Goal: Task Accomplishment & Management: Use online tool/utility

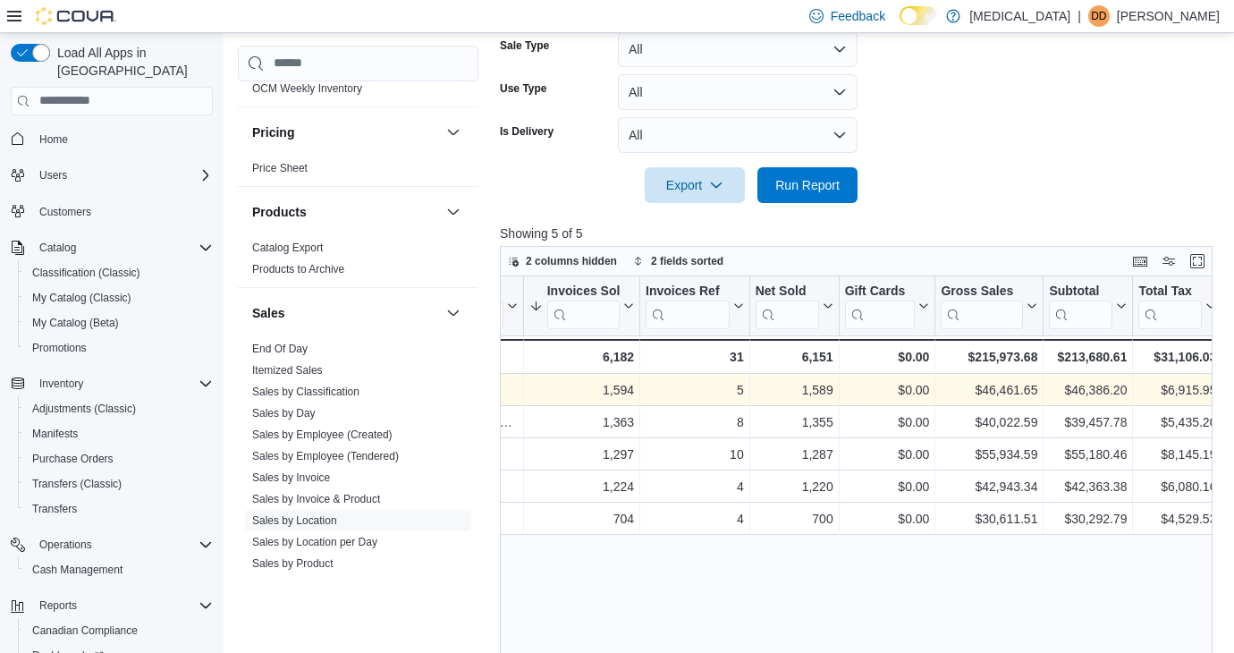
scroll to position [0, 209]
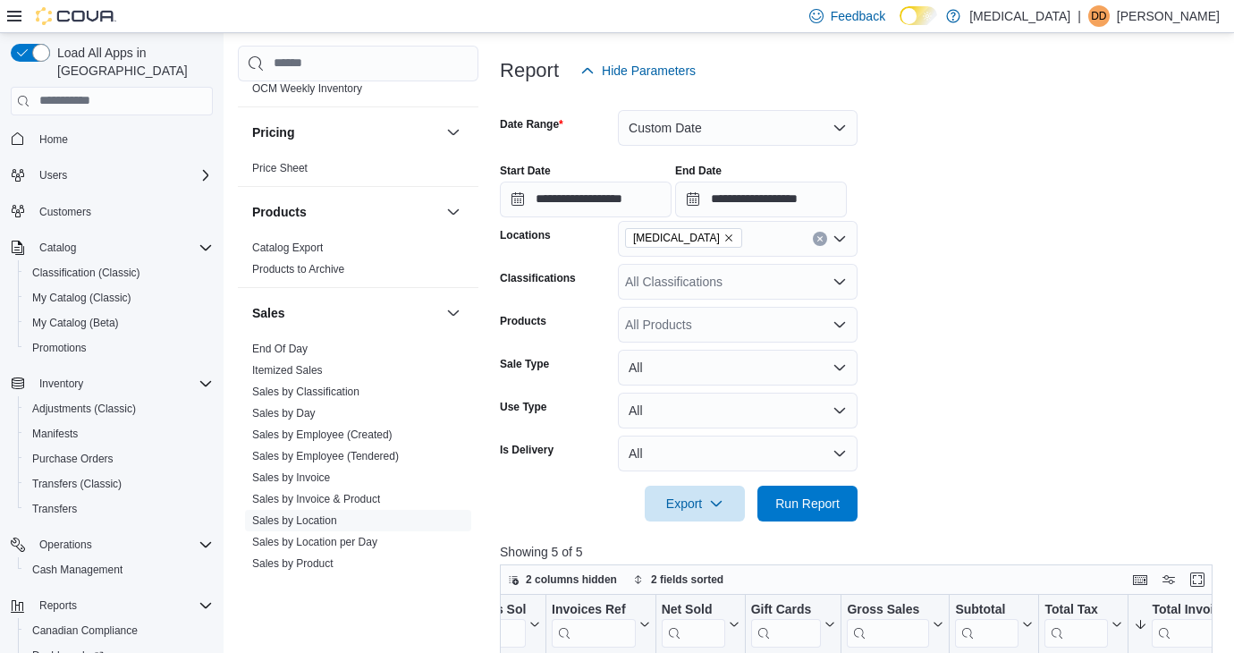
scroll to position [72, 0]
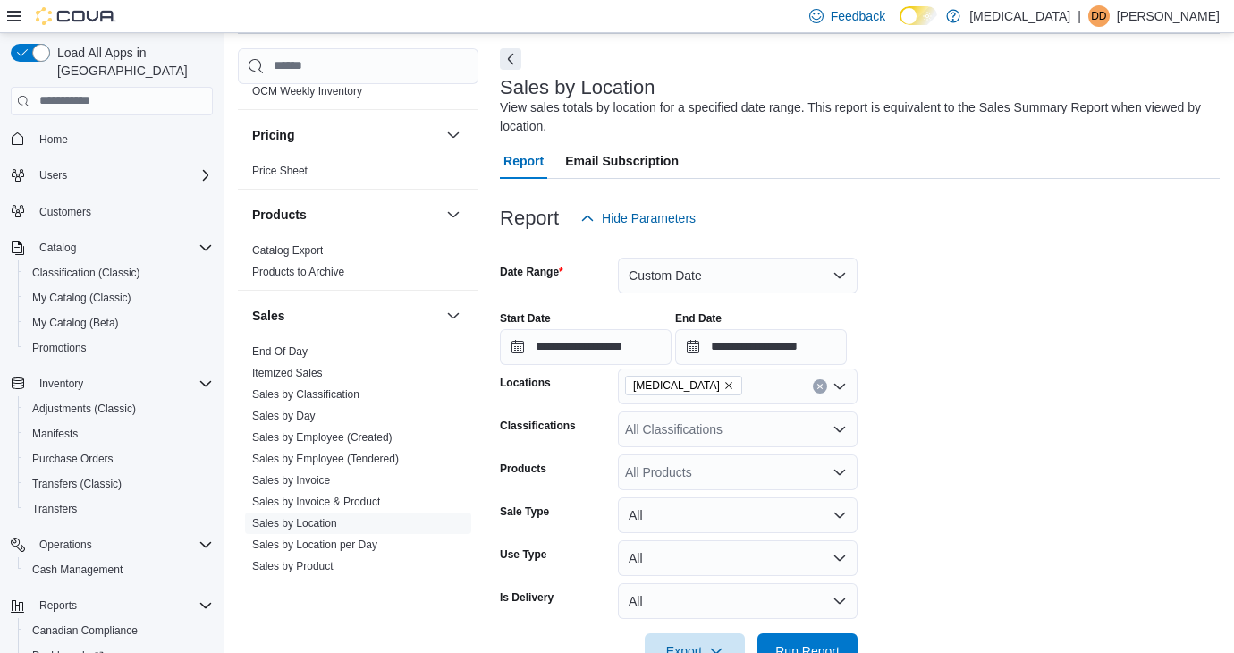
click at [820, 385] on icon "Clear input" at bounding box center [819, 386] width 7 height 7
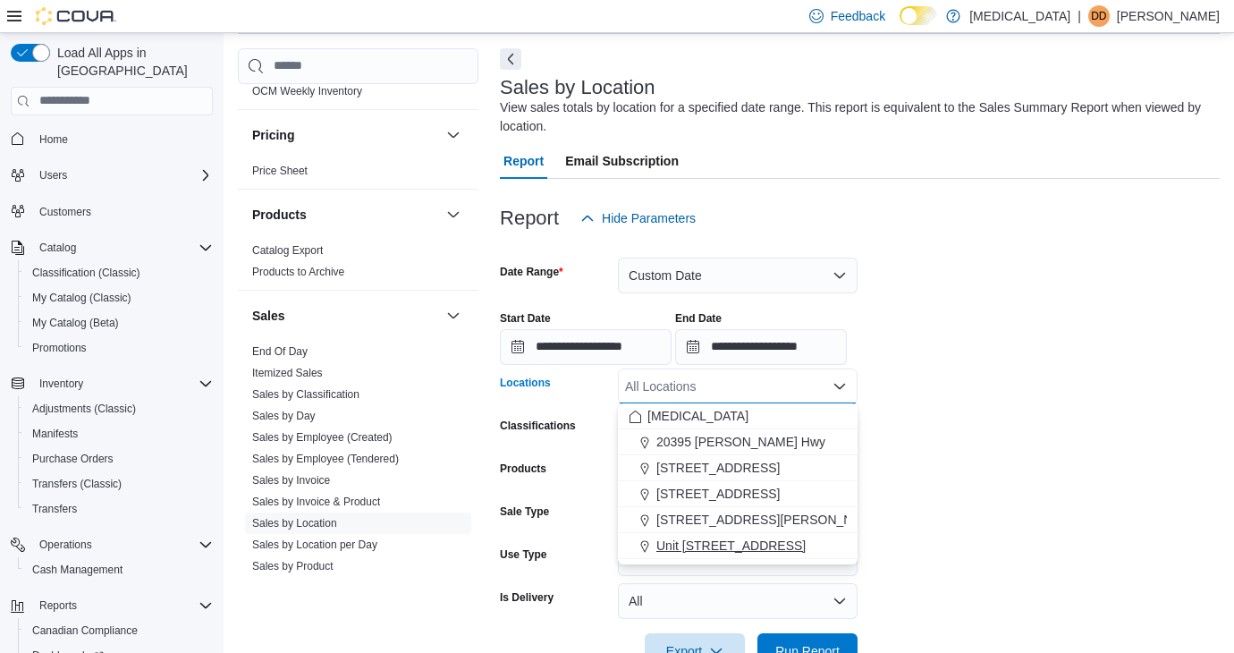
click at [743, 544] on span "Unit [STREET_ADDRESS]" at bounding box center [730, 546] width 149 height 18
click at [935, 485] on form "**********" at bounding box center [860, 452] width 720 height 433
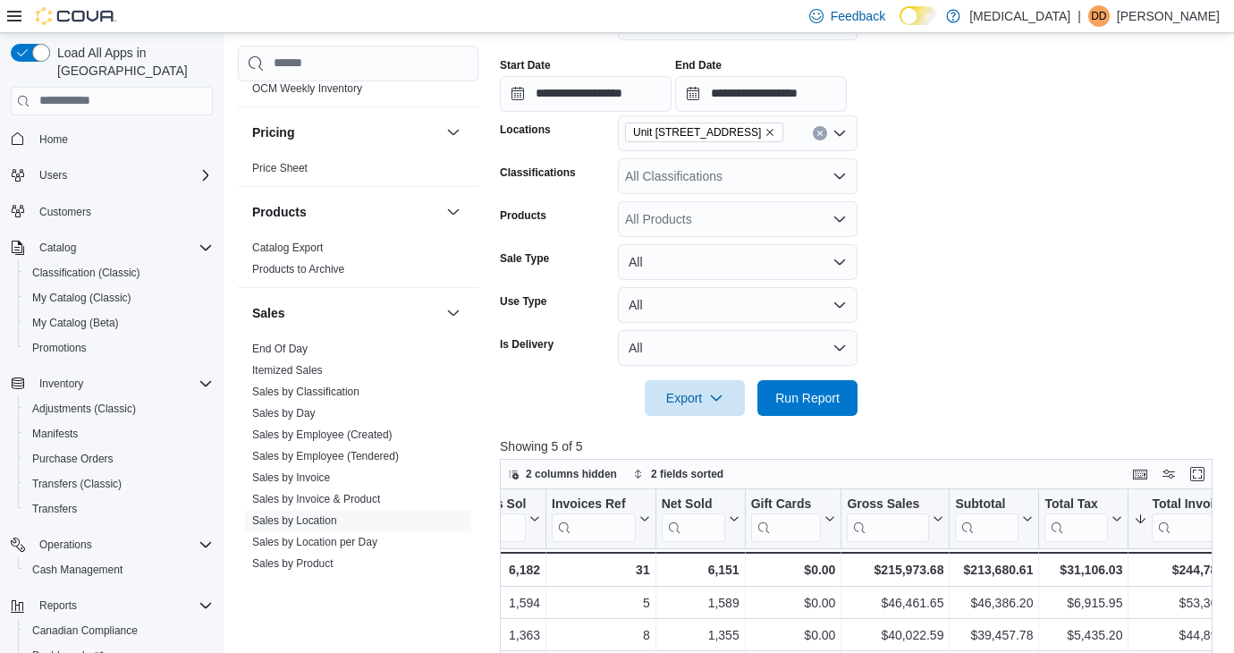
scroll to position [322, 0]
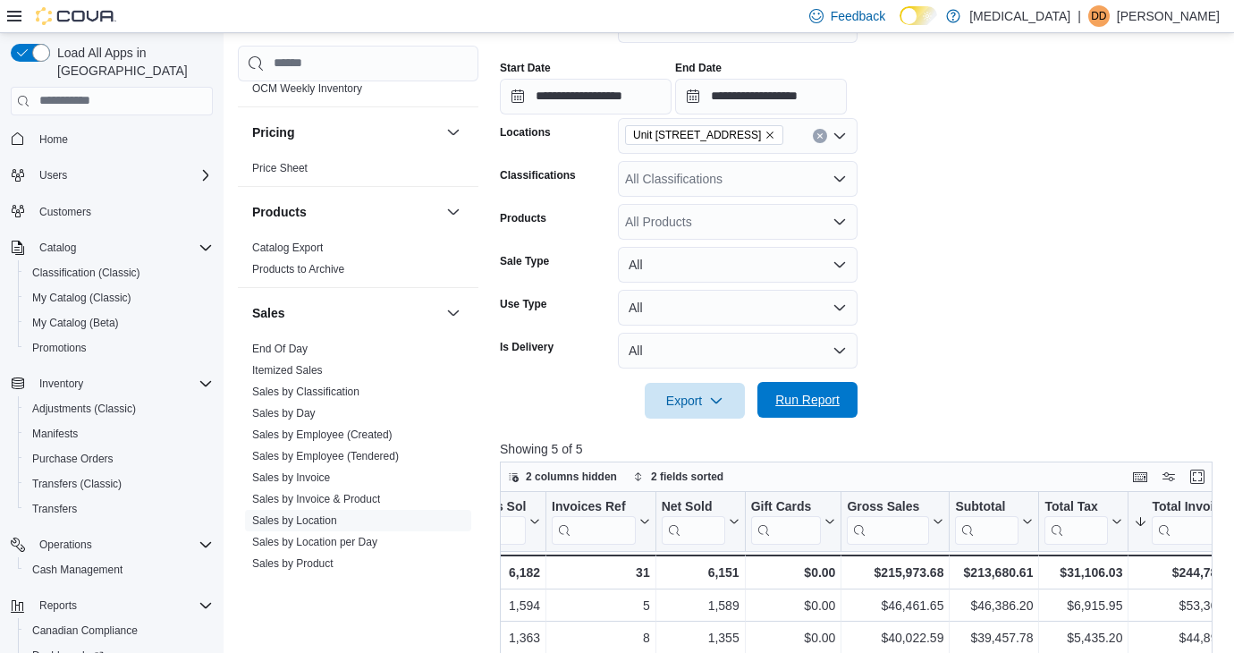
click at [805, 399] on span "Run Report" at bounding box center [807, 400] width 64 height 18
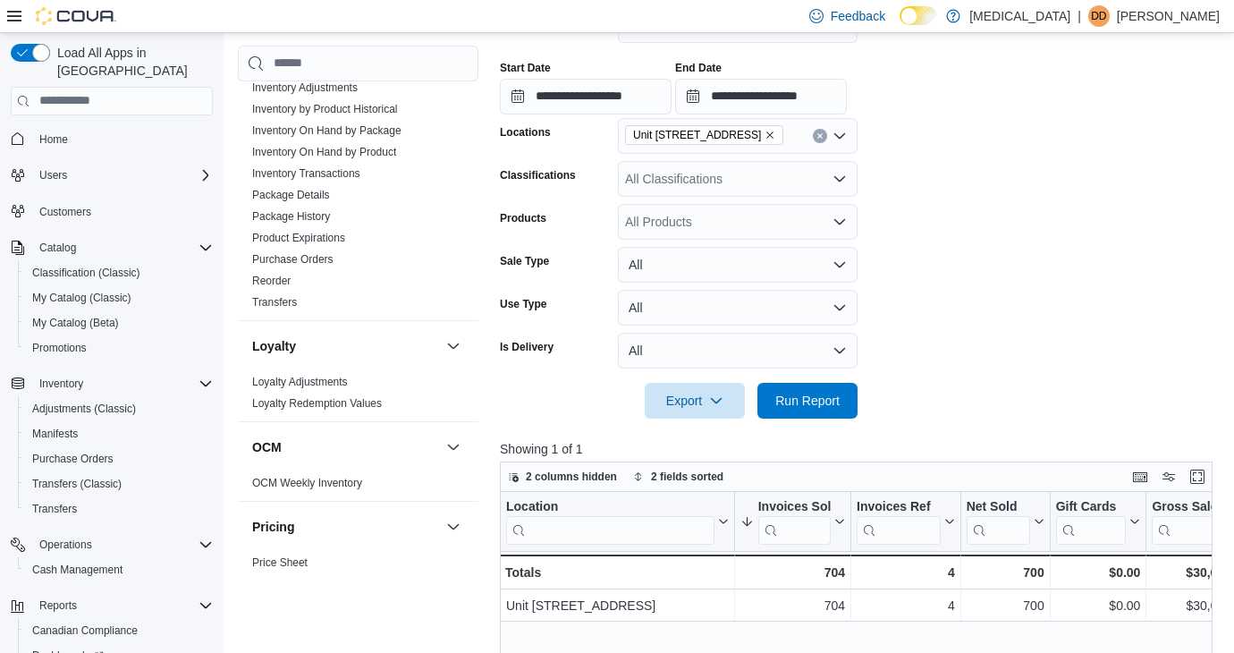
scroll to position [568, 0]
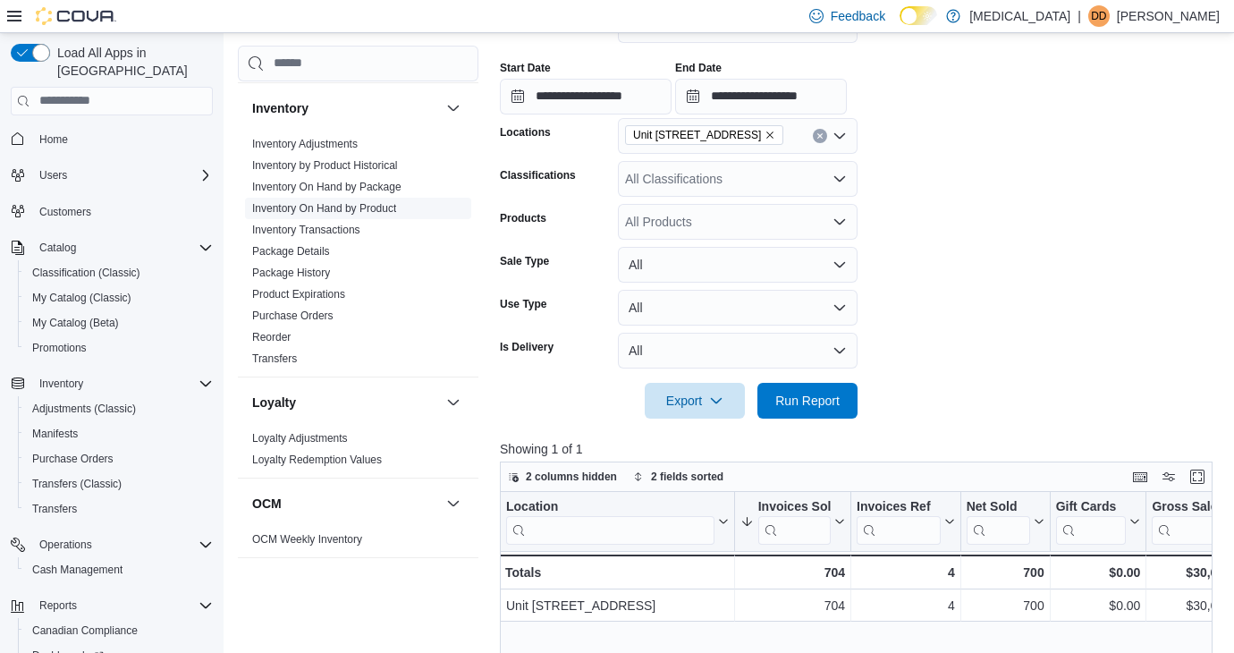
click at [367, 211] on link "Inventory On Hand by Product" at bounding box center [324, 207] width 144 height 13
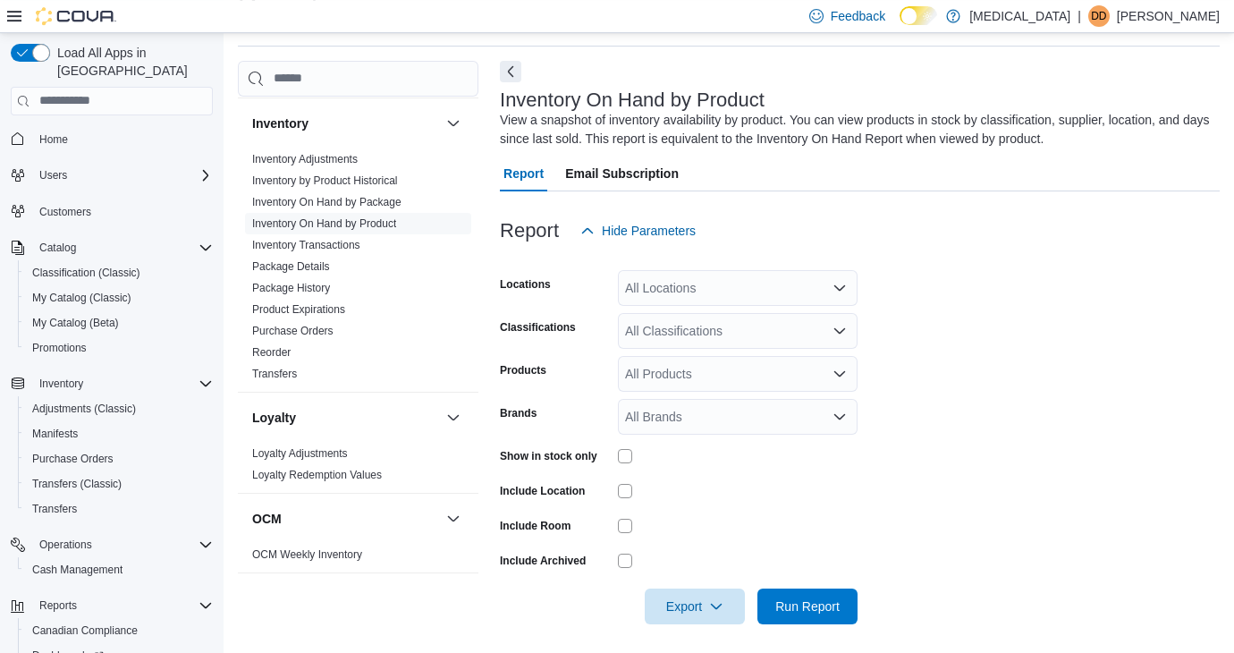
scroll to position [60, 0]
click at [695, 292] on div "All Locations" at bounding box center [738, 287] width 240 height 36
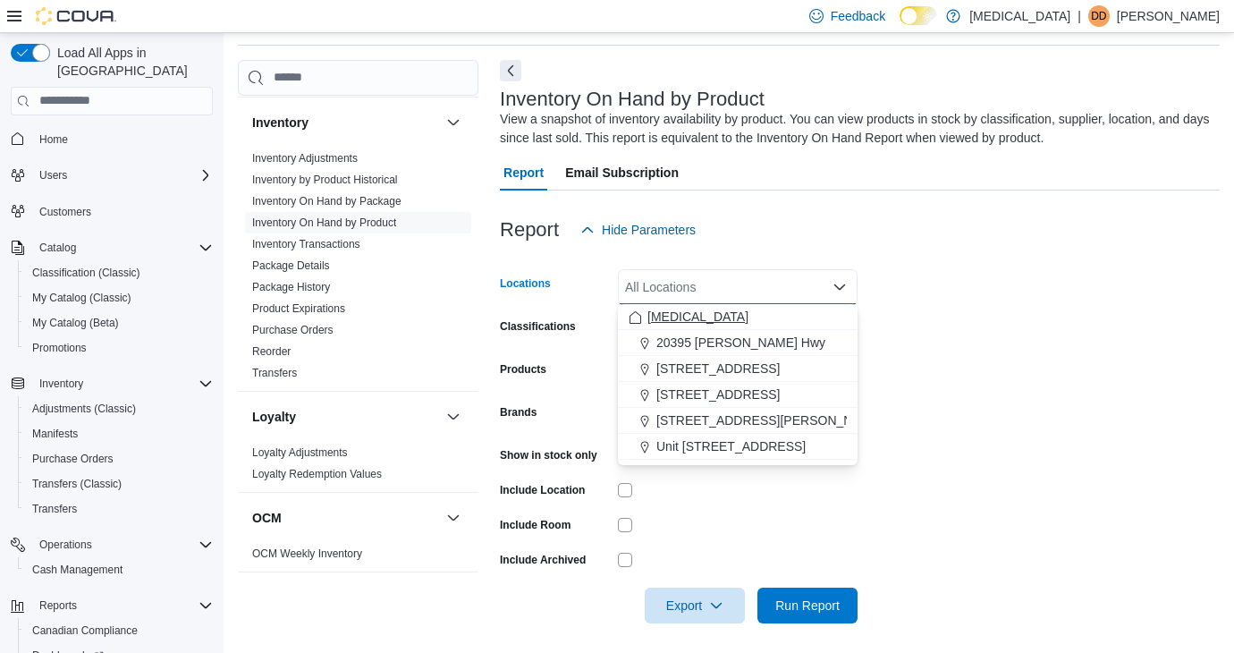
click at [690, 319] on div "[MEDICAL_DATA]" at bounding box center [738, 317] width 218 height 18
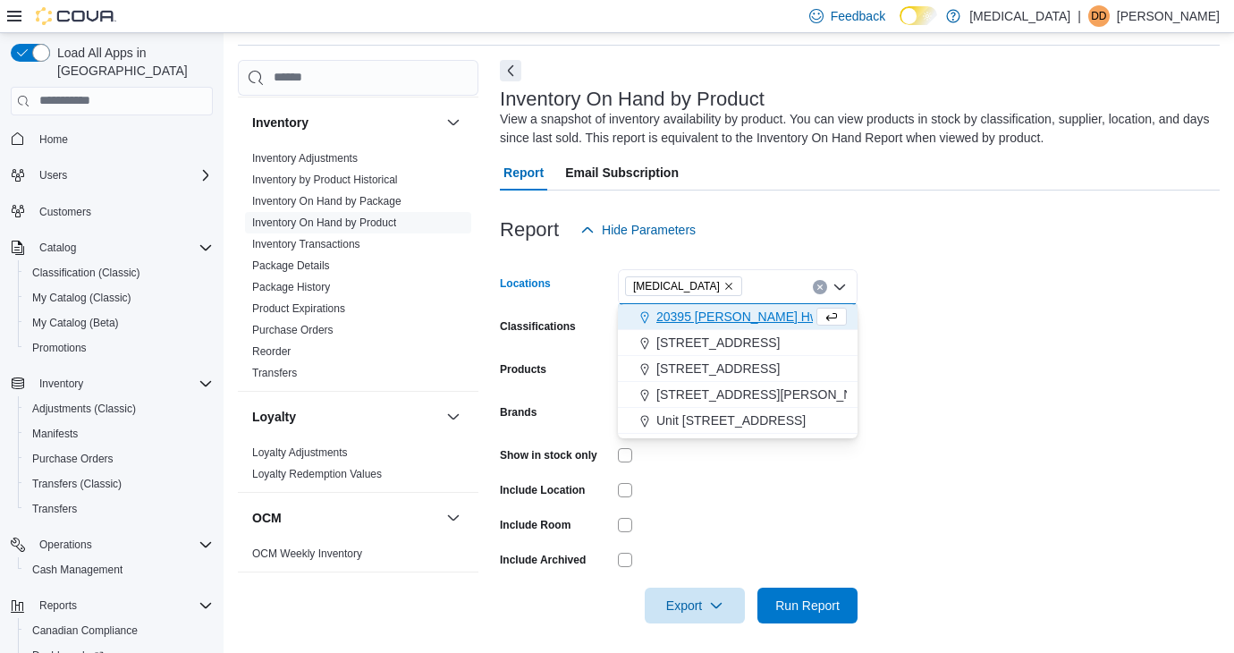
click at [941, 325] on form "Locations [MEDICAL_DATA] Combo box. Selected. [MEDICAL_DATA]. Press Backspace t…" at bounding box center [860, 436] width 720 height 376
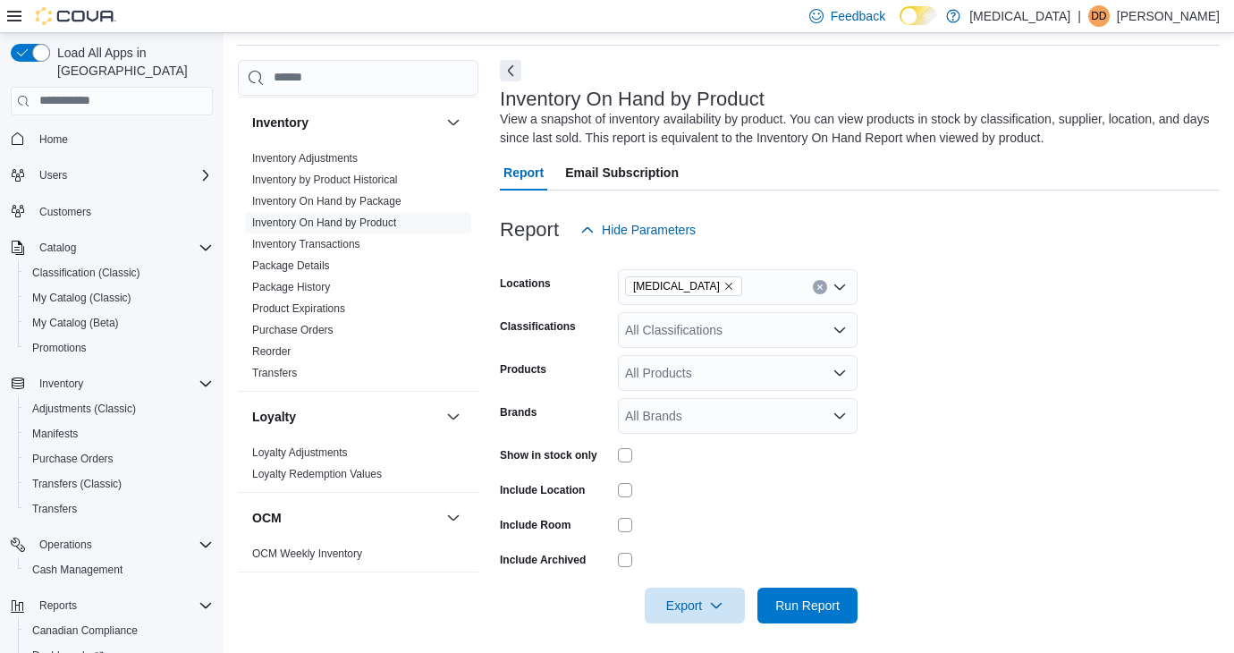
click at [751, 325] on div "All Classifications" at bounding box center [738, 330] width 240 height 36
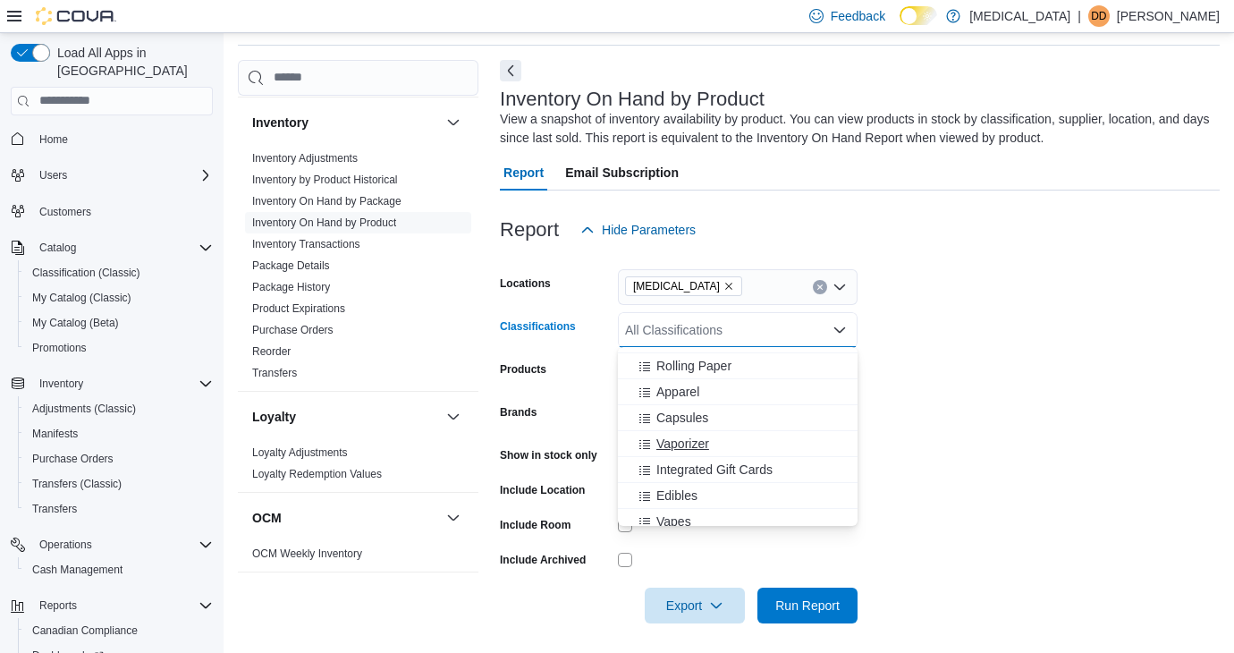
scroll to position [210, 0]
click at [698, 490] on div "Edibles" at bounding box center [738, 487] width 218 height 18
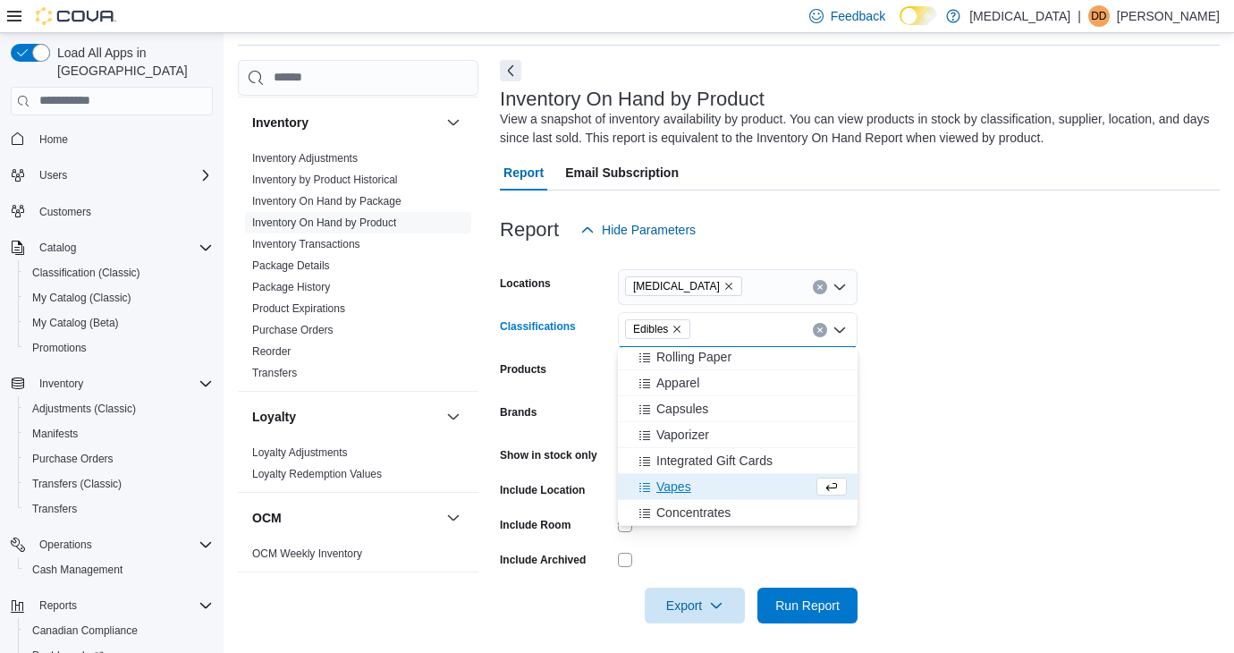
click at [931, 364] on form "Locations [MEDICAL_DATA] Classifications Edibles Combo box. Selected. Edibles. …" at bounding box center [860, 436] width 720 height 376
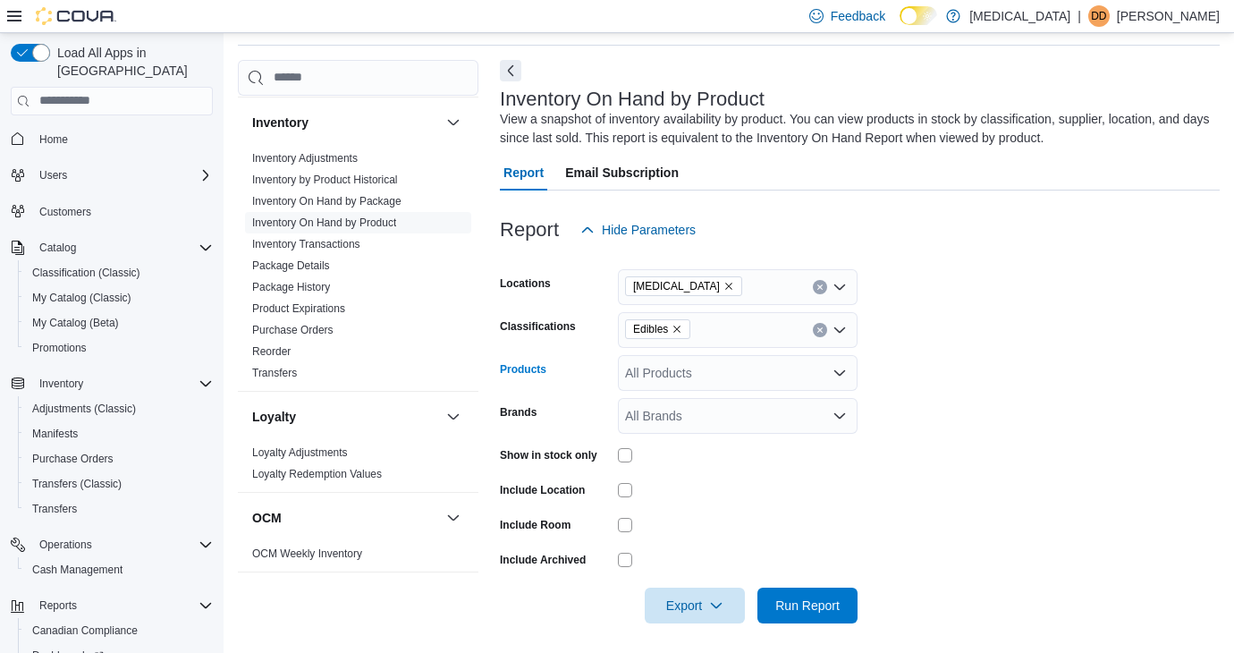
click at [727, 372] on div "All Products" at bounding box center [738, 373] width 240 height 36
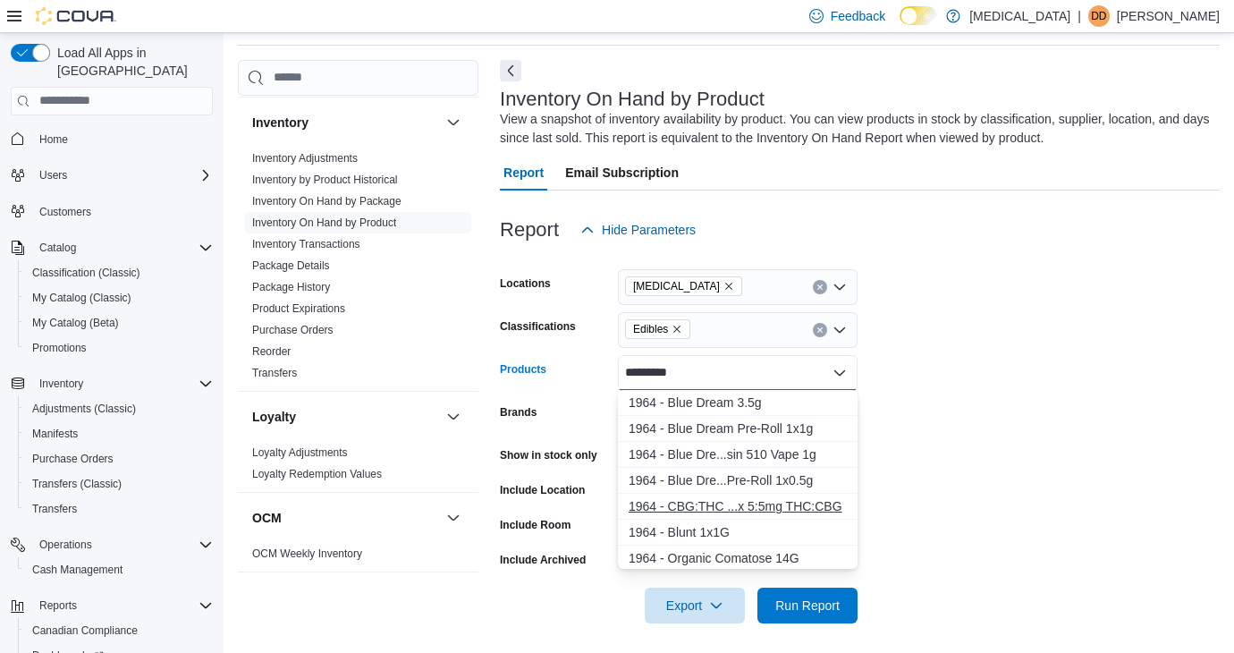
type input "*********"
click at [767, 497] on button "1964 - CBG:THC ...x 5:5mg THC:CBG" at bounding box center [738, 507] width 240 height 26
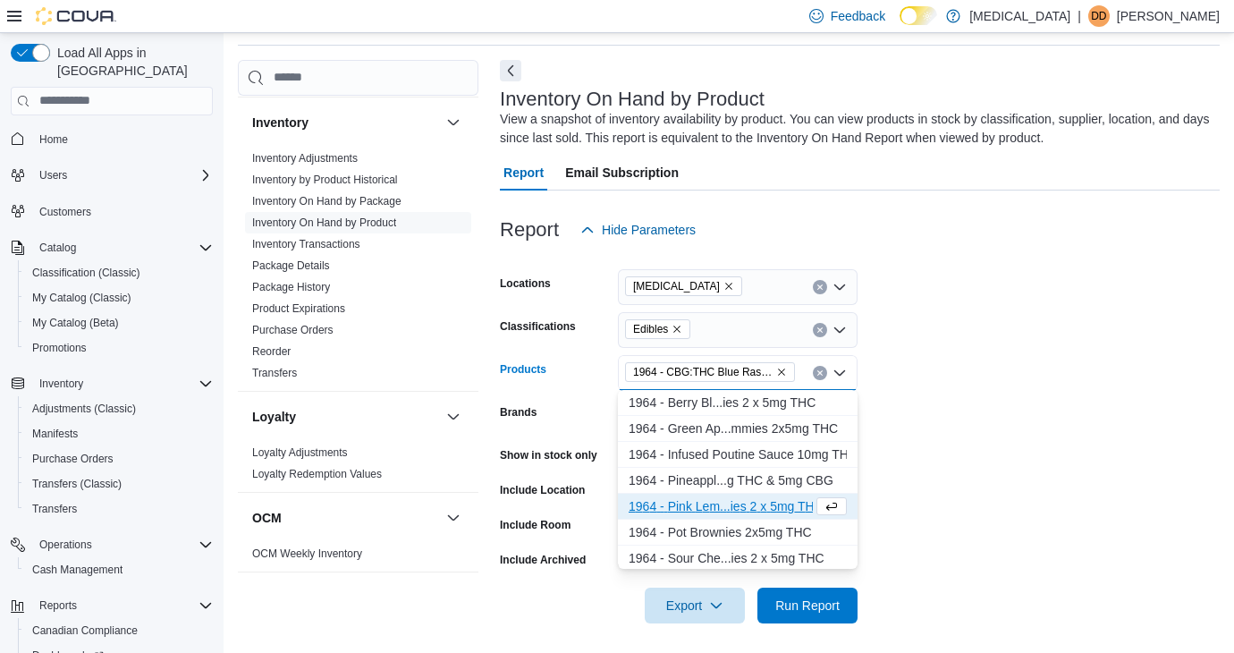
click at [990, 435] on form "Locations [MEDICAL_DATA] Classifications Edibles Products 1964 - CBG:THC Blue R…" at bounding box center [860, 436] width 720 height 376
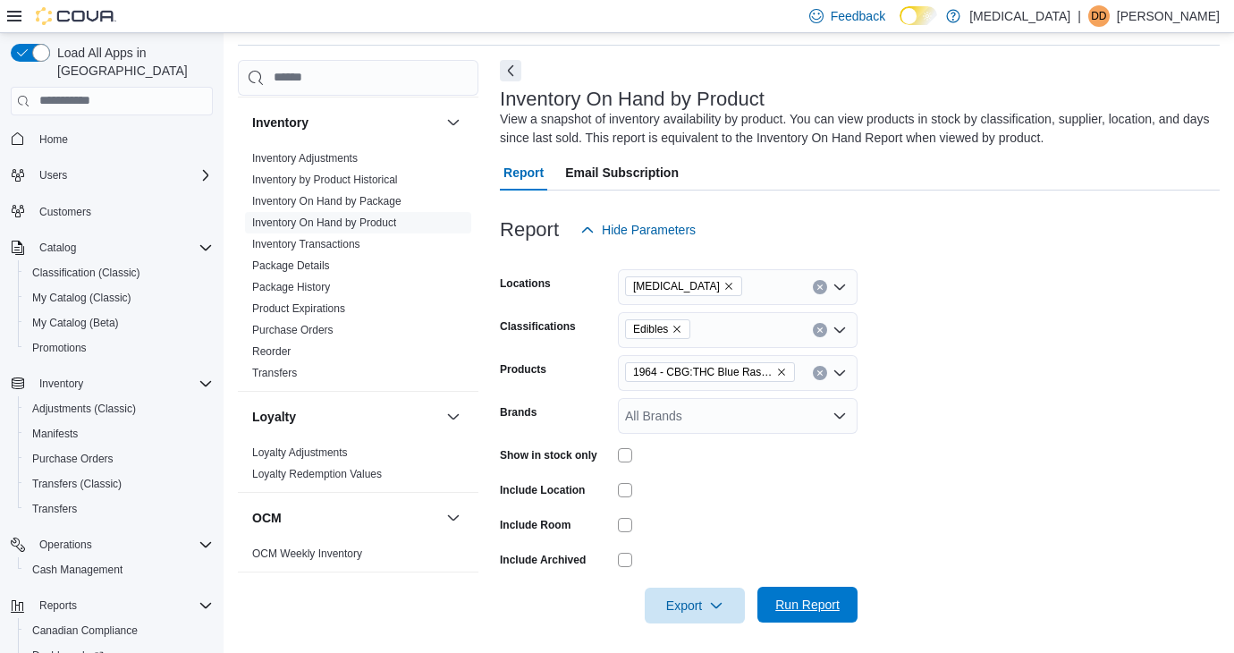
click at [812, 593] on span "Run Report" at bounding box center [807, 605] width 79 height 36
click at [817, 614] on span "Run Report" at bounding box center [807, 605] width 79 height 36
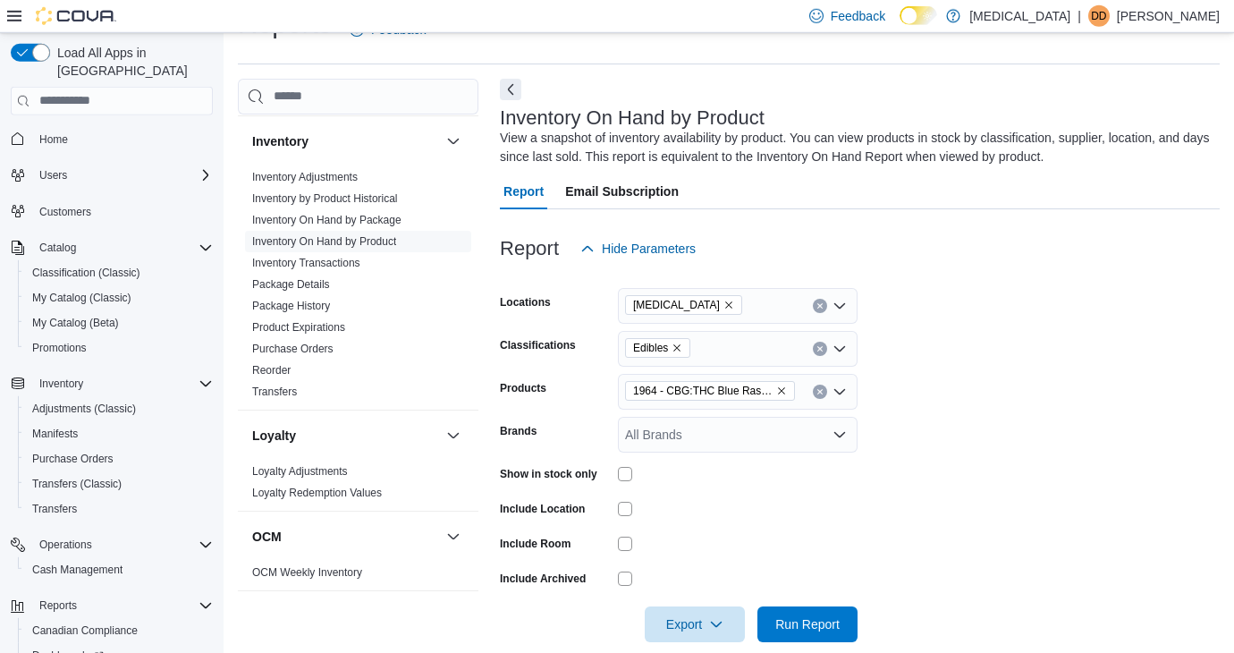
scroll to position [49, 0]
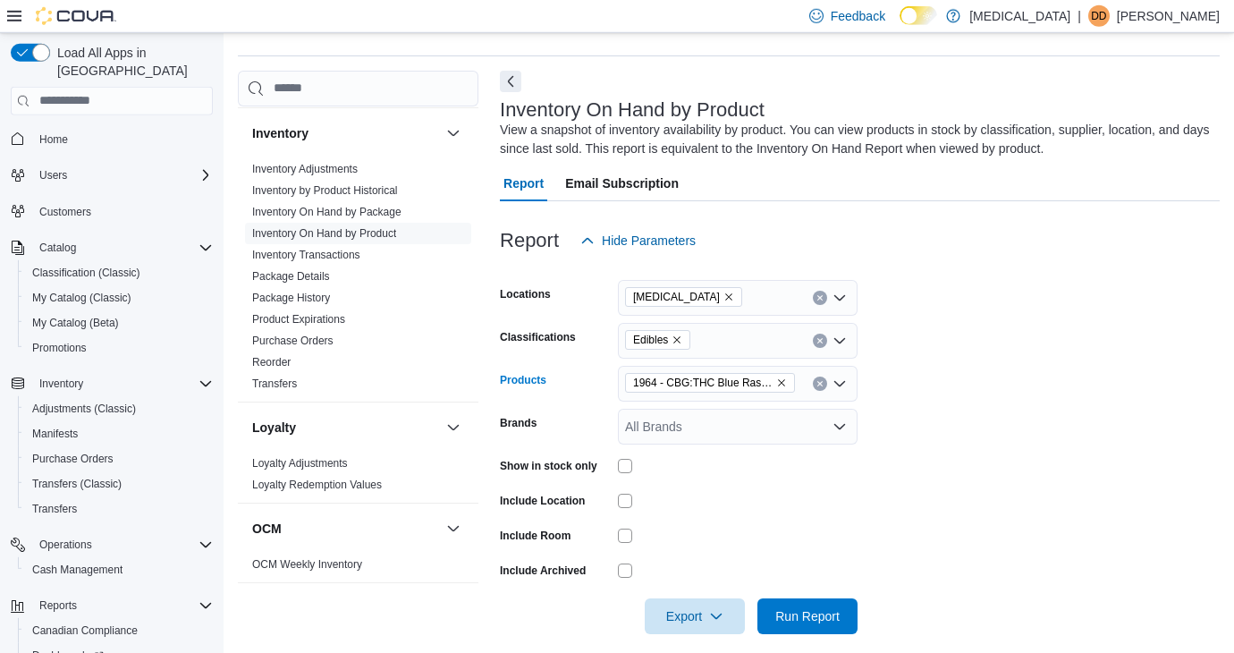
click at [819, 380] on icon "Clear input" at bounding box center [819, 383] width 7 height 7
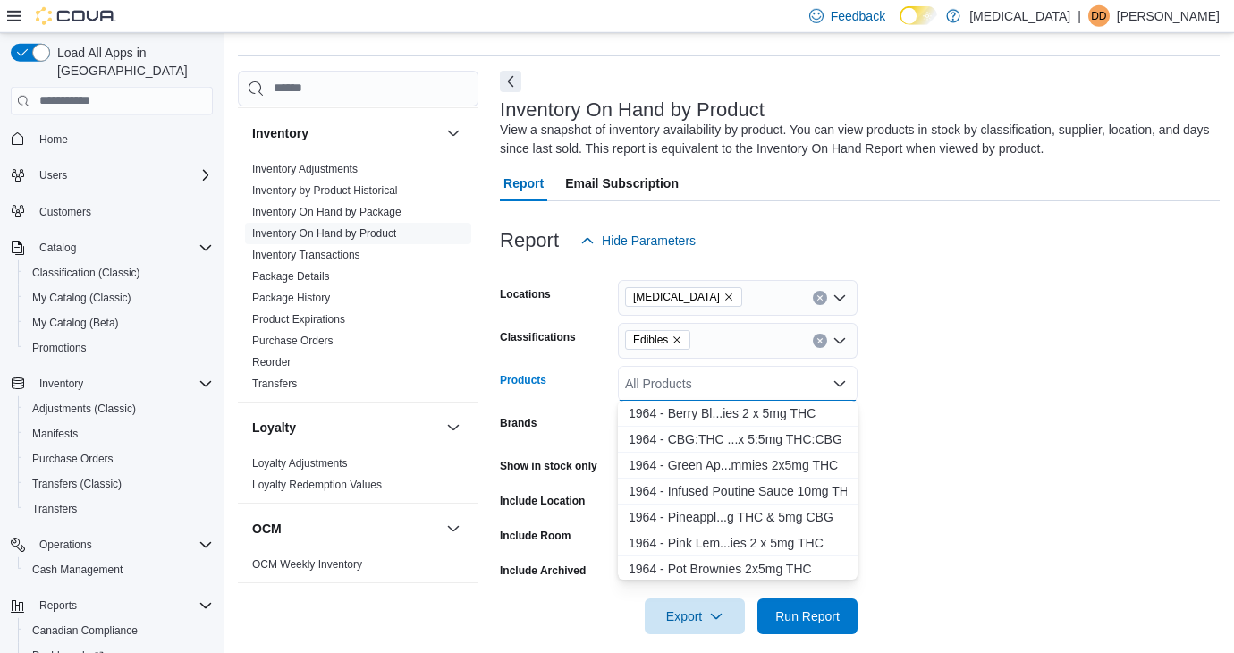
click at [820, 338] on icon "Clear input" at bounding box center [819, 340] width 7 height 7
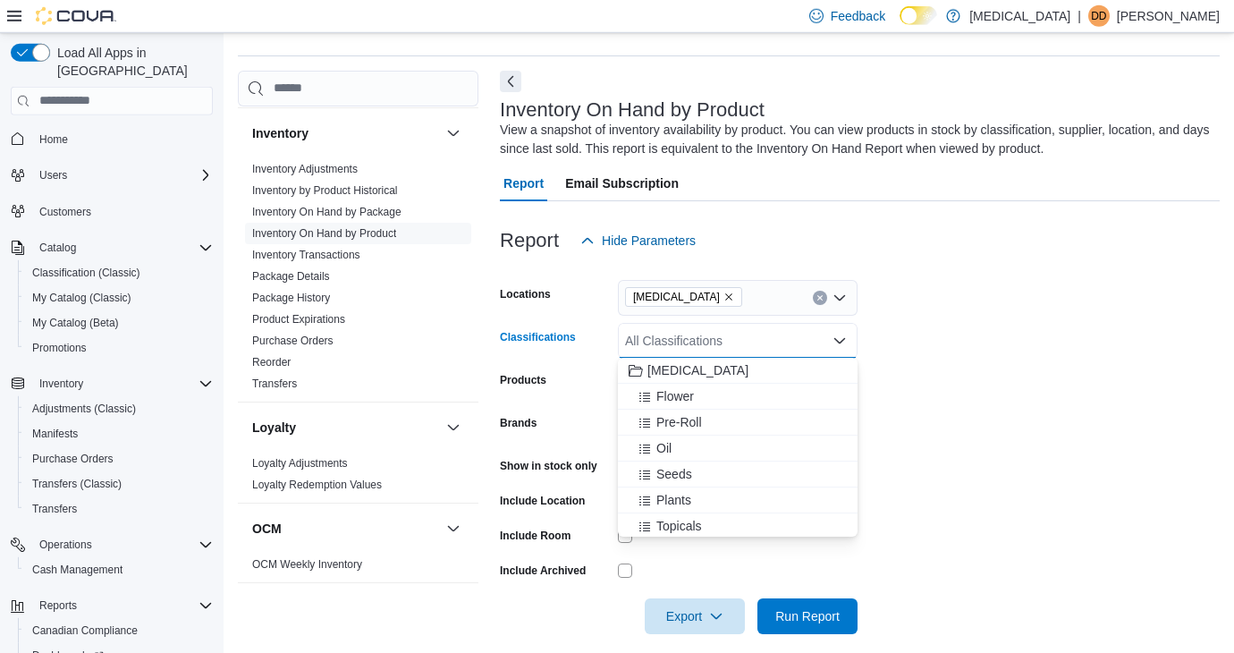
click at [822, 304] on button "Clear input" at bounding box center [820, 298] width 14 height 14
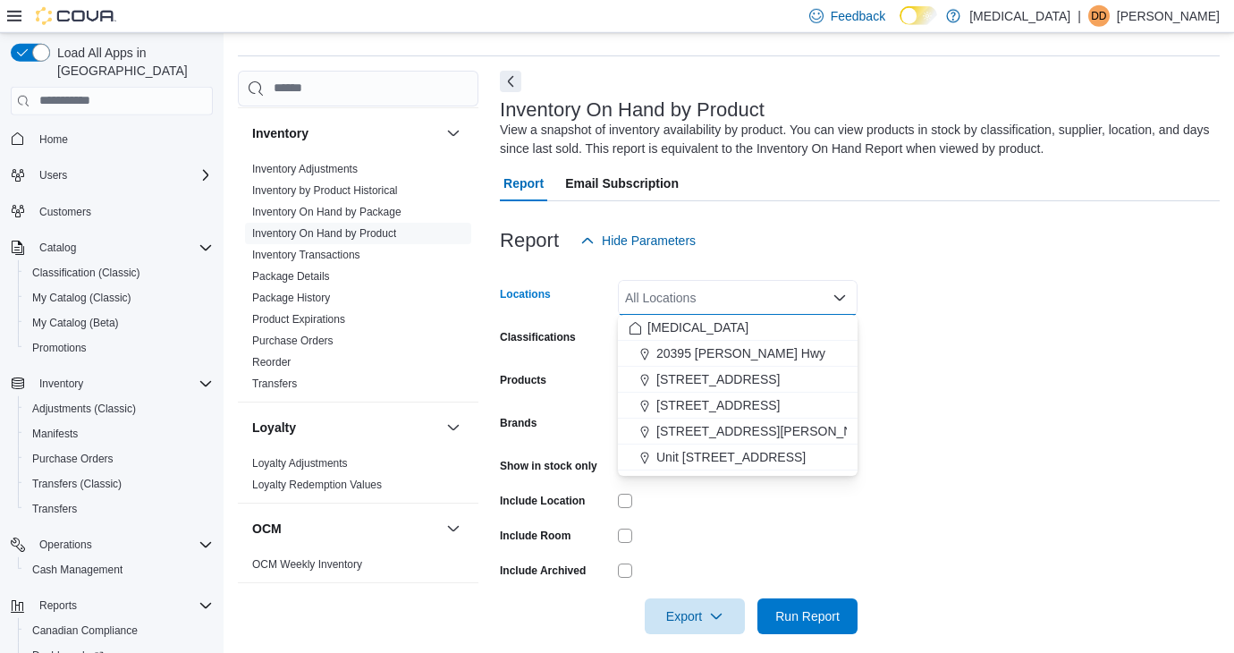
click at [820, 223] on div "Report Hide Parameters" at bounding box center [860, 241] width 720 height 36
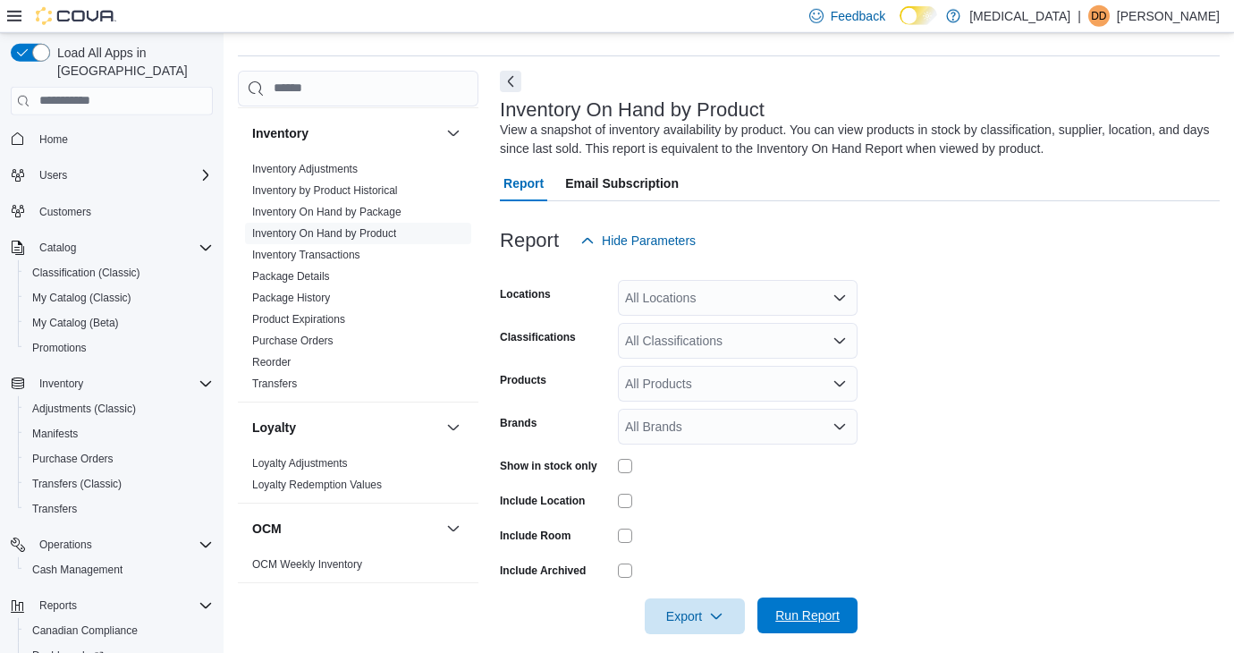
click at [806, 621] on span "Run Report" at bounding box center [807, 615] width 64 height 18
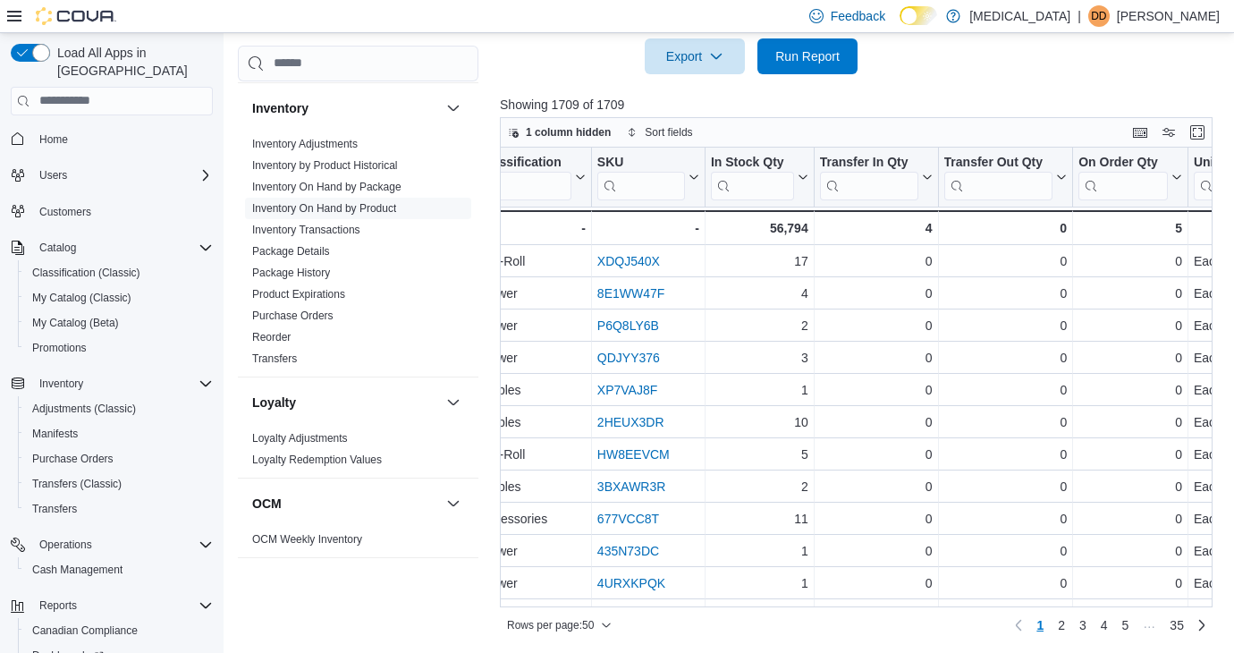
scroll to position [0, 614]
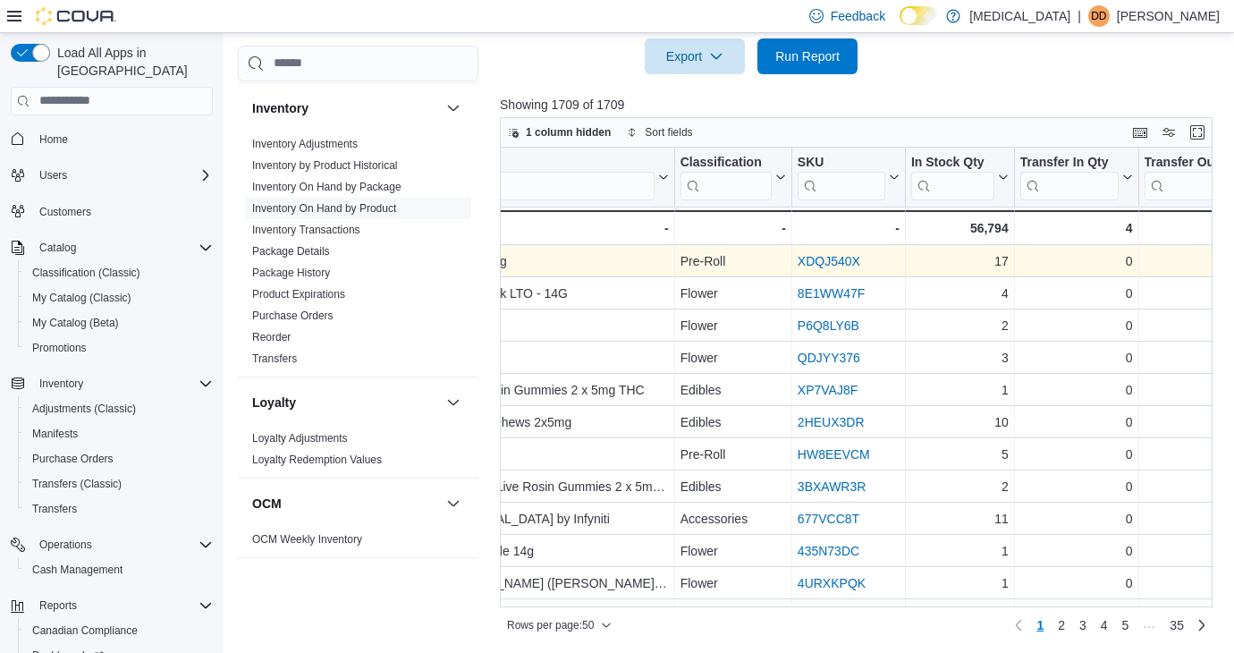
scroll to position [0, 455]
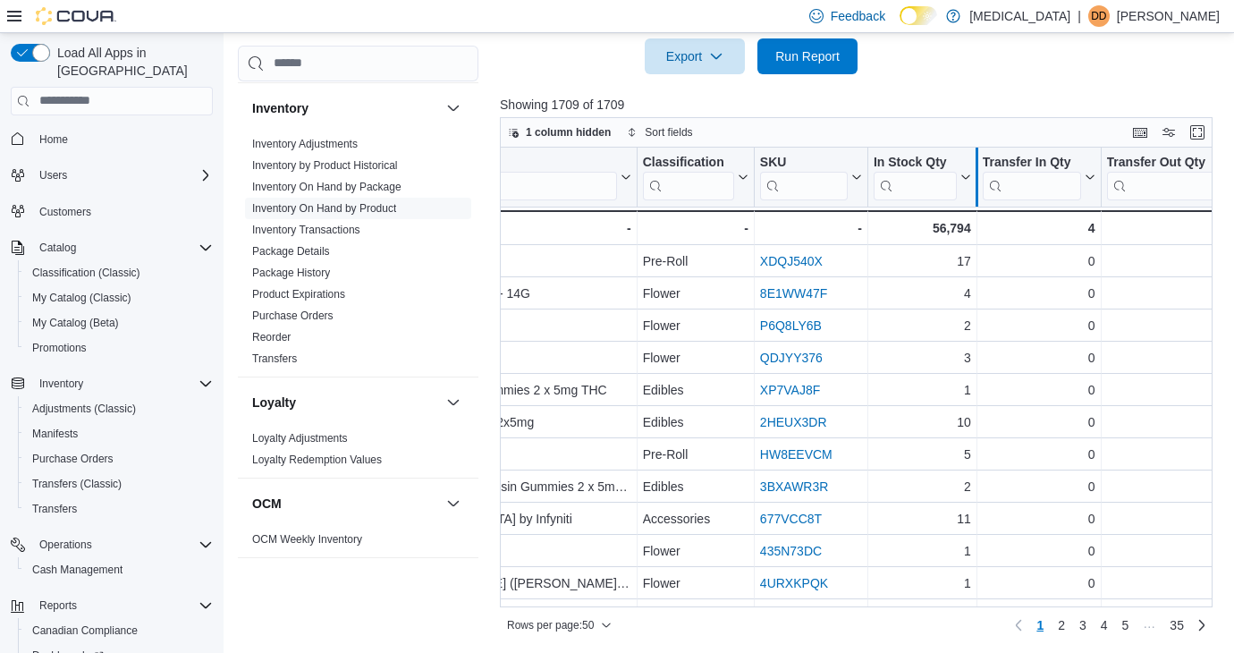
click at [972, 173] on div at bounding box center [976, 177] width 14 height 59
click at [968, 173] on icon at bounding box center [964, 177] width 14 height 11
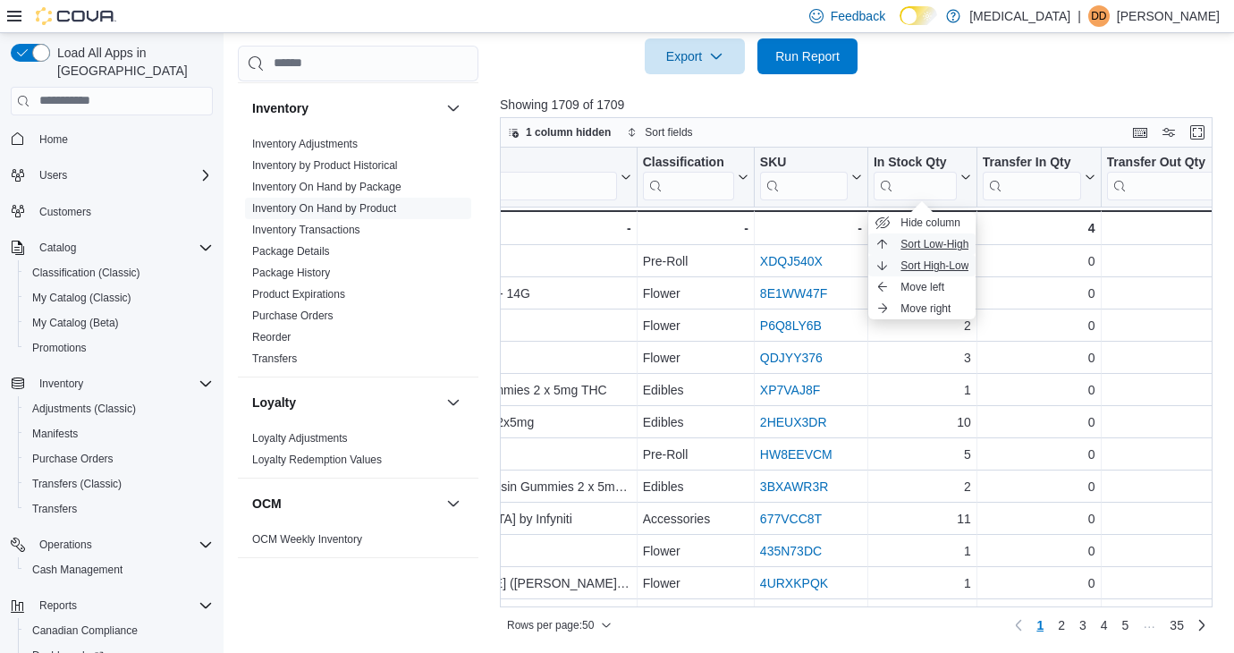
drag, startPoint x: 945, startPoint y: 241, endPoint x: 943, endPoint y: 266, distance: 25.1
click at [943, 266] on ul "Hide column Sort Low-High Sort High-Low Move left Move right" at bounding box center [921, 265] width 107 height 107
click at [943, 266] on span "Sort High-Low" at bounding box center [934, 265] width 68 height 14
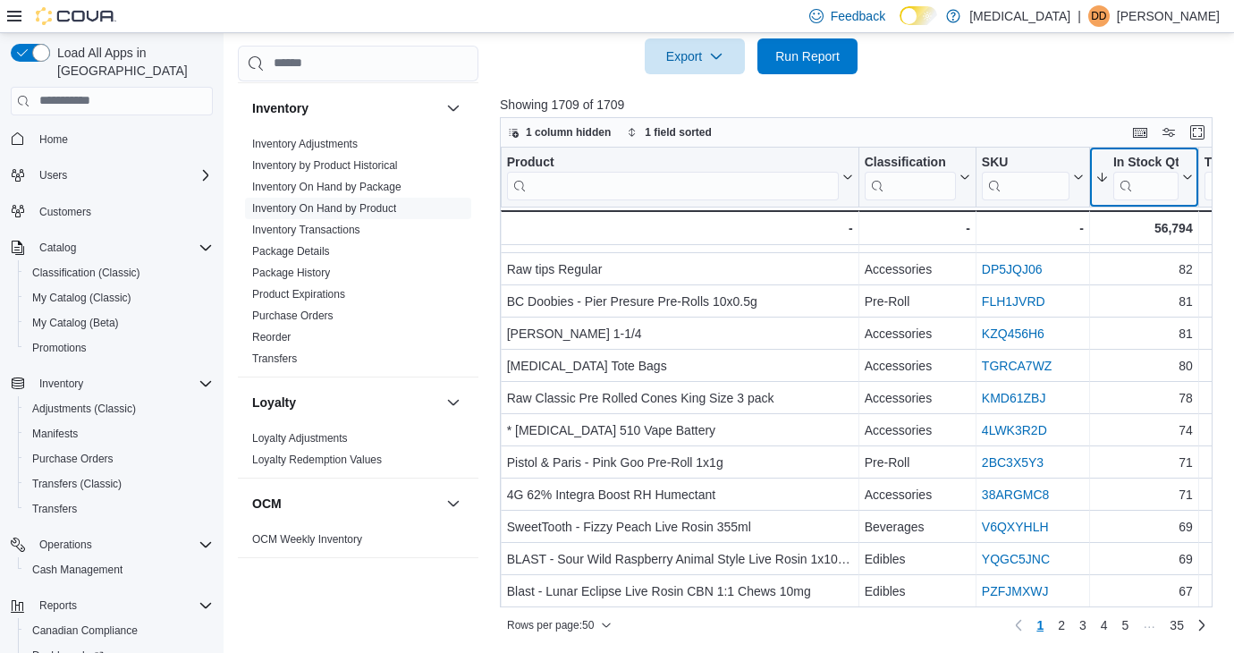
scroll to position [1247, 232]
click at [1065, 619] on span "2" at bounding box center [1061, 625] width 7 height 18
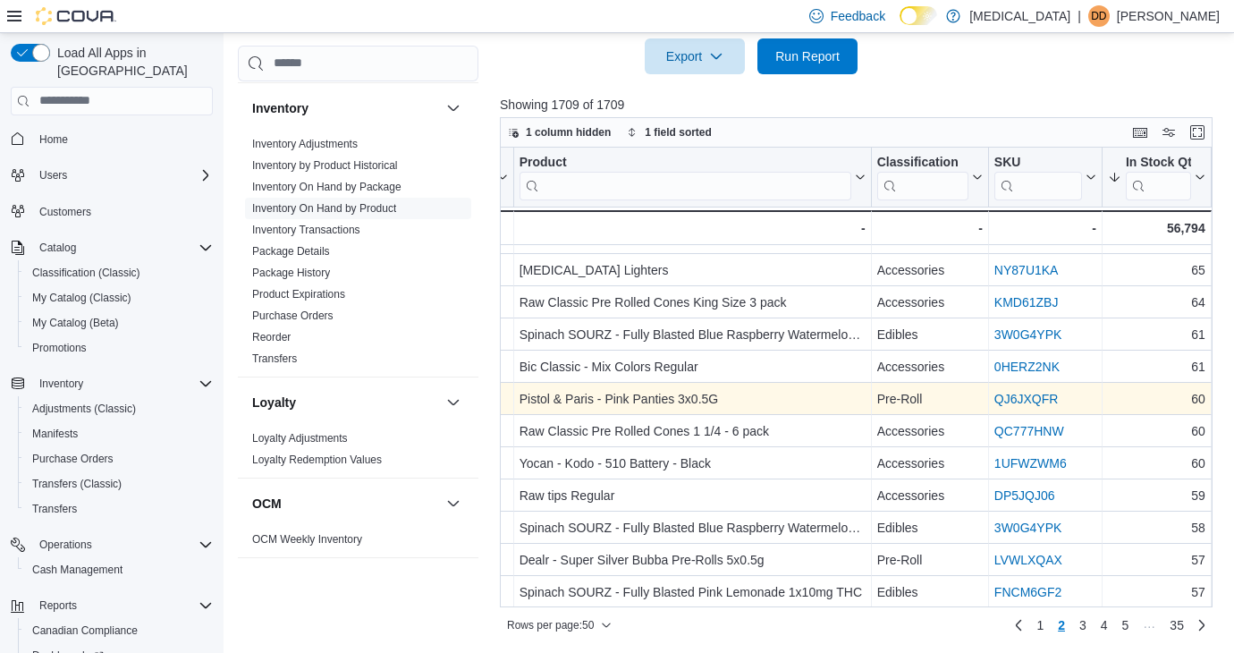
scroll to position [57, 221]
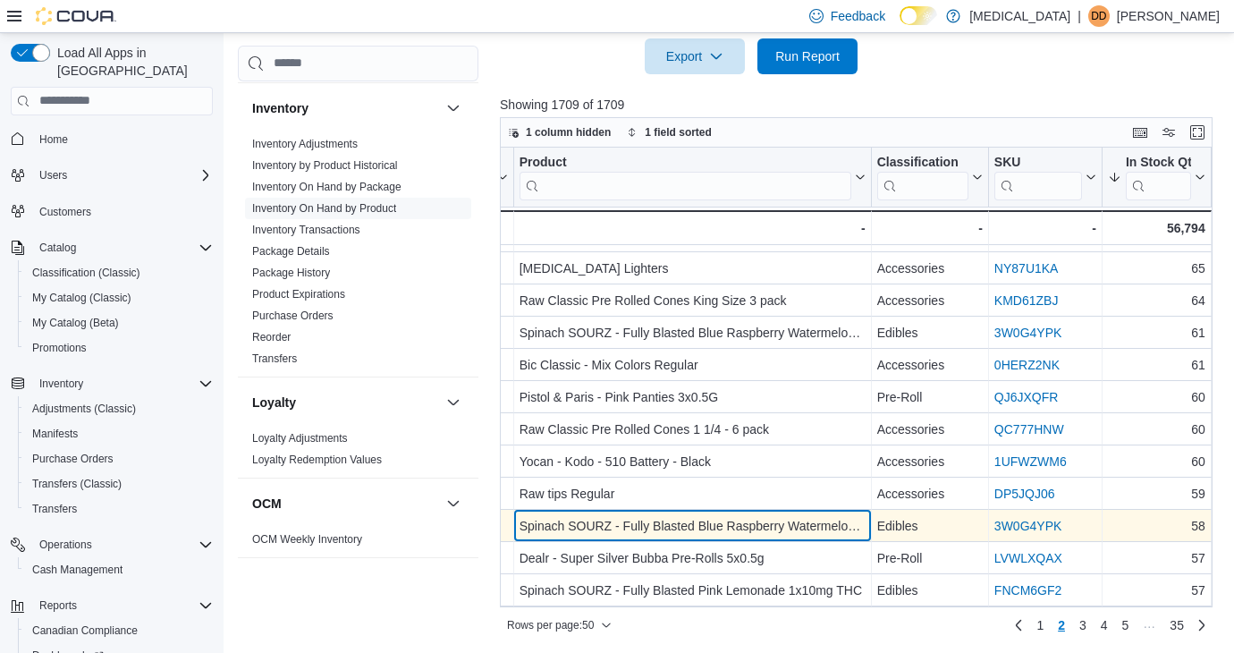
click at [622, 515] on div "Spinach SOURZ - Fully Blasted Blue Raspberry Watermelon 1x10mg THC" at bounding box center [693, 525] width 346 height 21
click at [622, 522] on div "Spinach SOURZ - Fully Blasted Blue Raspberry Watermelon 1x10mg THC" at bounding box center [693, 525] width 346 height 21
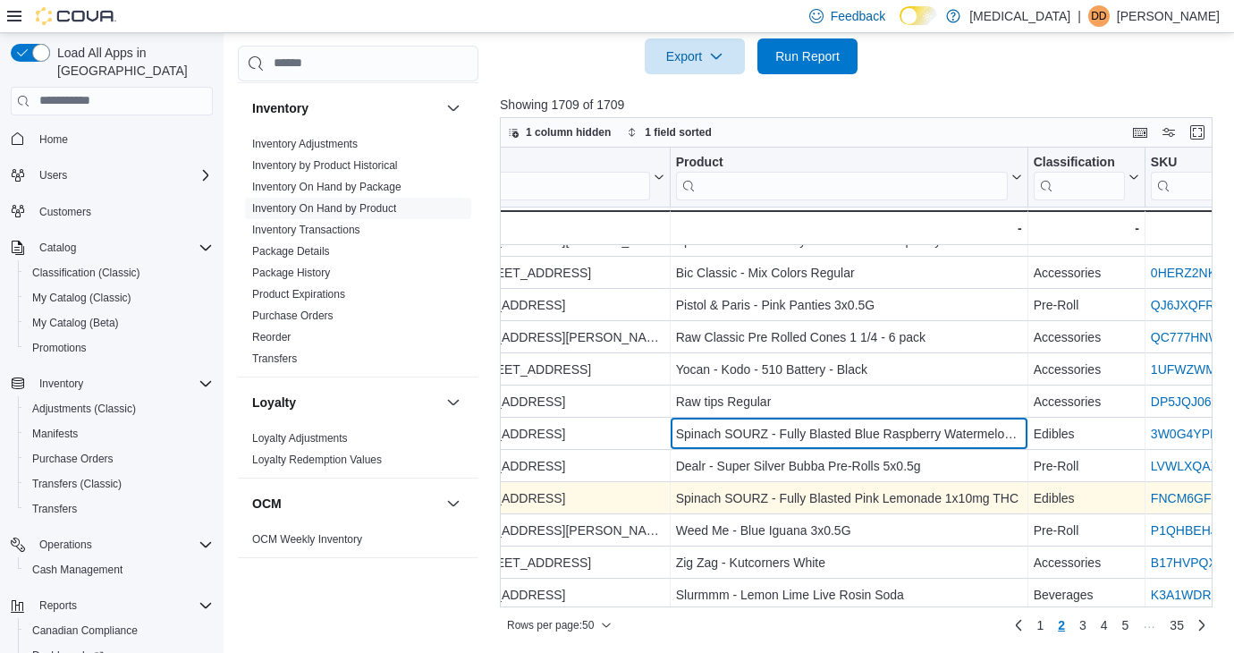
scroll to position [149, 0]
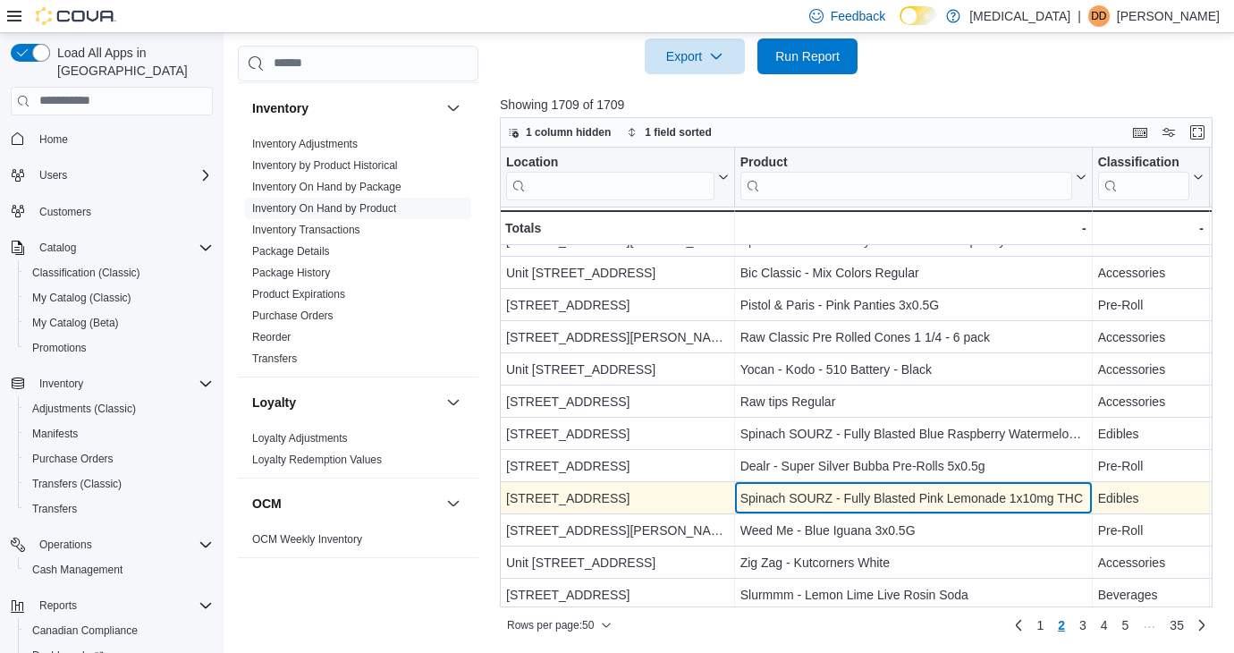
click at [895, 501] on div "Spinach SOURZ - Fully Blasted Pink Lemonade 1x10mg THC" at bounding box center [913, 497] width 346 height 21
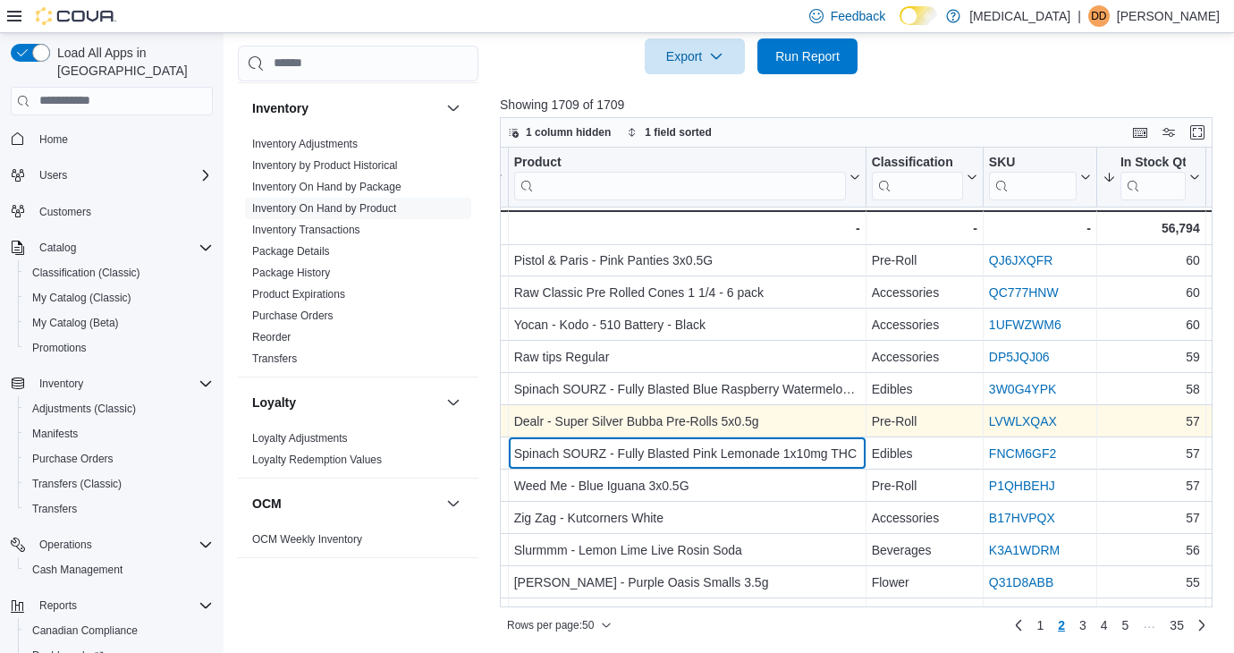
scroll to position [194, 225]
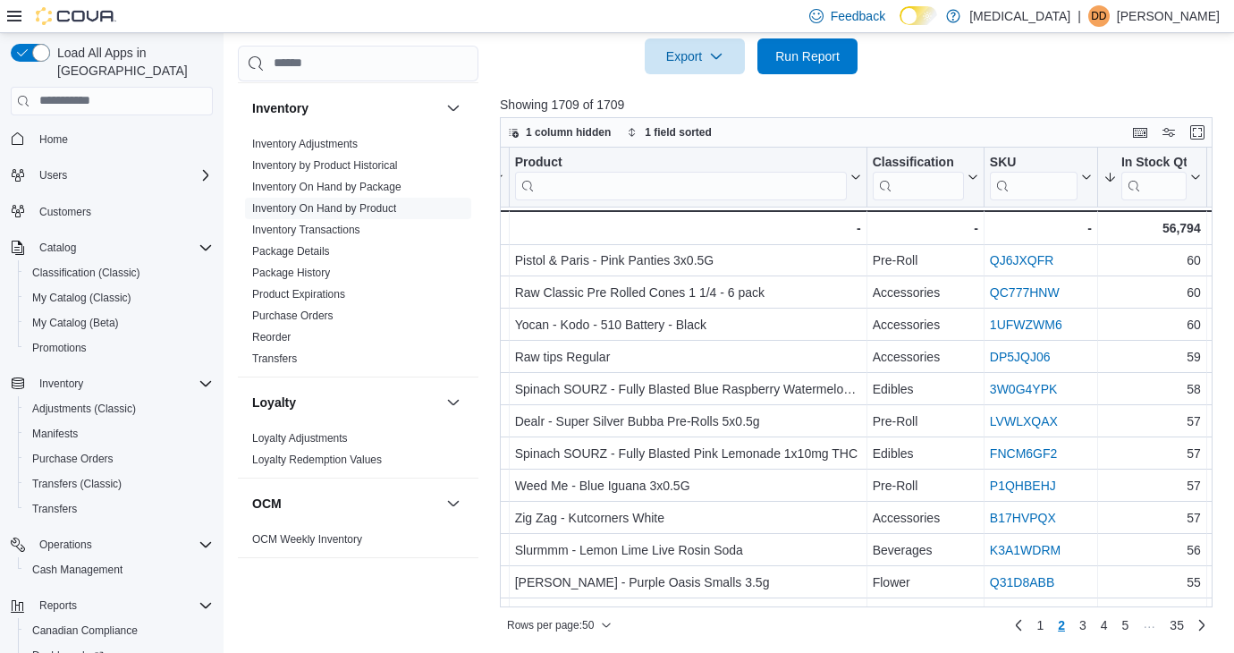
click at [821, 89] on div at bounding box center [860, 84] width 720 height 21
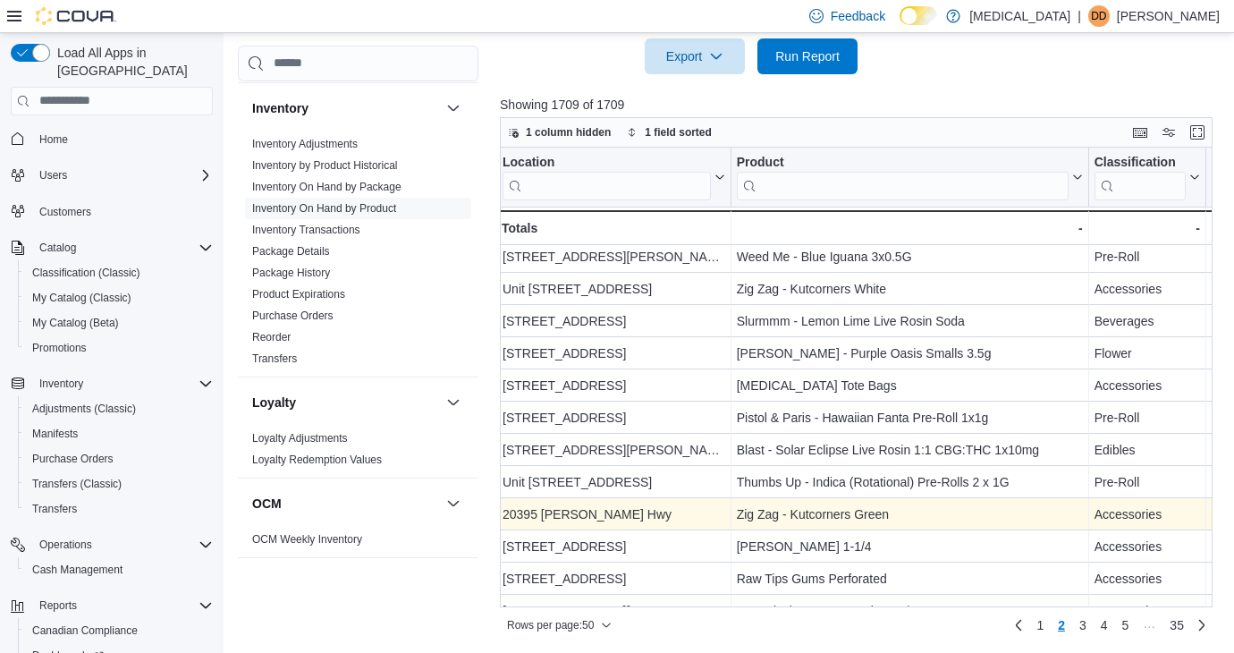
scroll to position [423, 0]
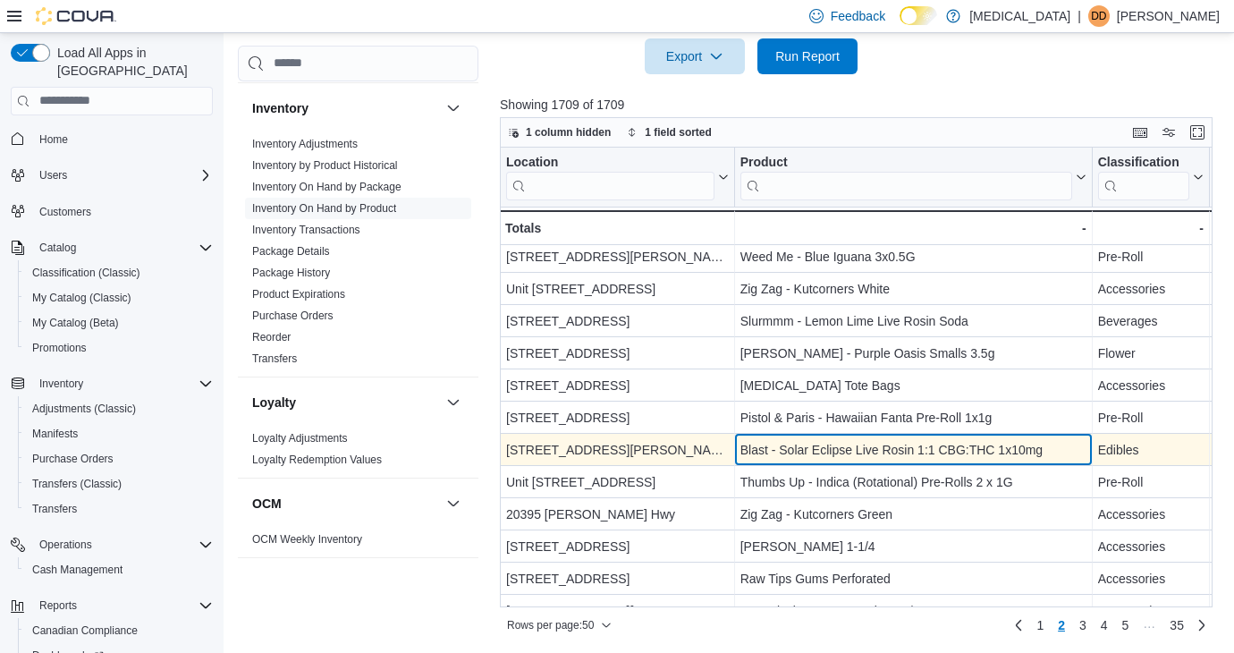
click at [938, 452] on div "Blast - Solar Eclipse Live Rosin 1:1 CBG:THC 1x10mg" at bounding box center [913, 449] width 346 height 21
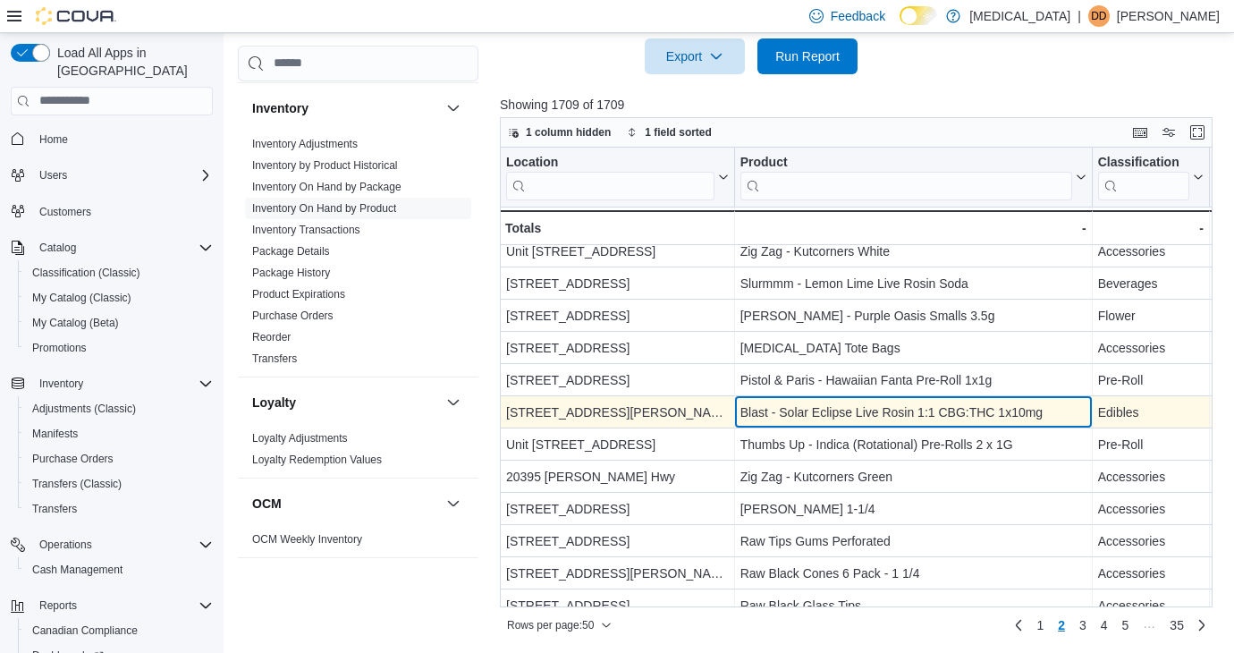
scroll to position [473, 0]
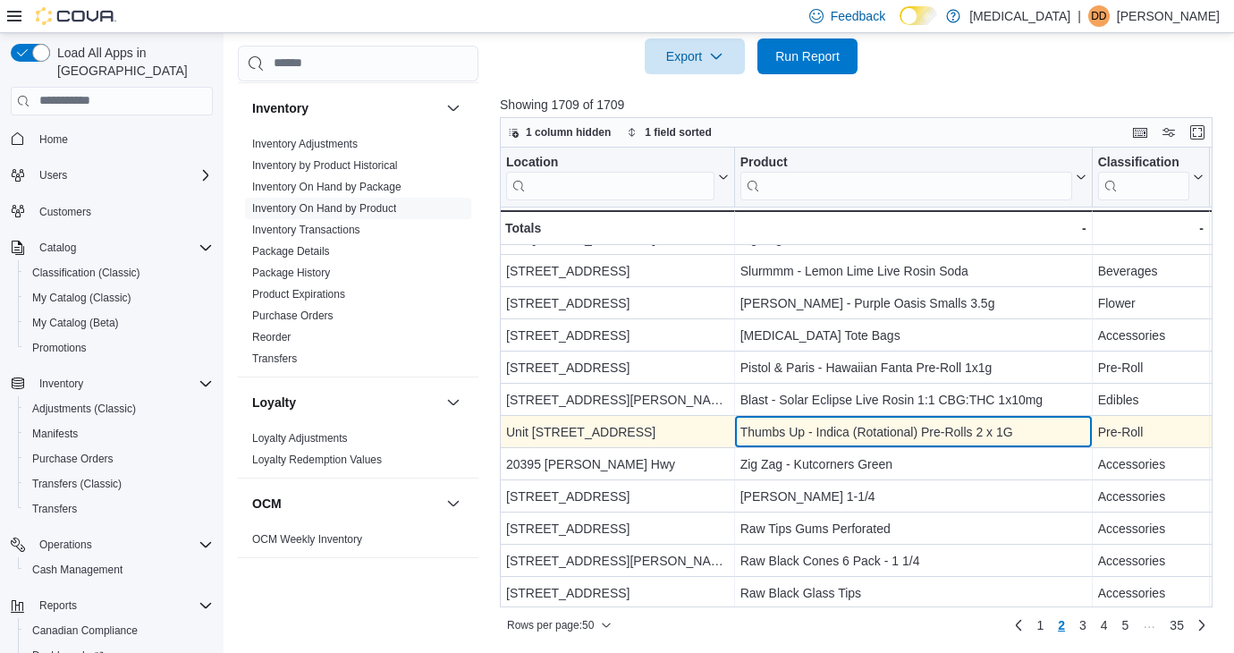
click at [921, 428] on div "Thumbs Up - Indica (Rotational) Pre-Rolls 2 x 1G" at bounding box center [913, 431] width 346 height 21
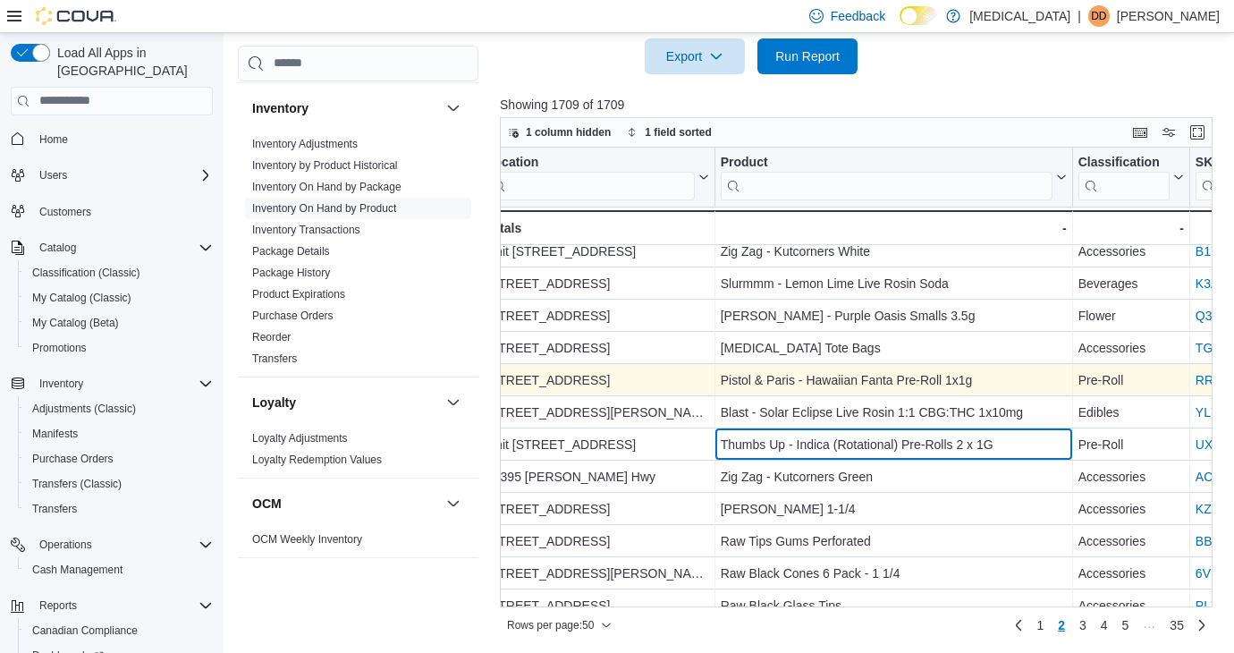
scroll to position [461, 0]
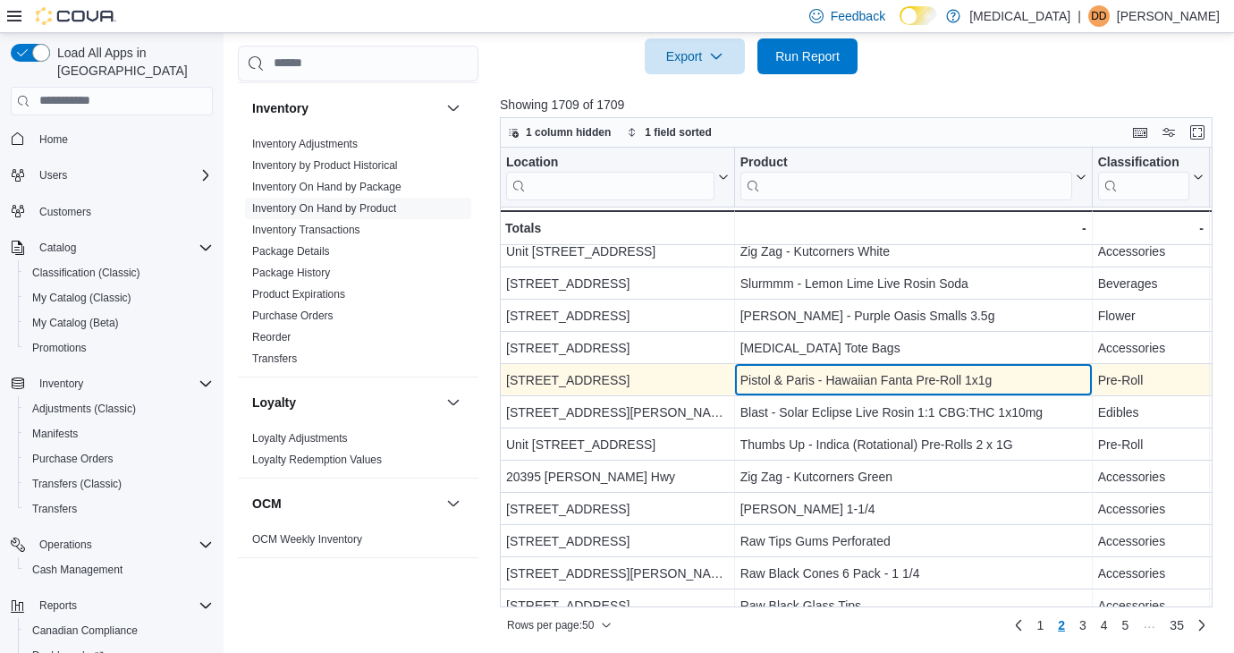
click at [841, 374] on div "Pistol & Paris - Hawaiian Fanta Pre-Roll 1x1g" at bounding box center [913, 379] width 346 height 21
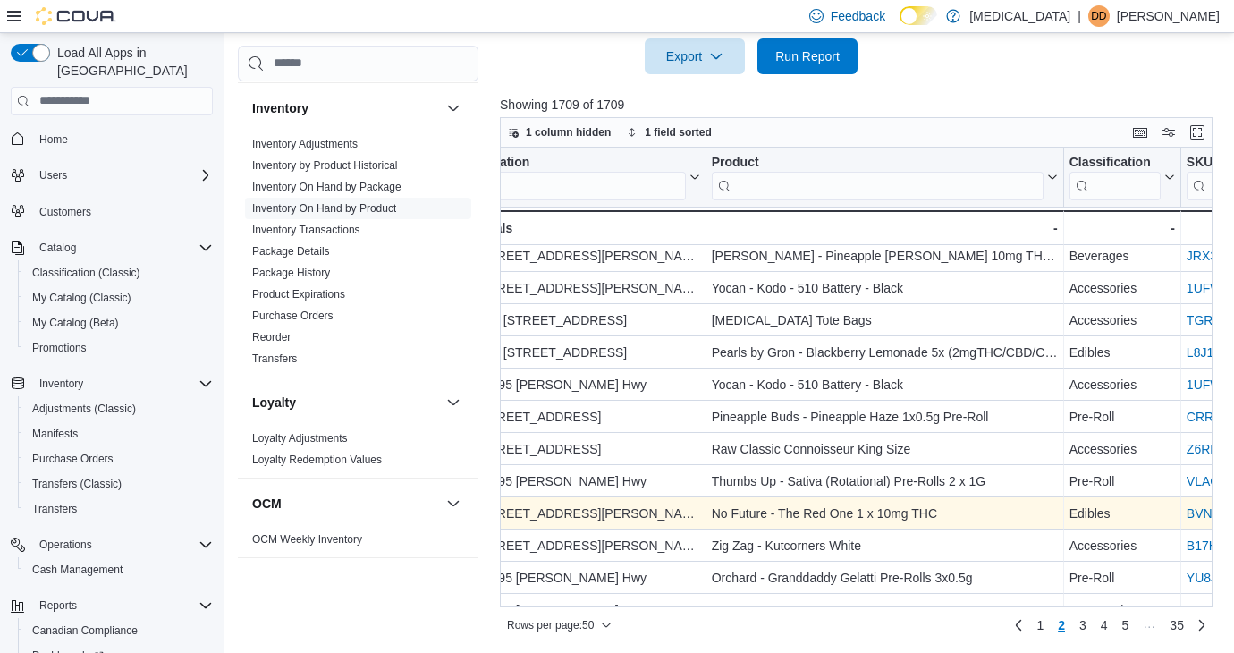
scroll to position [1229, 0]
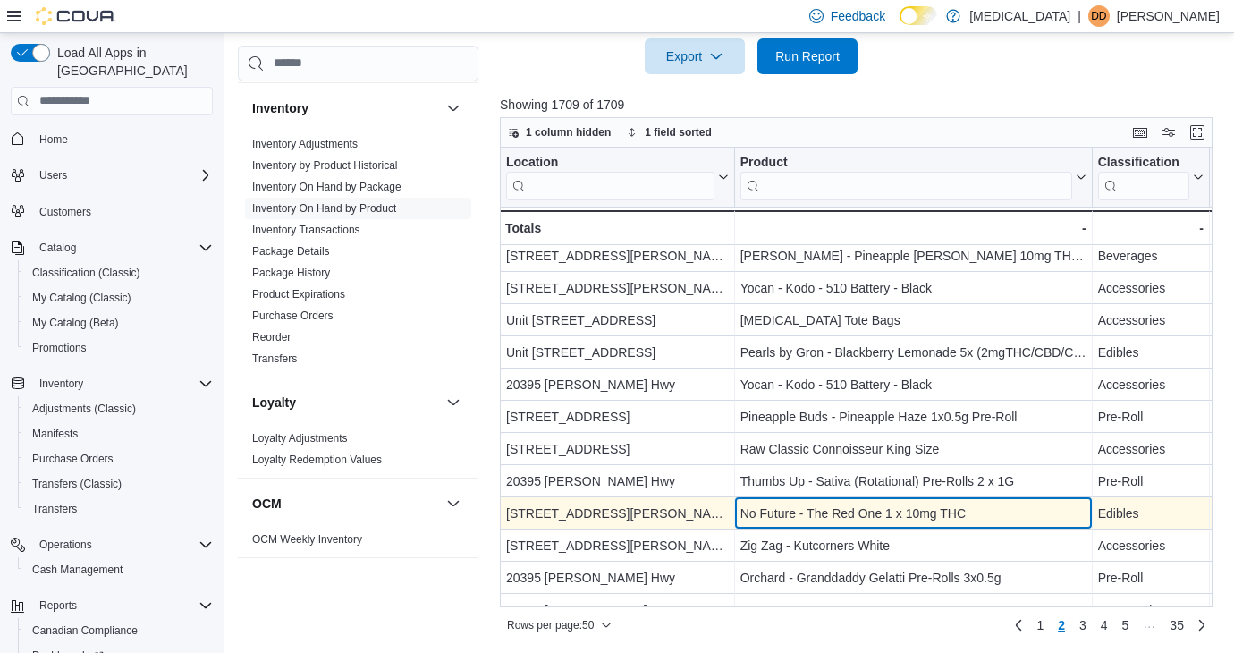
click at [966, 511] on div "No Future - The Red One 1 x 10mg THC" at bounding box center [913, 513] width 346 height 21
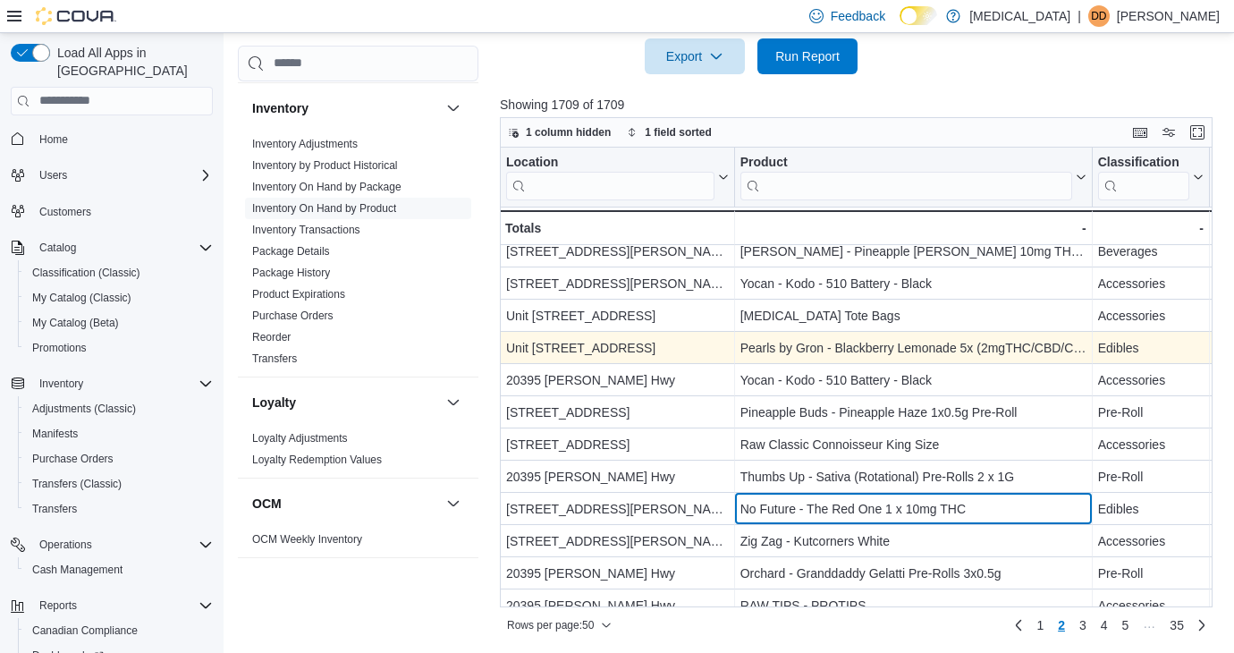
scroll to position [1247, 0]
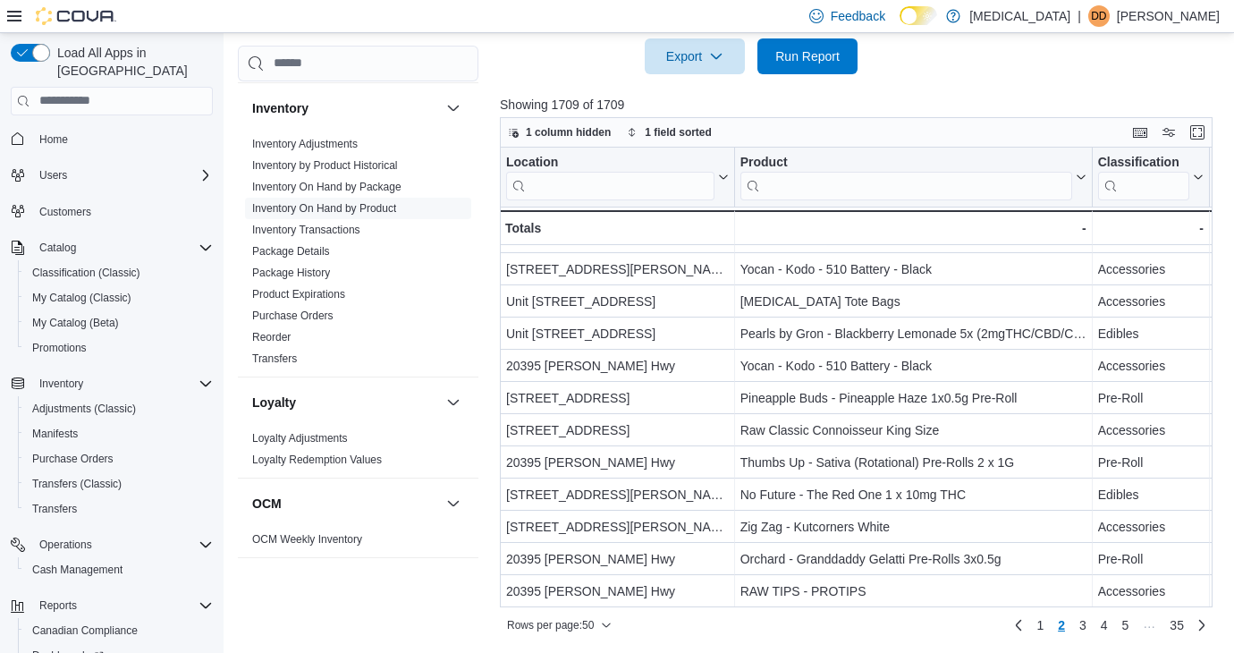
click at [447, 588] on div "Cash Management Cash Management Cash Out Details Compliance OCS Transaction Sub…" at bounding box center [358, 339] width 241 height 588
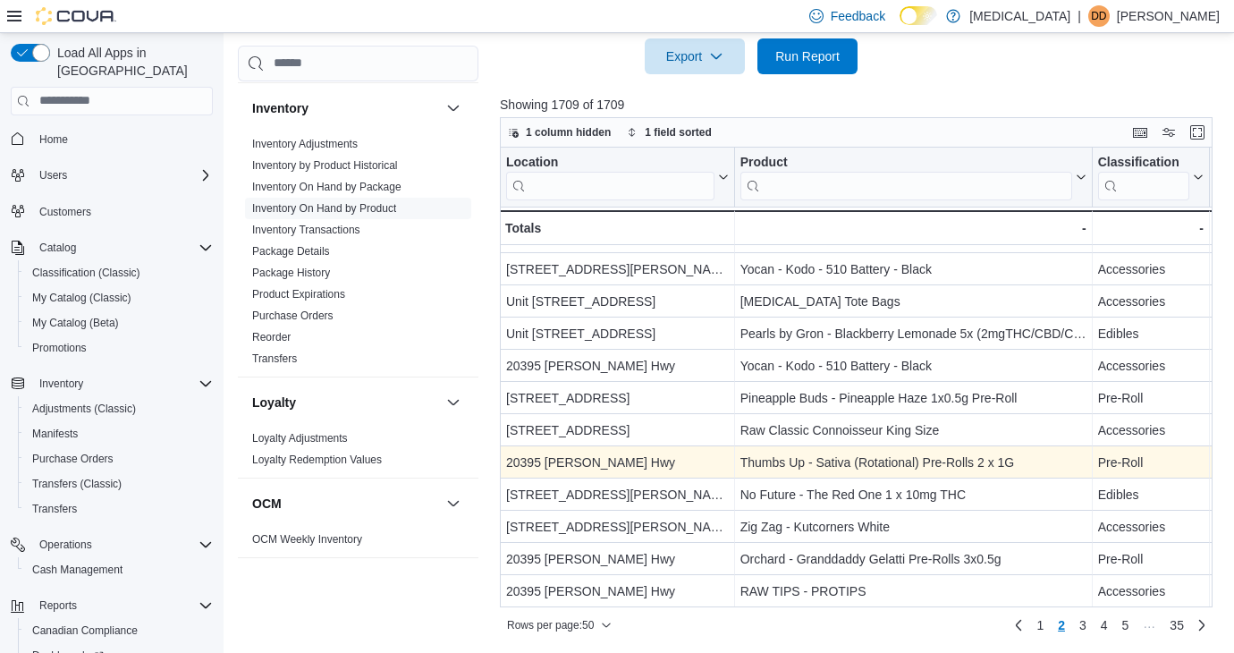
scroll to position [1247, 1]
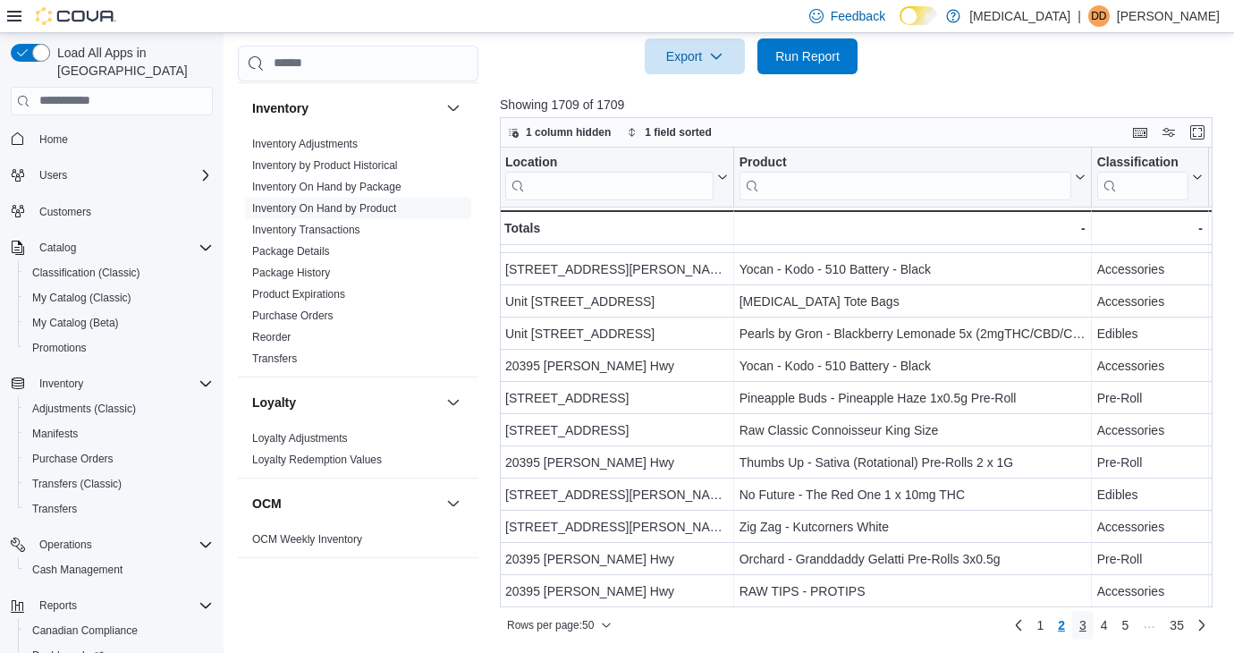
click at [1083, 625] on span "3" at bounding box center [1082, 625] width 7 height 18
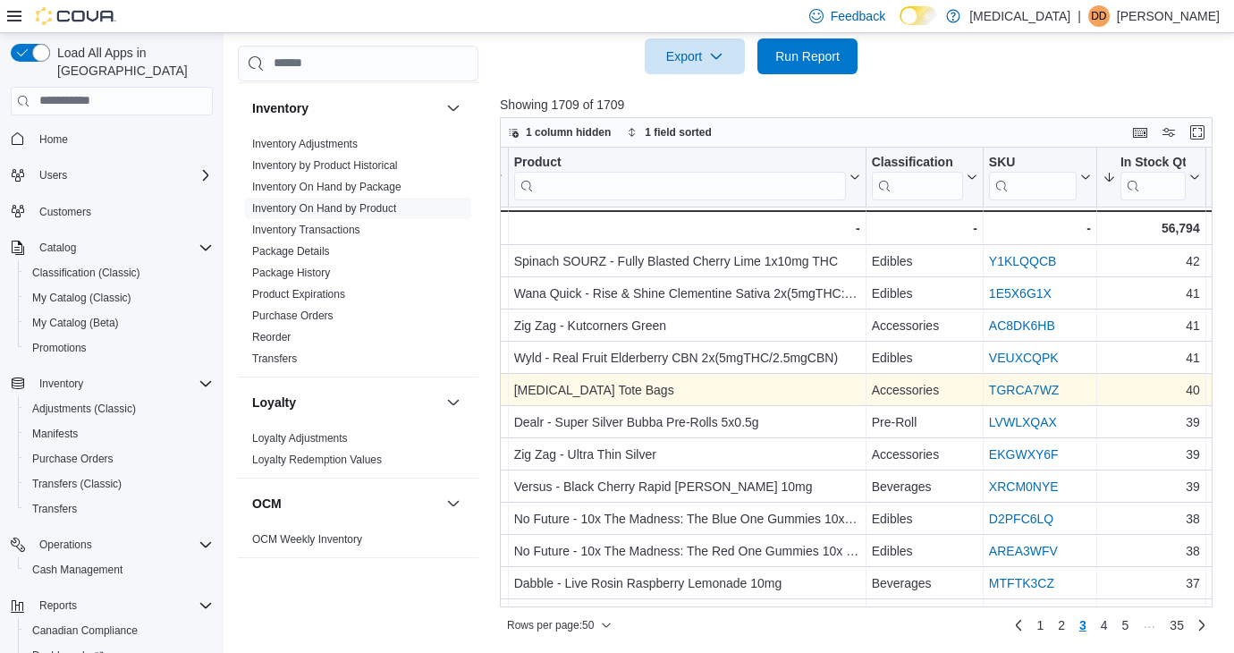
scroll to position [0, 232]
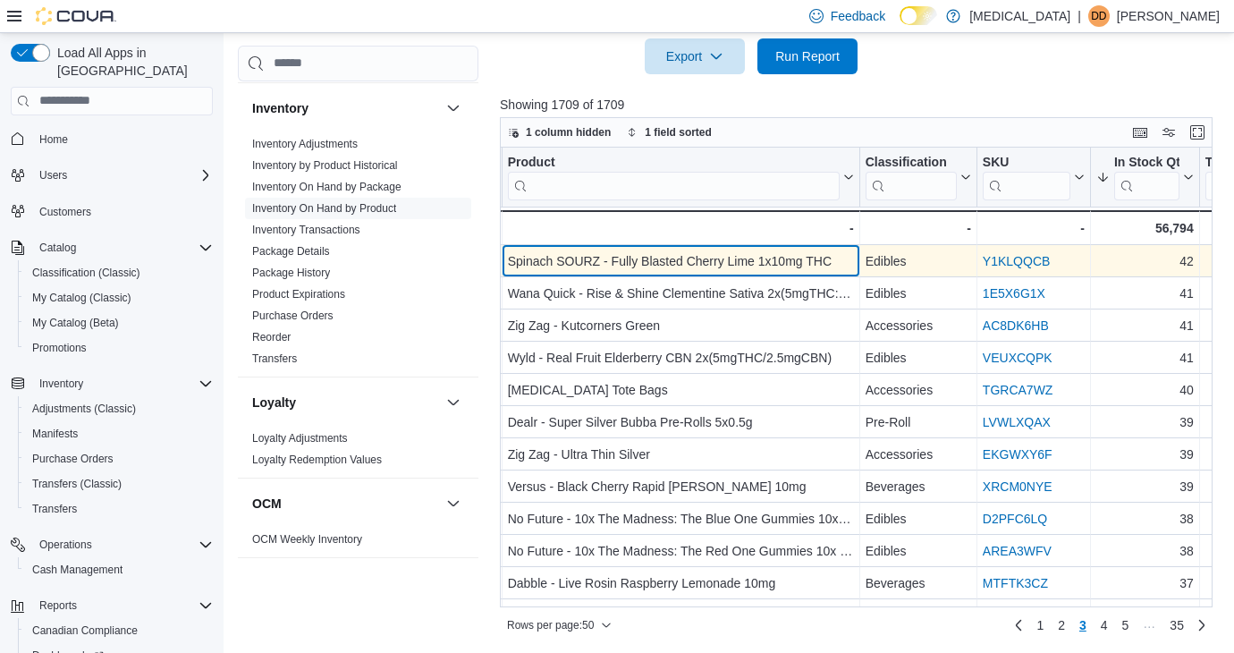
click at [766, 262] on div "Spinach SOURZ - Fully Blasted Cherry Lime 1x10mg THC" at bounding box center [681, 260] width 346 height 21
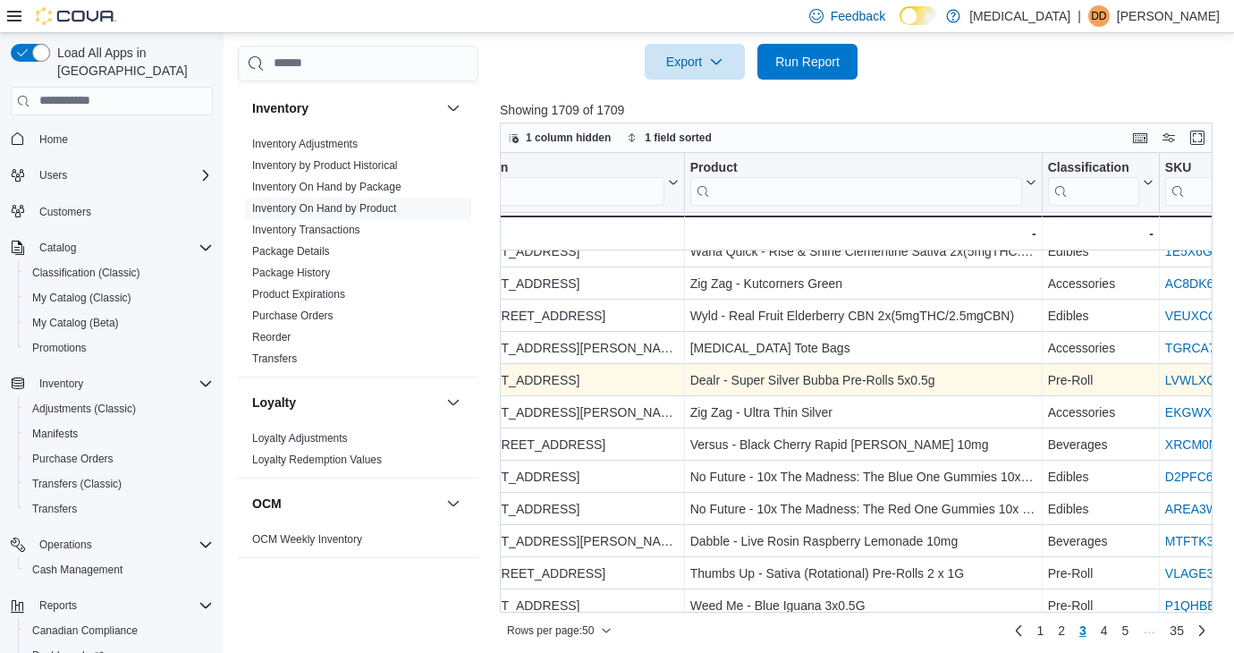
scroll to position [47, 44]
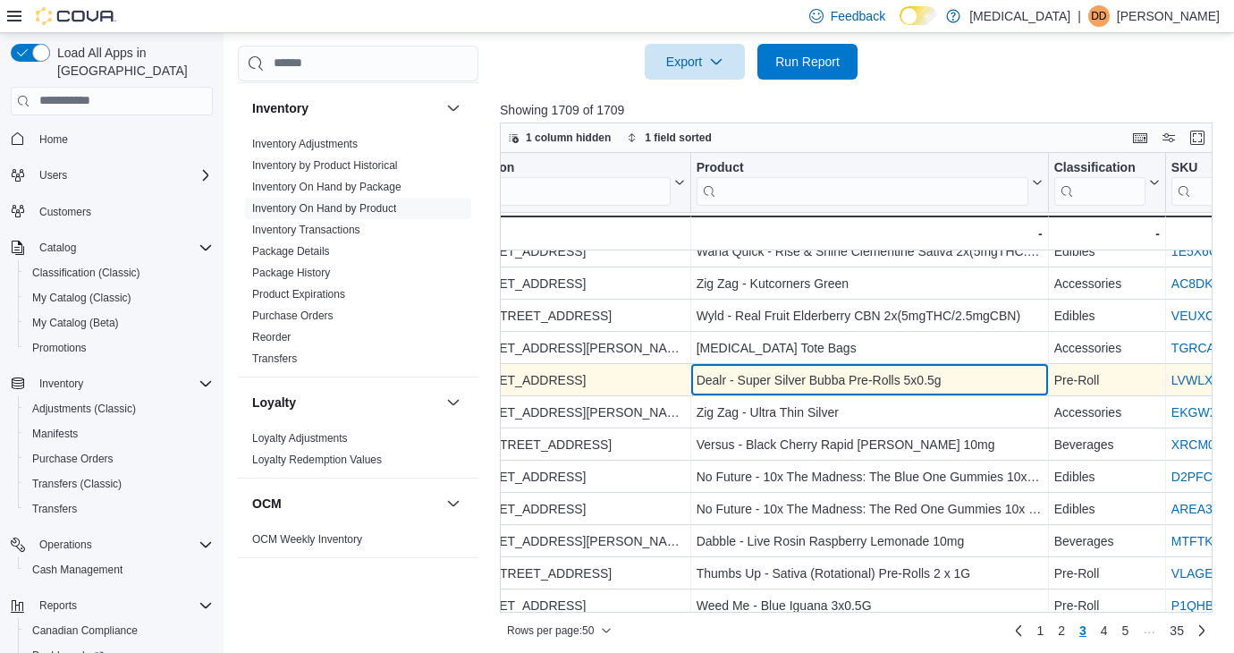
click at [921, 378] on div "Dealr - Super Silver Bubba Pre-Rolls 5x0.5g" at bounding box center [870, 379] width 346 height 21
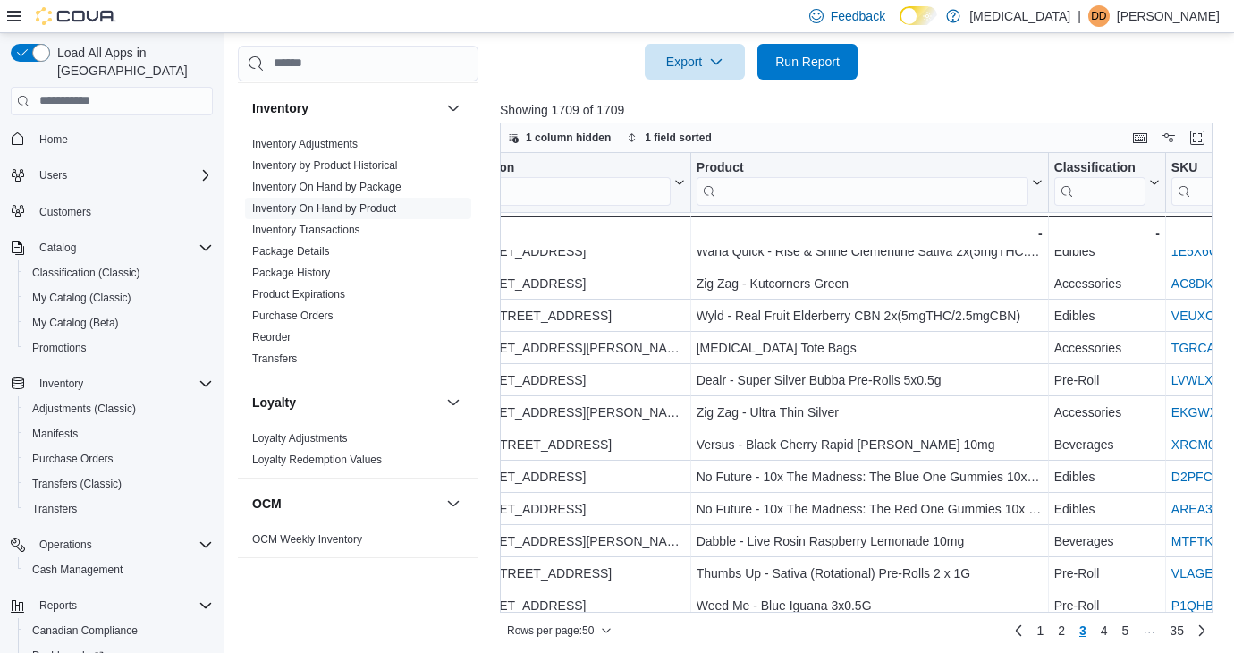
click at [448, 580] on div "Cash Management Cash Management Cash Out Details Compliance OCS Transaction Sub…" at bounding box center [358, 339] width 241 height 588
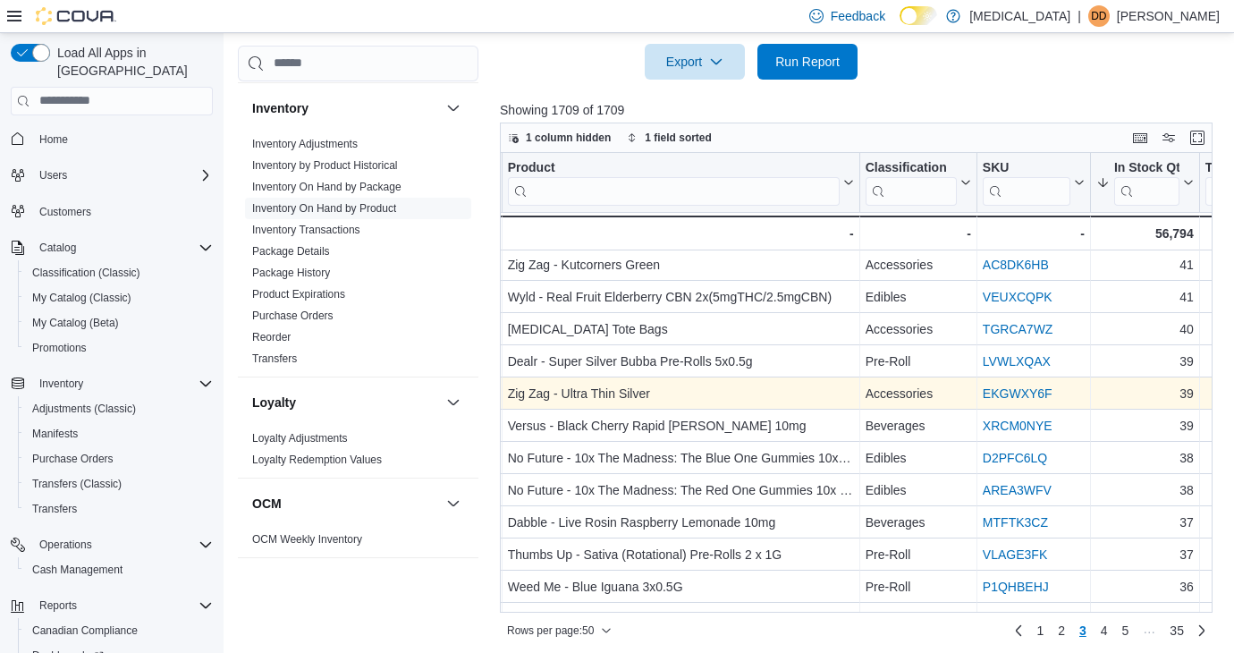
scroll to position [66, 221]
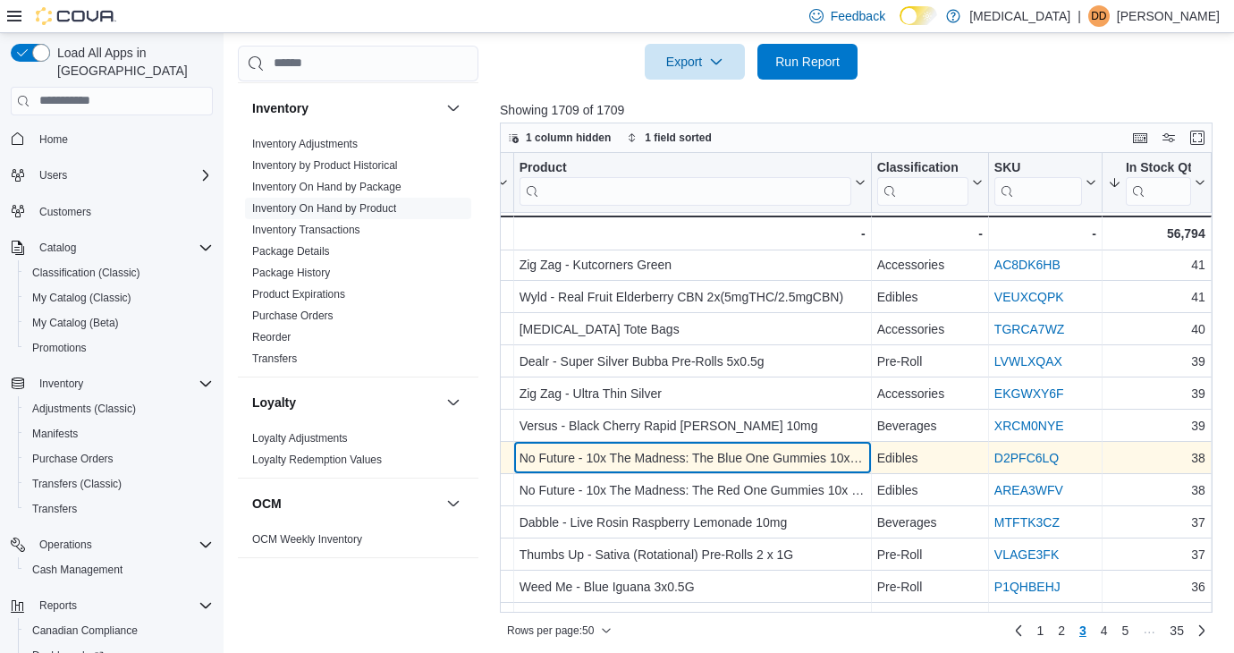
click at [743, 451] on div "No Future - 10x The Madness: The Blue One Gummies 10x10mg" at bounding box center [693, 457] width 346 height 21
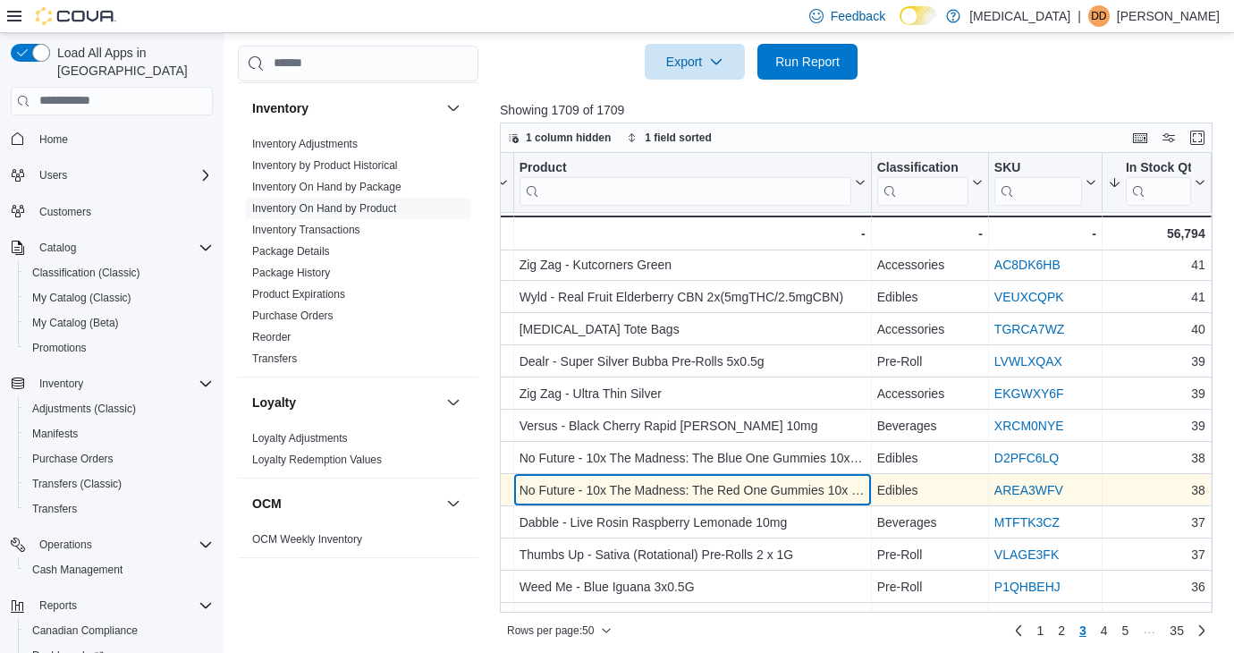
click at [744, 494] on div "No Future - 10x The Madness: The Red One Gummies 10x 10mg" at bounding box center [693, 489] width 346 height 21
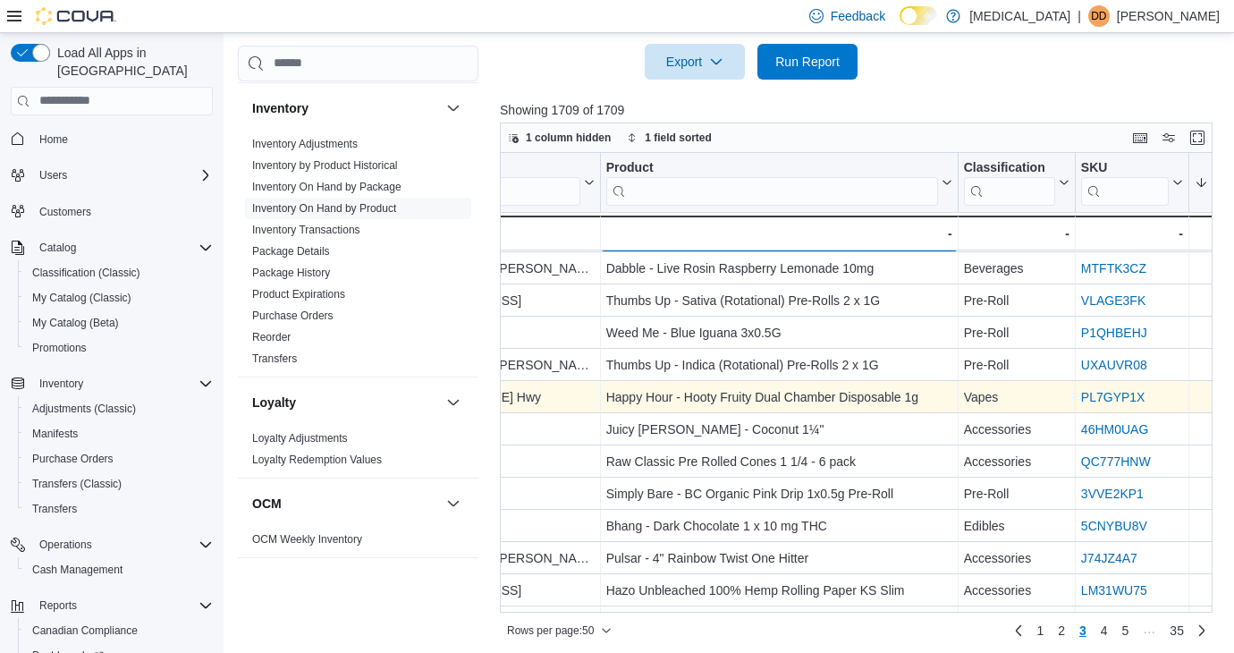
scroll to position [319, 134]
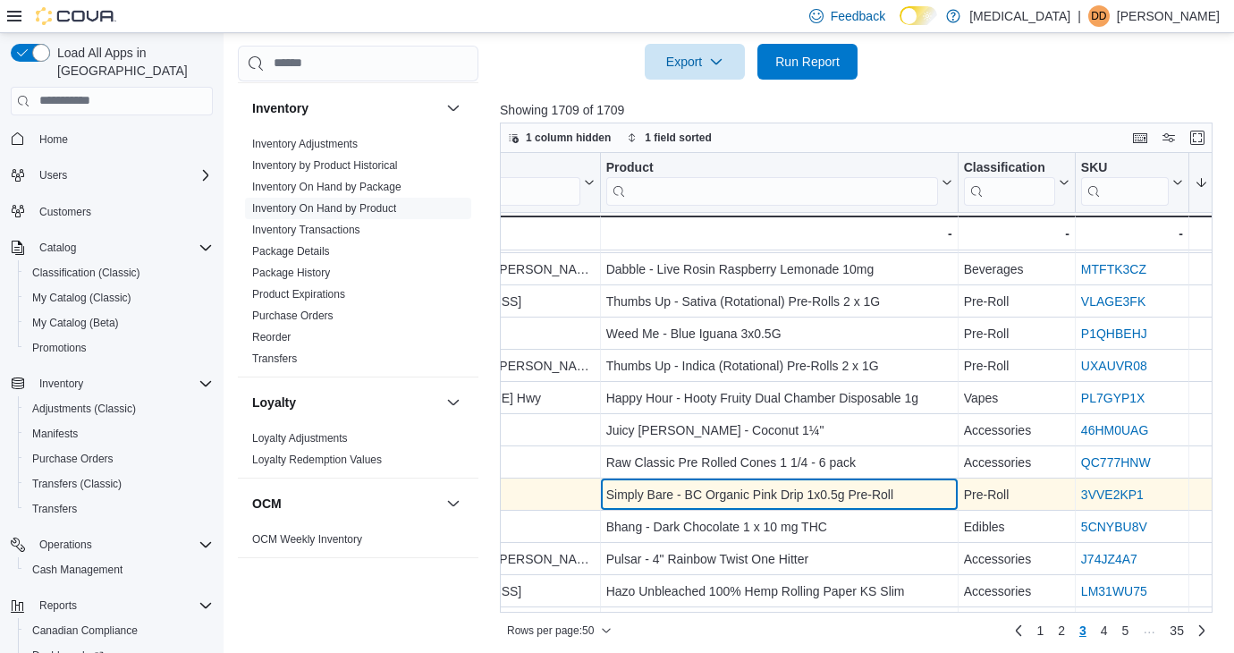
click at [845, 491] on div "Simply Bare - BC Organic Pink Drip 1x0.5g Pre-Roll" at bounding box center [779, 494] width 346 height 21
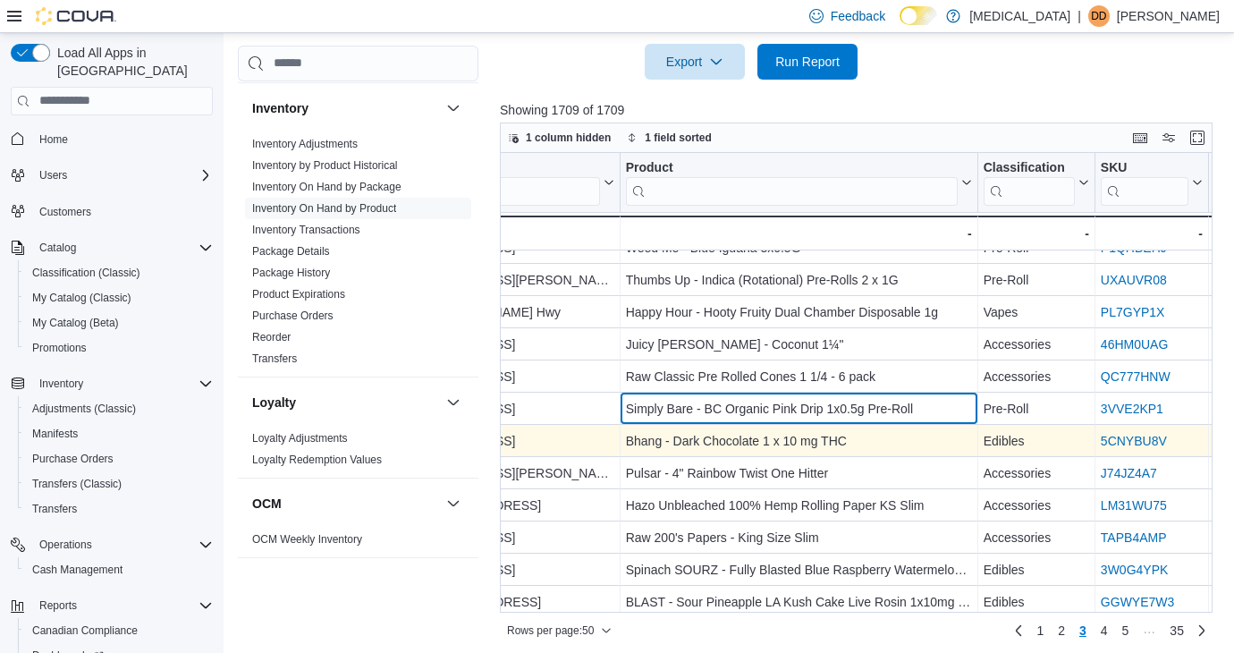
scroll to position [405, 111]
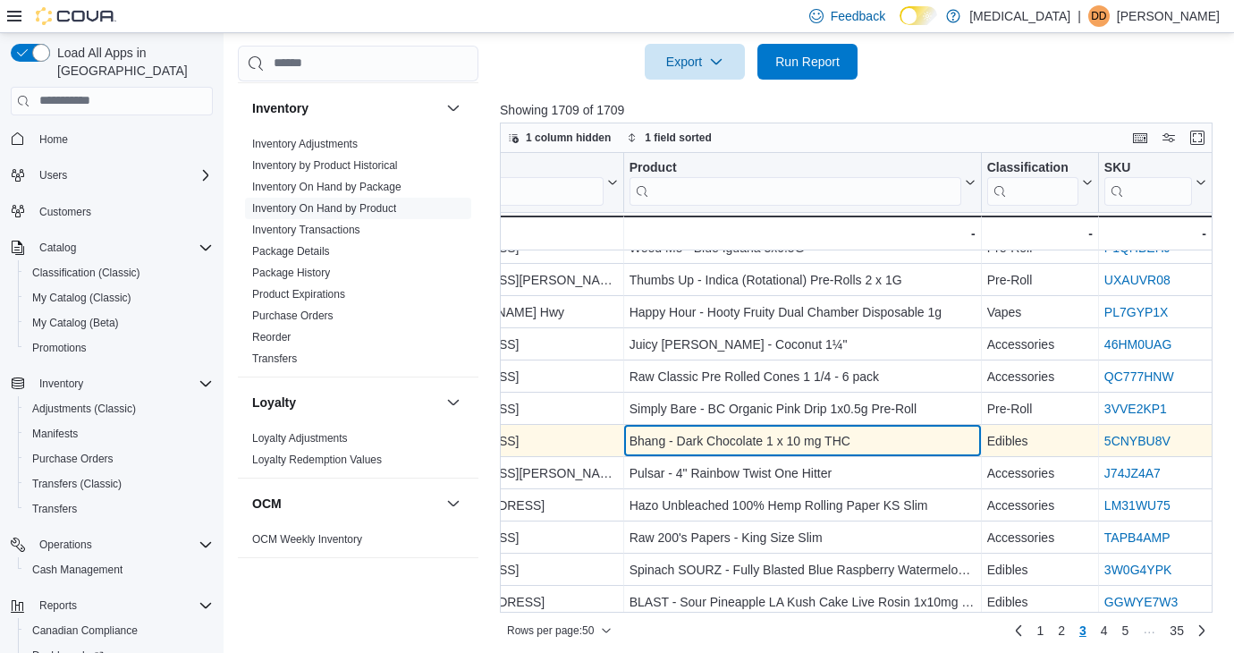
click at [740, 441] on div "Bhang - Dark Chocolate 1 x 10 mg THC" at bounding box center [803, 440] width 346 height 21
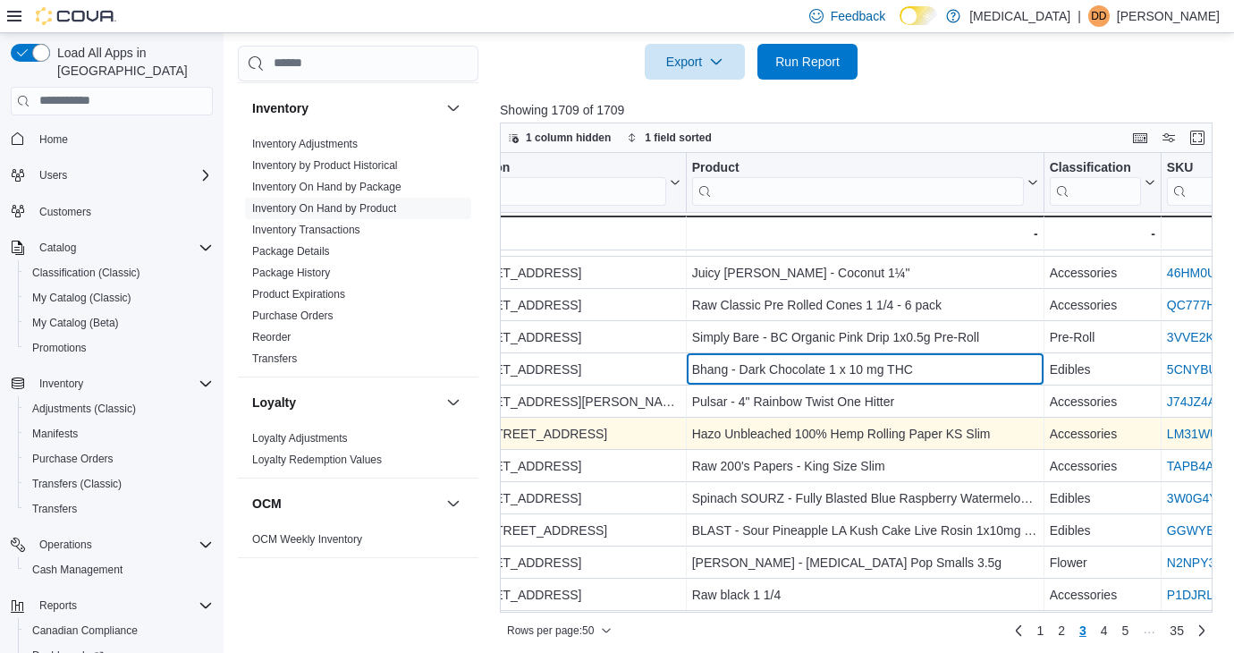
scroll to position [477, 0]
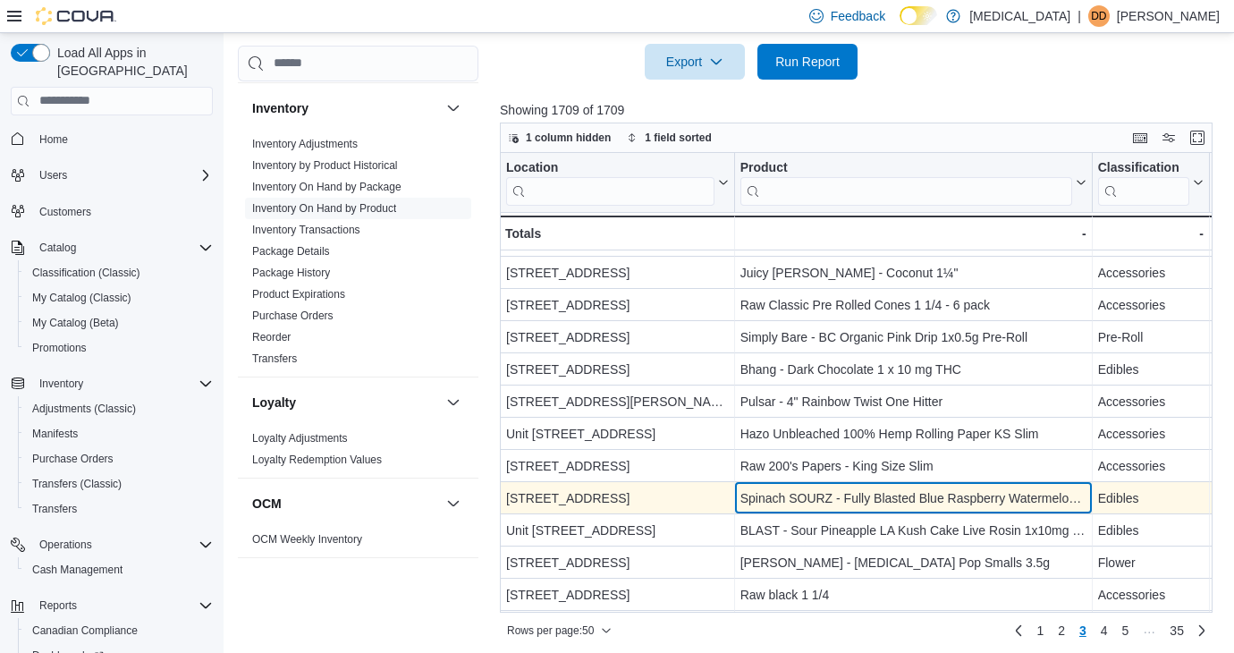
click at [884, 495] on div "Spinach SOURZ - Fully Blasted Blue Raspberry Watermelon 1x10mg THC" at bounding box center [913, 497] width 346 height 21
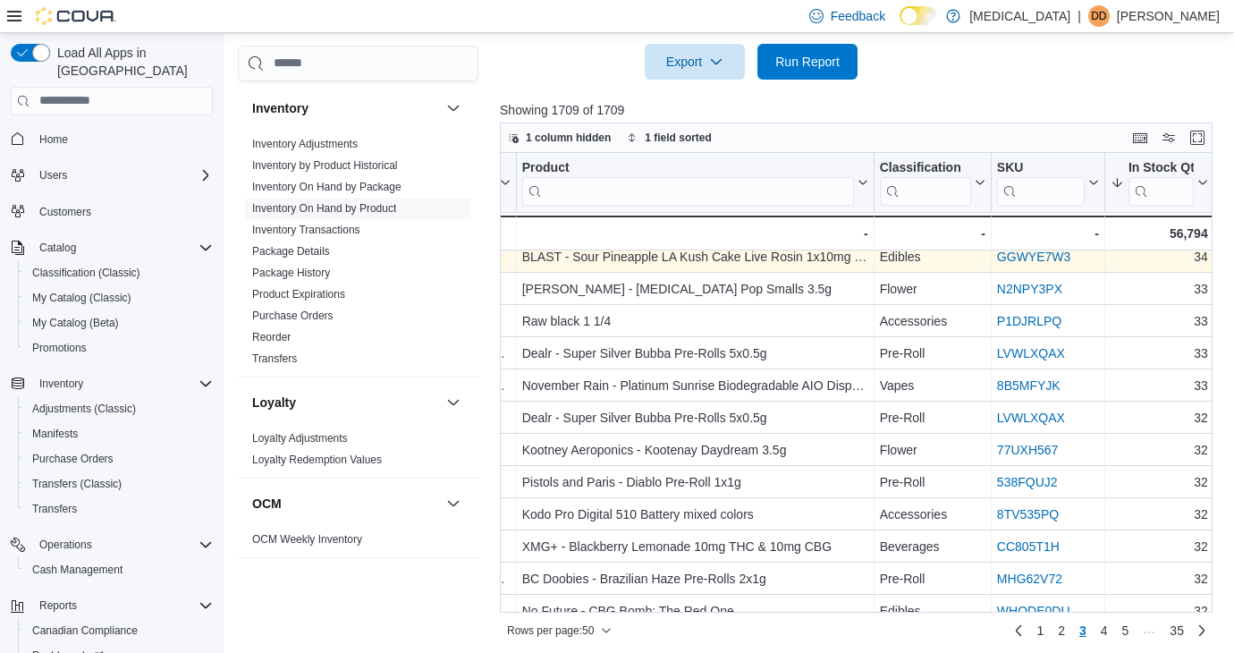
scroll to position [759, 216]
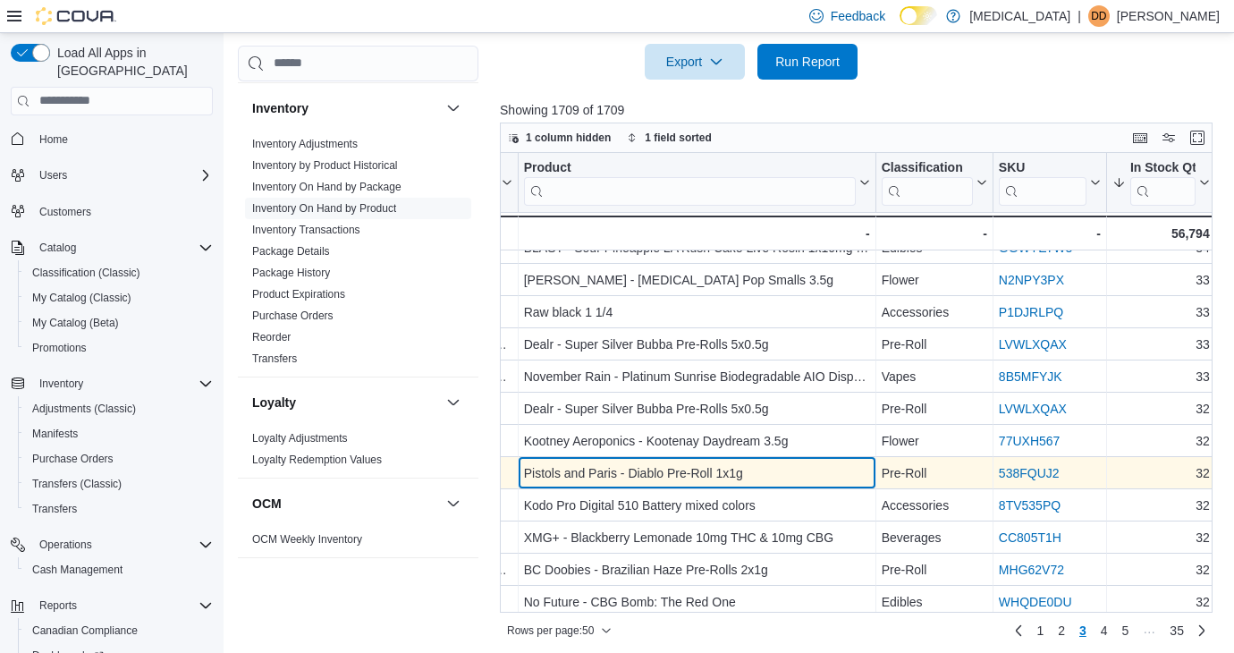
click at [723, 467] on div "Pistols and Paris - Diablo Pre-Roll 1x1g" at bounding box center [697, 472] width 346 height 21
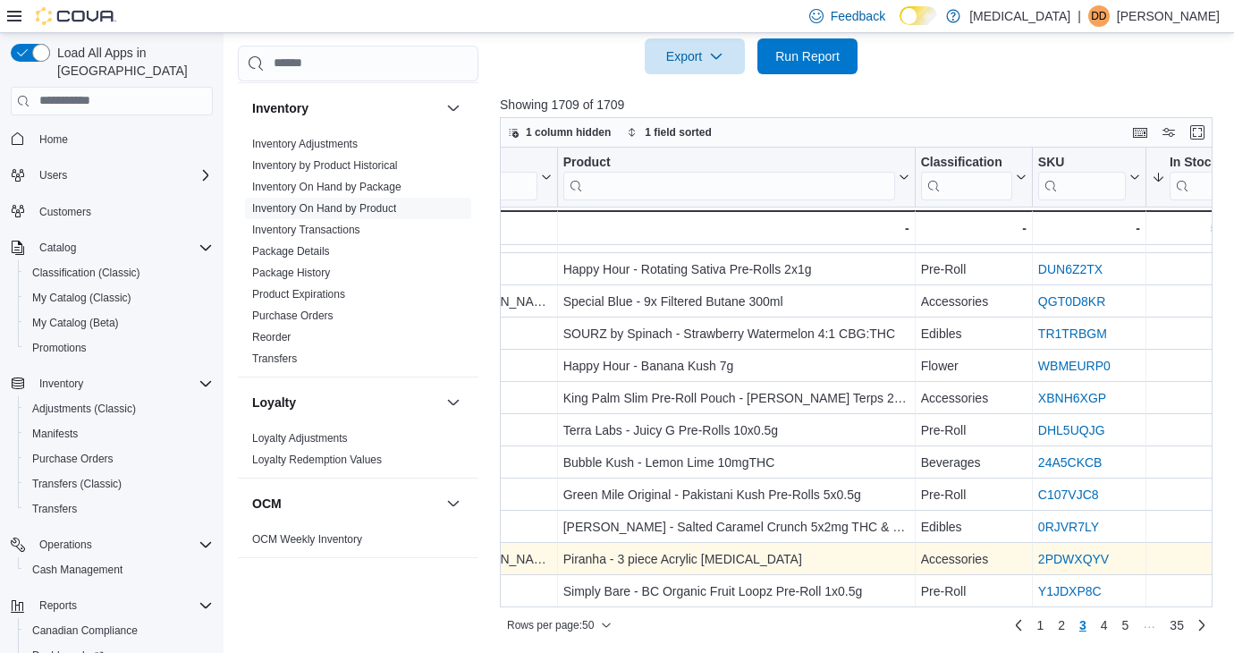
scroll to position [1247, 186]
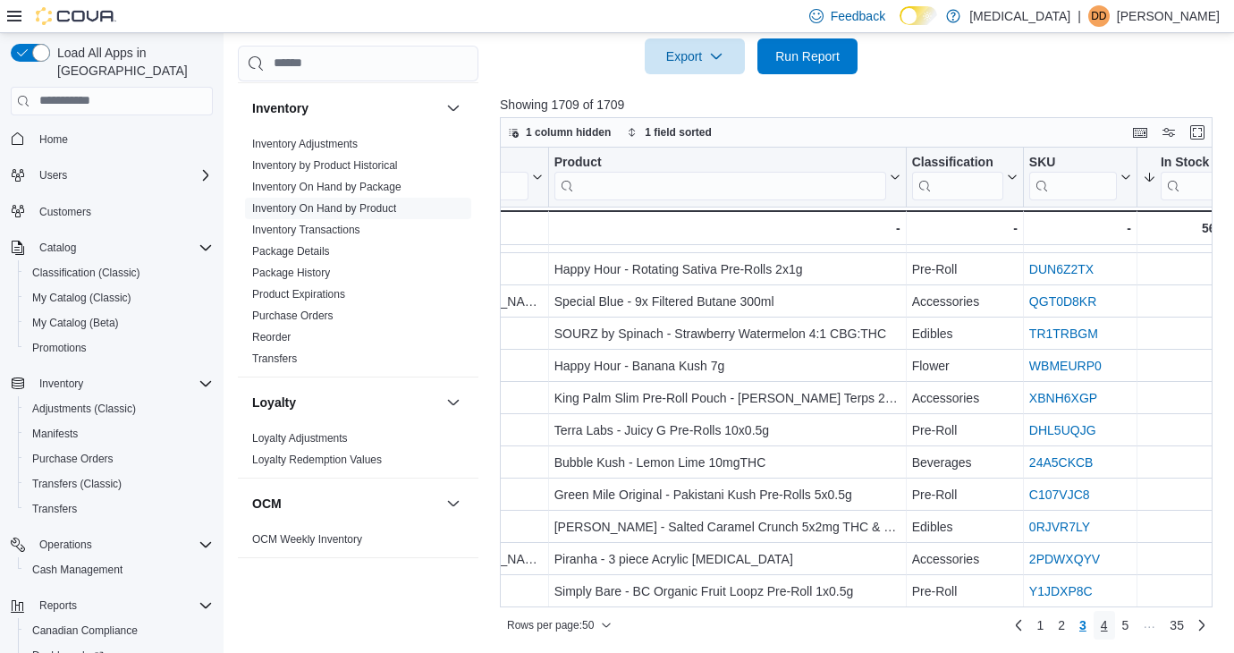
click at [1099, 618] on link "4" at bounding box center [1104, 625] width 21 height 29
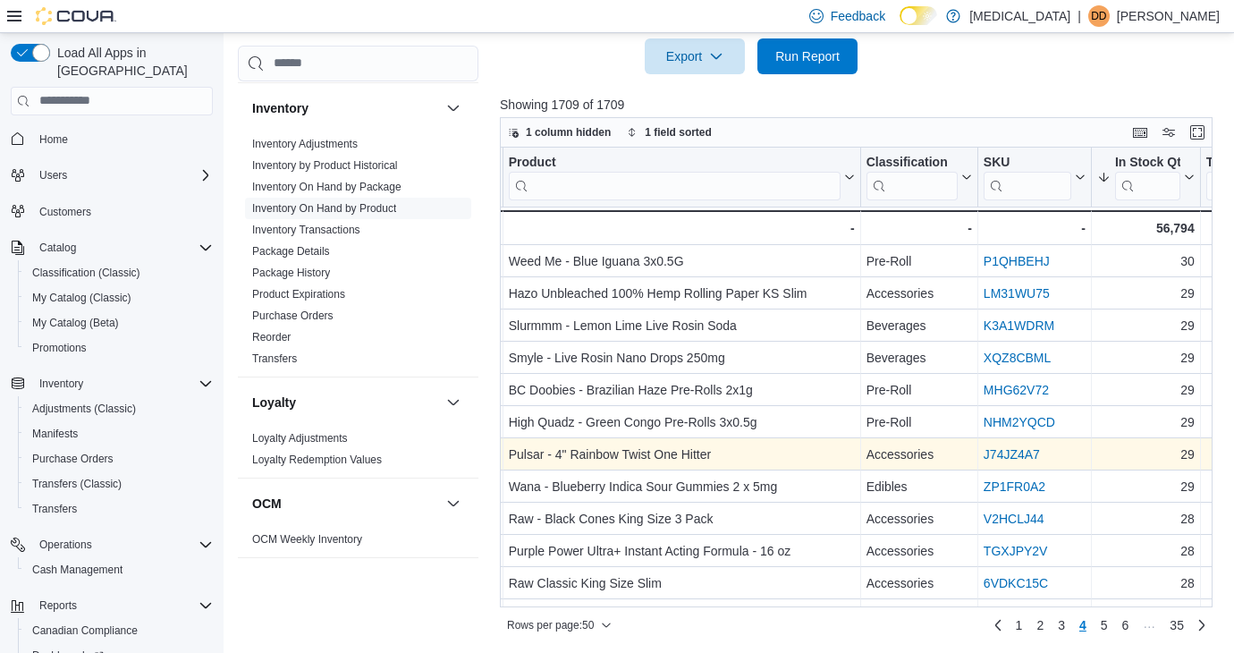
scroll to position [0, 226]
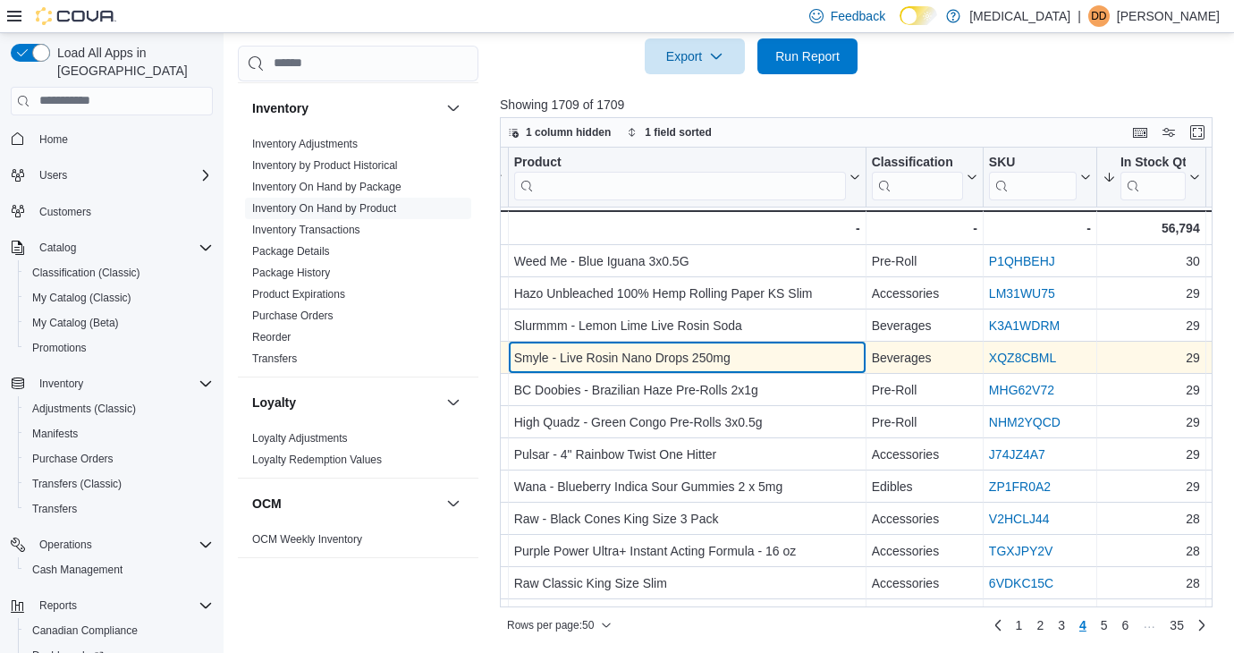
click at [707, 358] on div "Smyle - Live Rosin Nano Drops 250mg" at bounding box center [687, 357] width 346 height 21
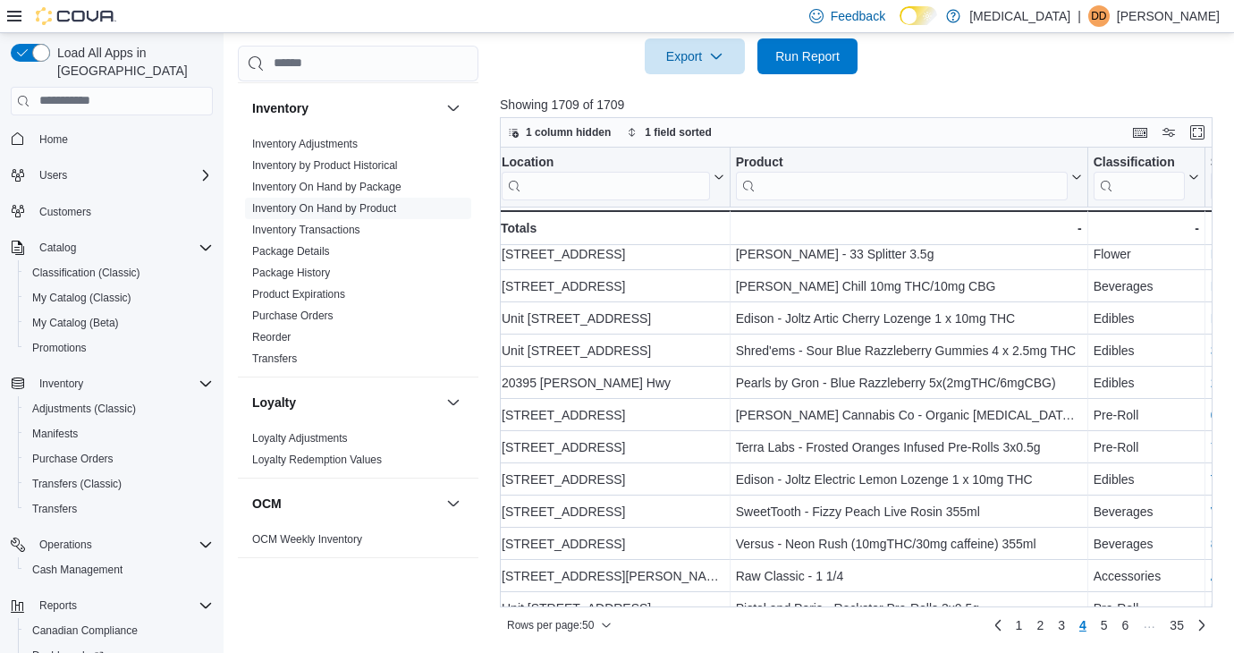
scroll to position [973, 0]
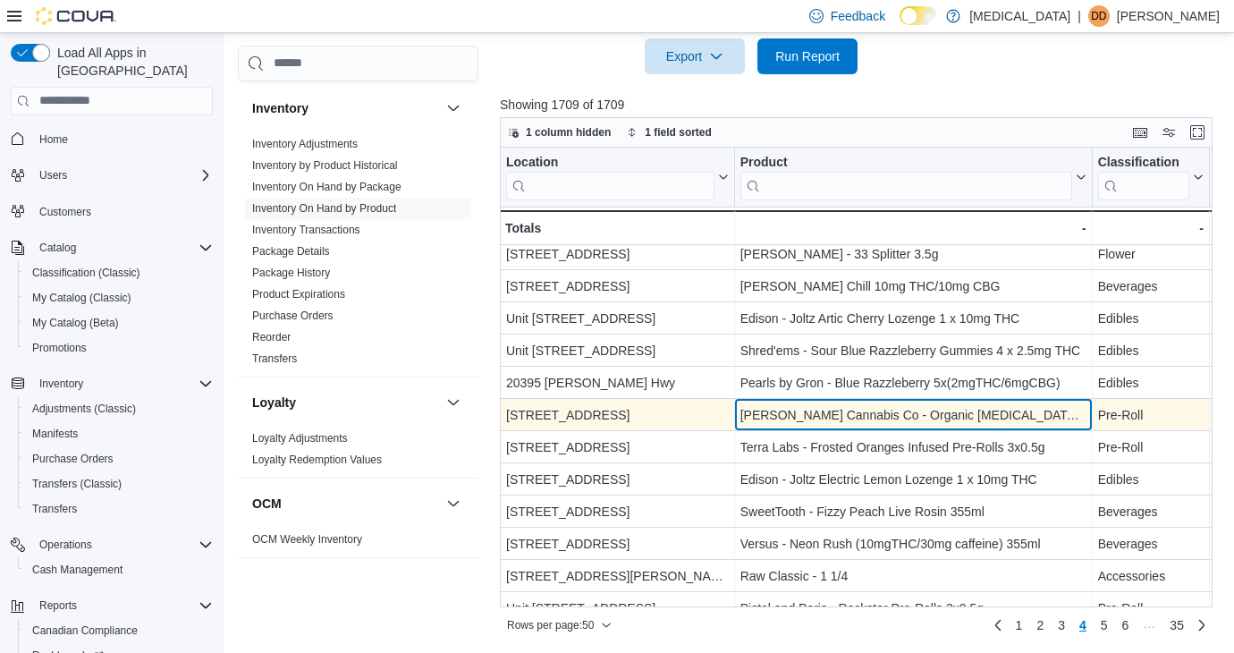
click at [815, 408] on div "[PERSON_NAME] Cannabis Co - Organic [MEDICAL_DATA] Pop LTO Pre-Rolls 1x0.5g" at bounding box center [913, 414] width 346 height 21
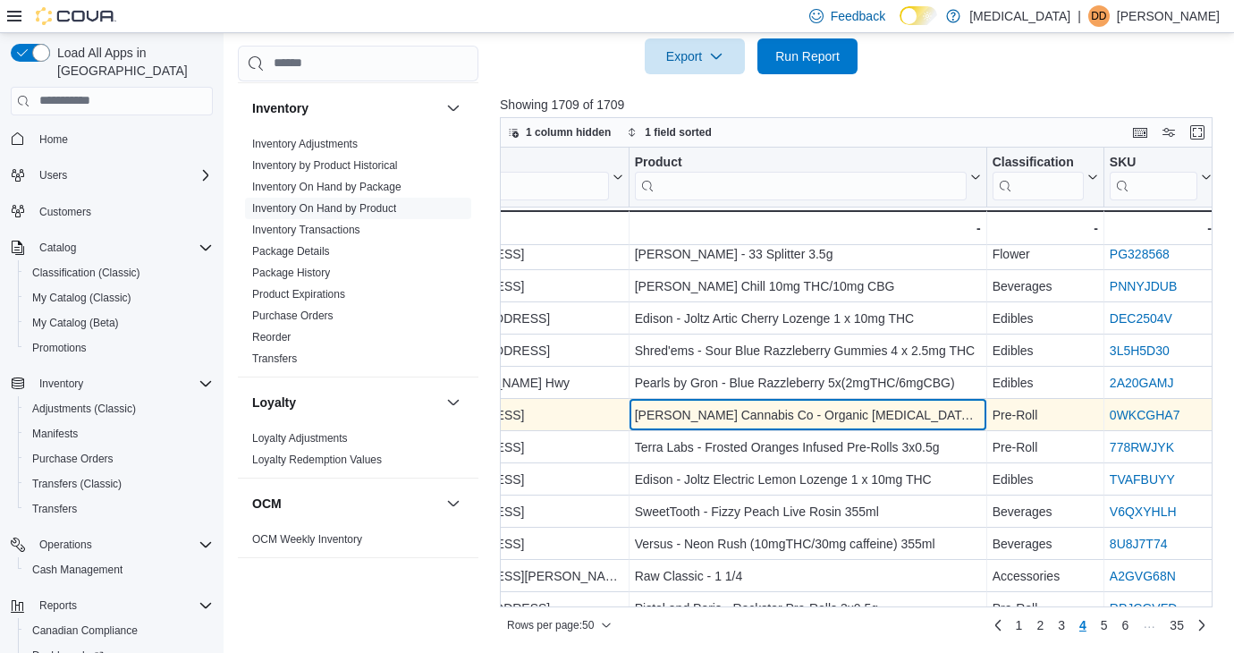
scroll to position [973, 115]
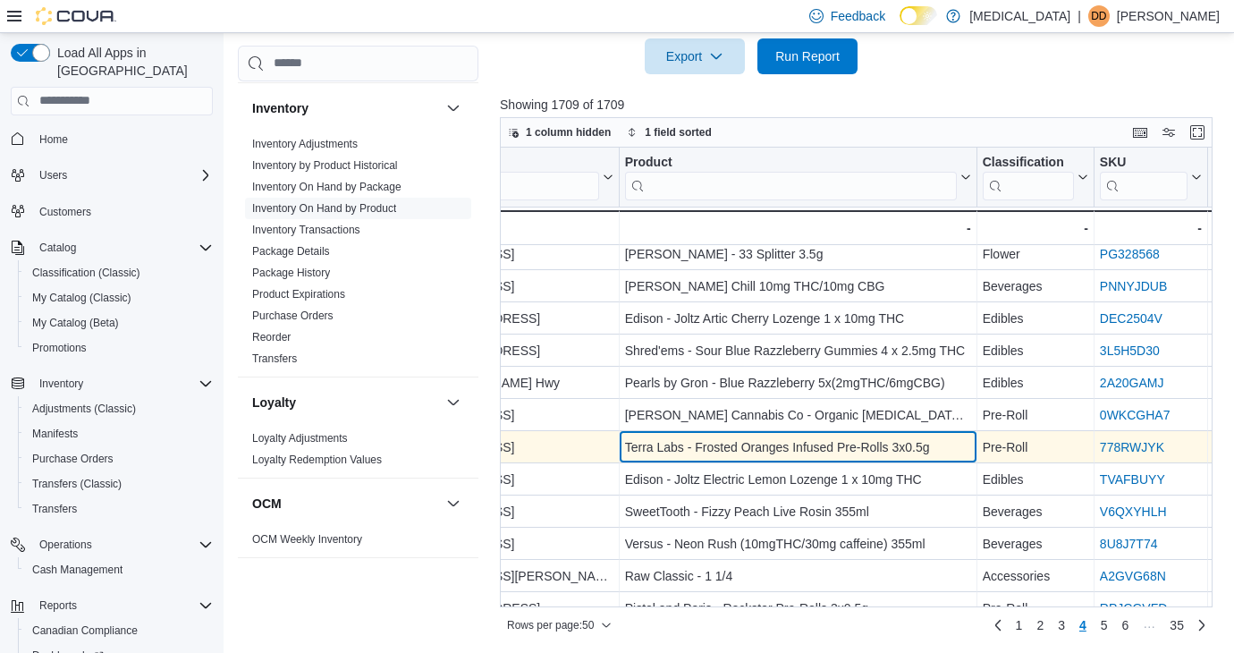
click at [829, 443] on div "Terra Labs - Frosted Oranges Infused Pre-Rolls 3x0.5g" at bounding box center [798, 446] width 346 height 21
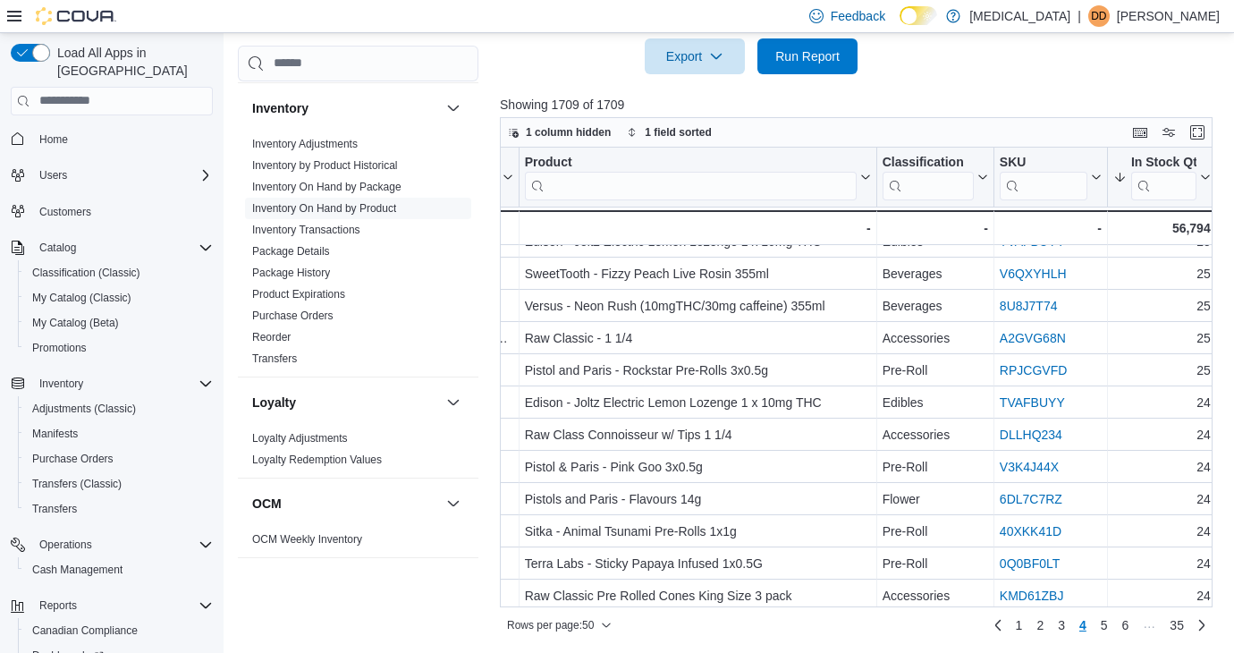
scroll to position [1247, 216]
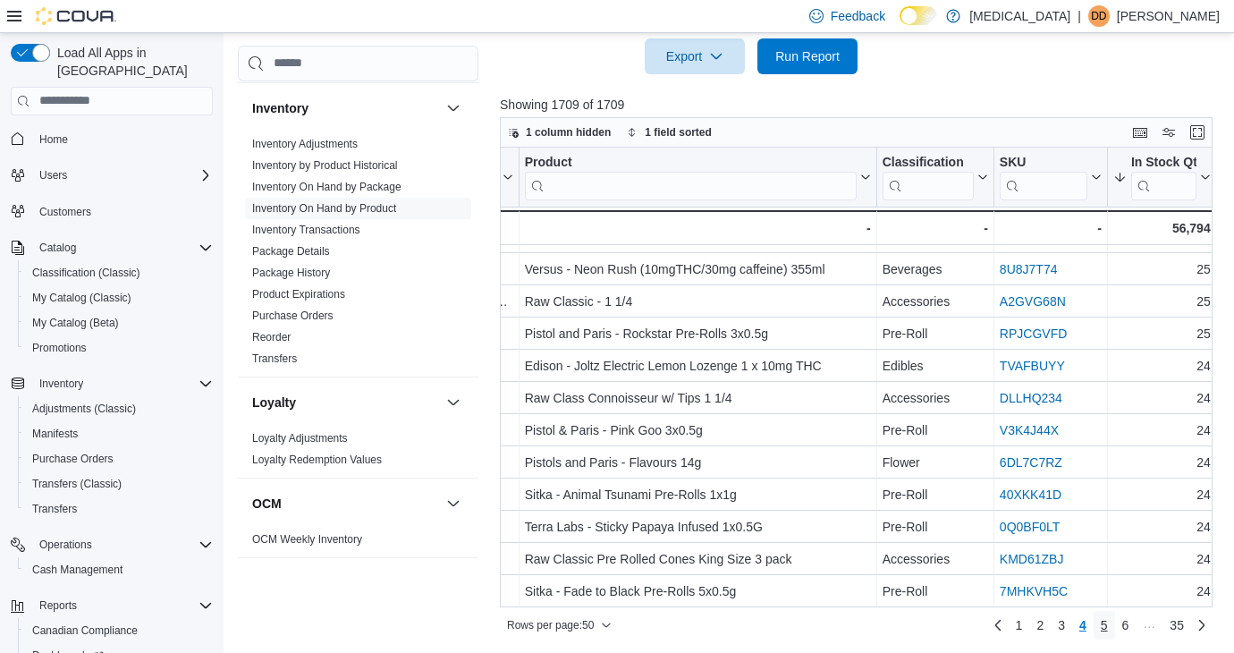
click at [1101, 623] on link "5" at bounding box center [1104, 625] width 21 height 29
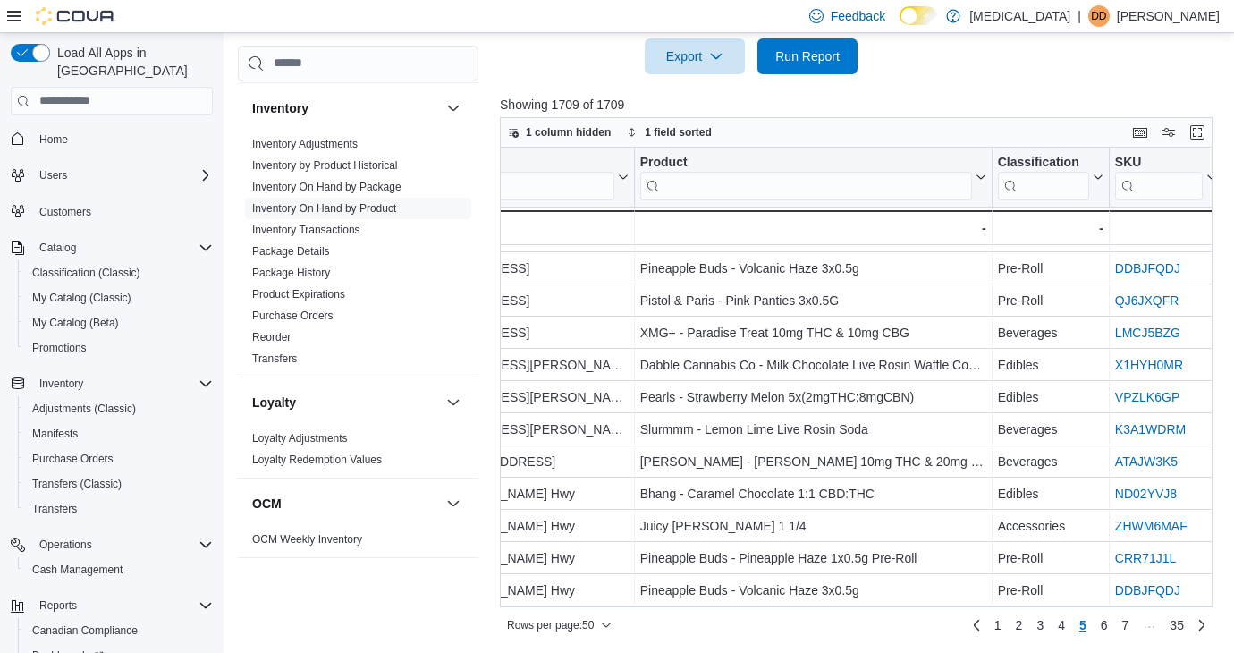
scroll to position [347, 0]
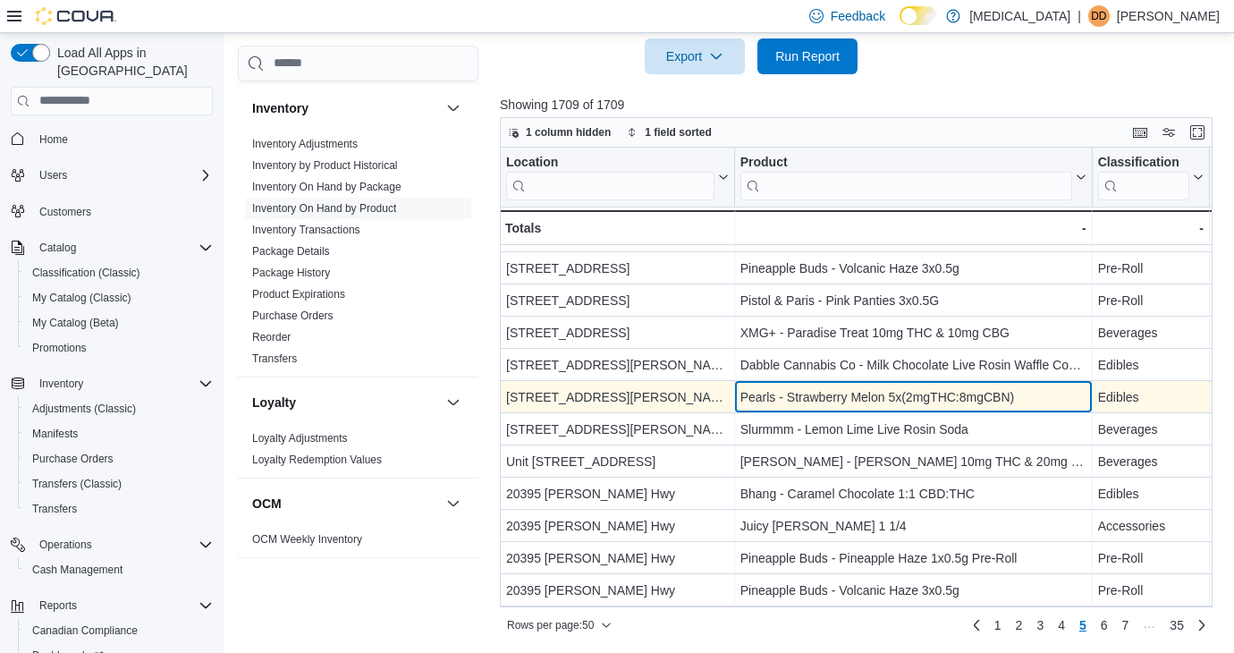
click at [946, 389] on div "Pearls - Strawberry Melon 5x(2mgTHC:8mgCBN)" at bounding box center [913, 396] width 346 height 21
click at [946, 391] on div "Pearls - Strawberry Melon 5x(2mgTHC:8mgCBN)" at bounding box center [913, 396] width 346 height 21
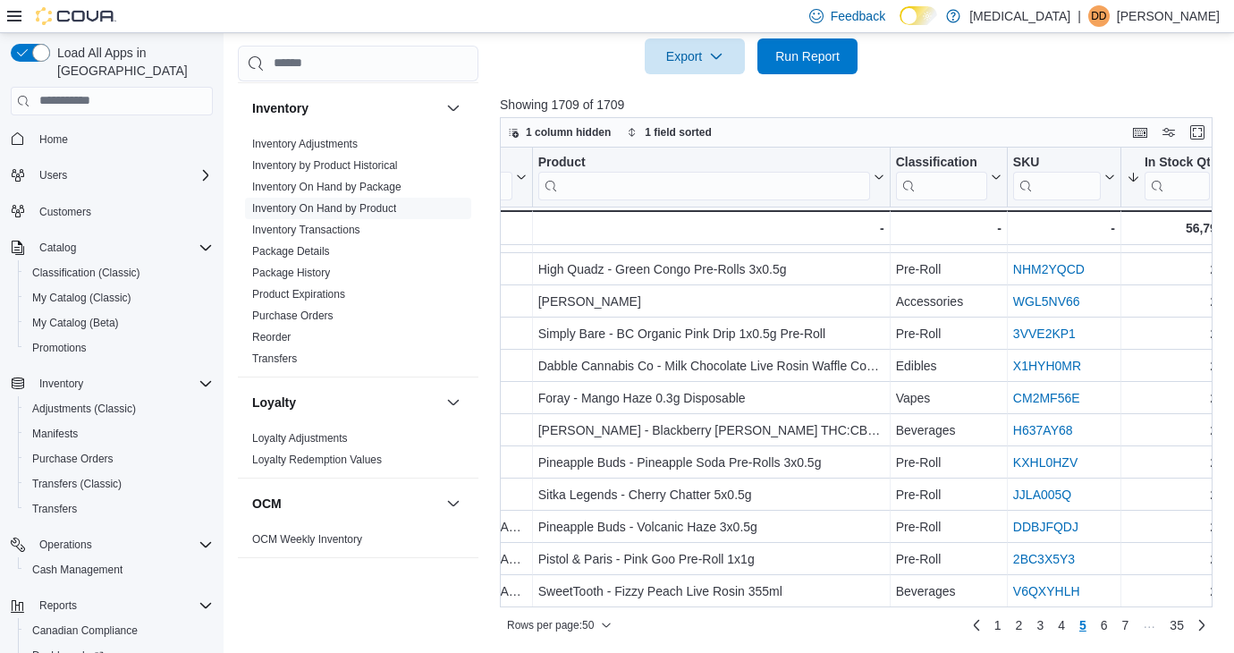
scroll to position [1247, 200]
click at [1100, 622] on link "6" at bounding box center [1104, 625] width 21 height 29
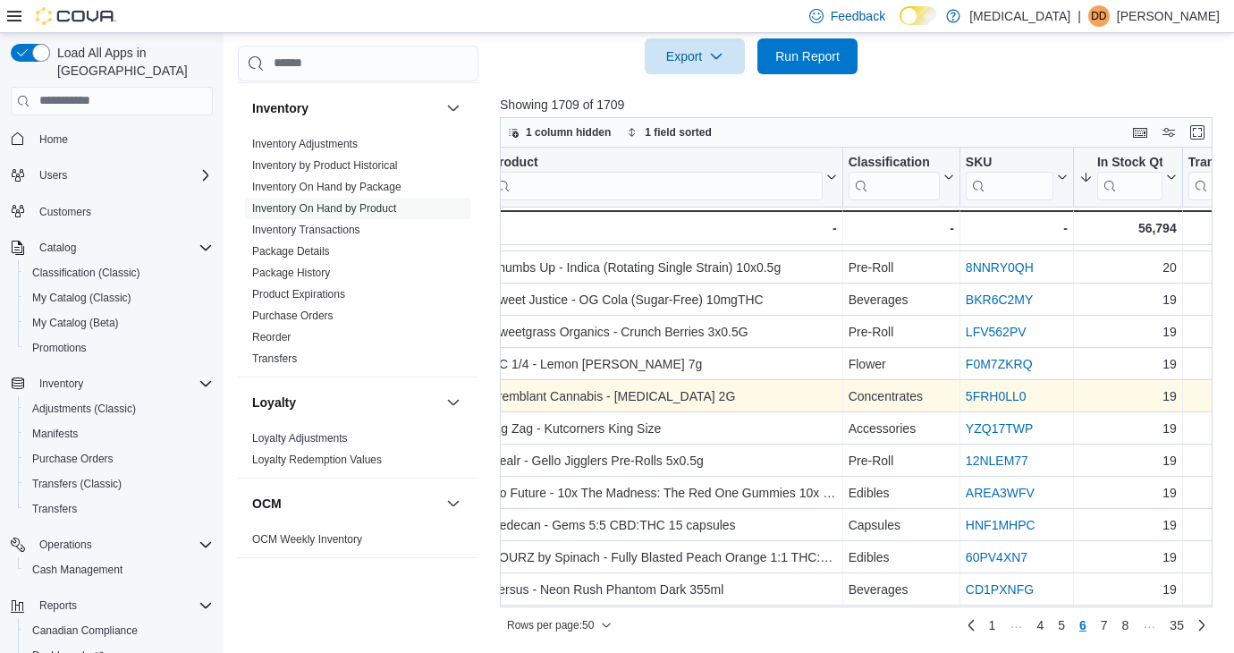
scroll to position [606, 228]
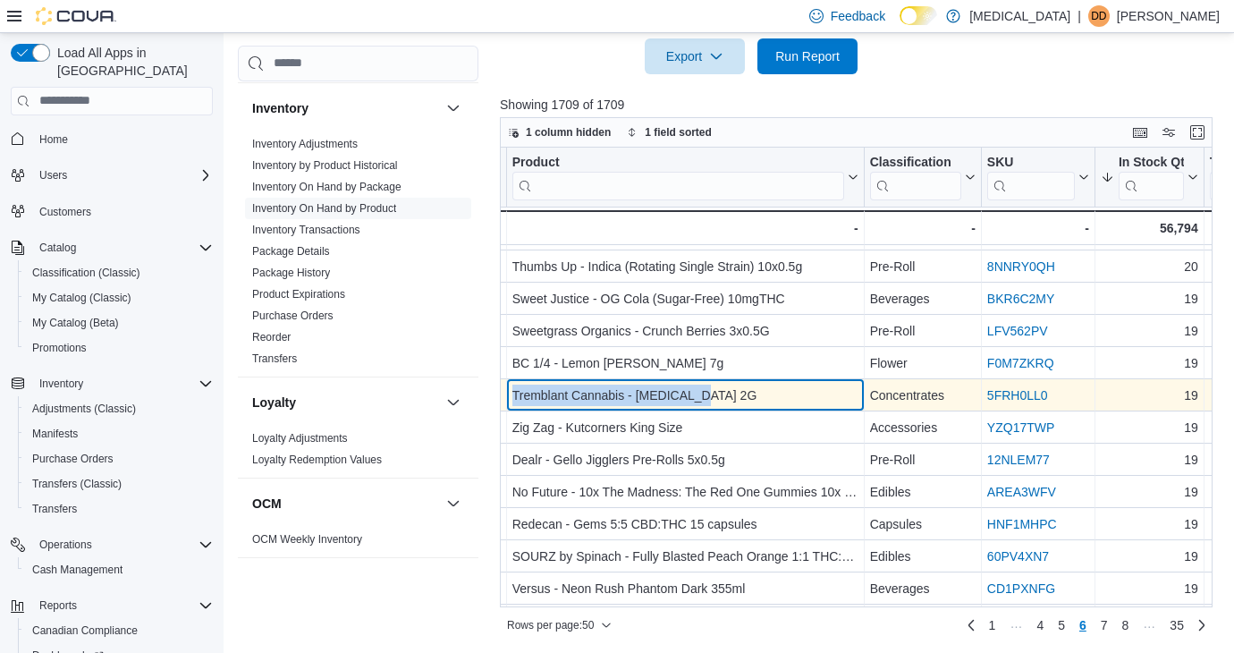
drag, startPoint x: 718, startPoint y: 393, endPoint x: 512, endPoint y: 396, distance: 205.7
click at [512, 396] on div "Tremblant Cannabis - [MEDICAL_DATA] 2G" at bounding box center [685, 395] width 346 height 21
copy div "Tremblant Cannabis - [MEDICAL_DATA] 2G"
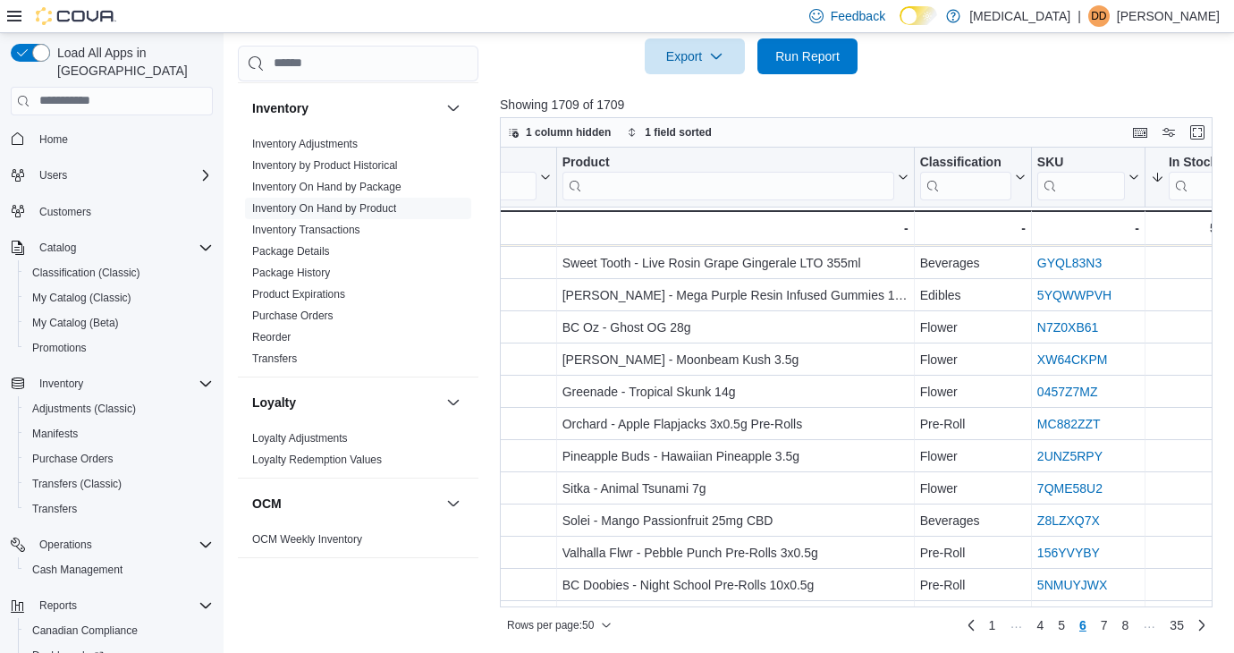
scroll to position [1247, 178]
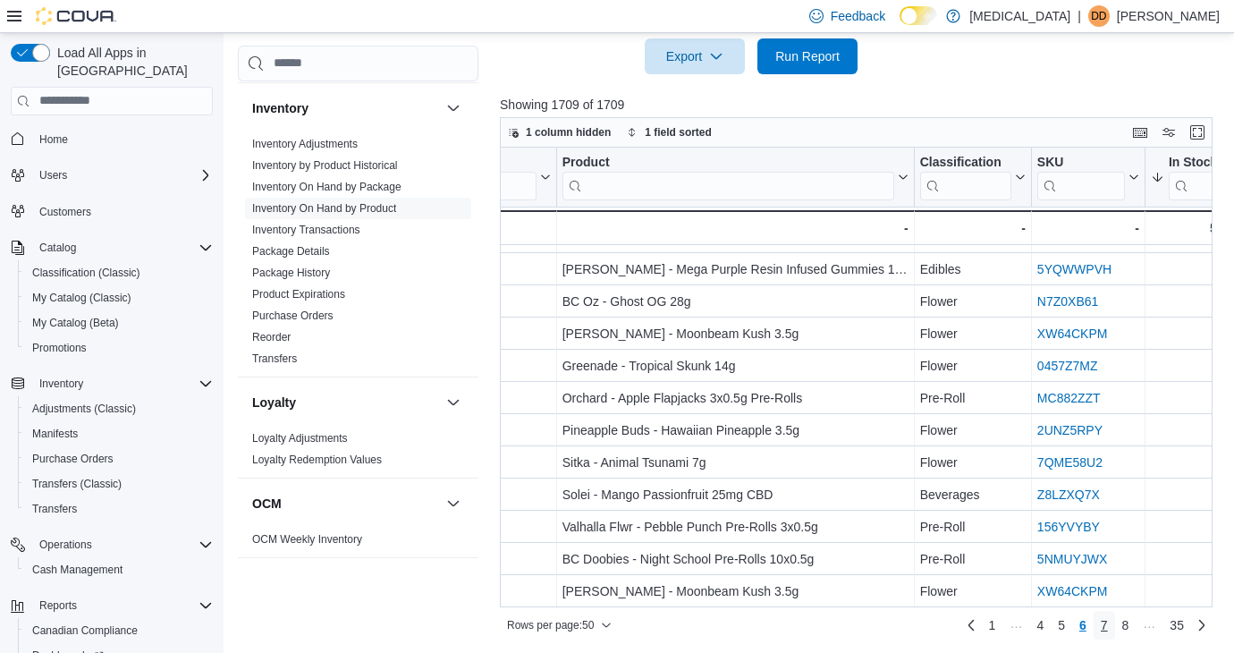
click at [1109, 626] on link "7" at bounding box center [1104, 625] width 21 height 29
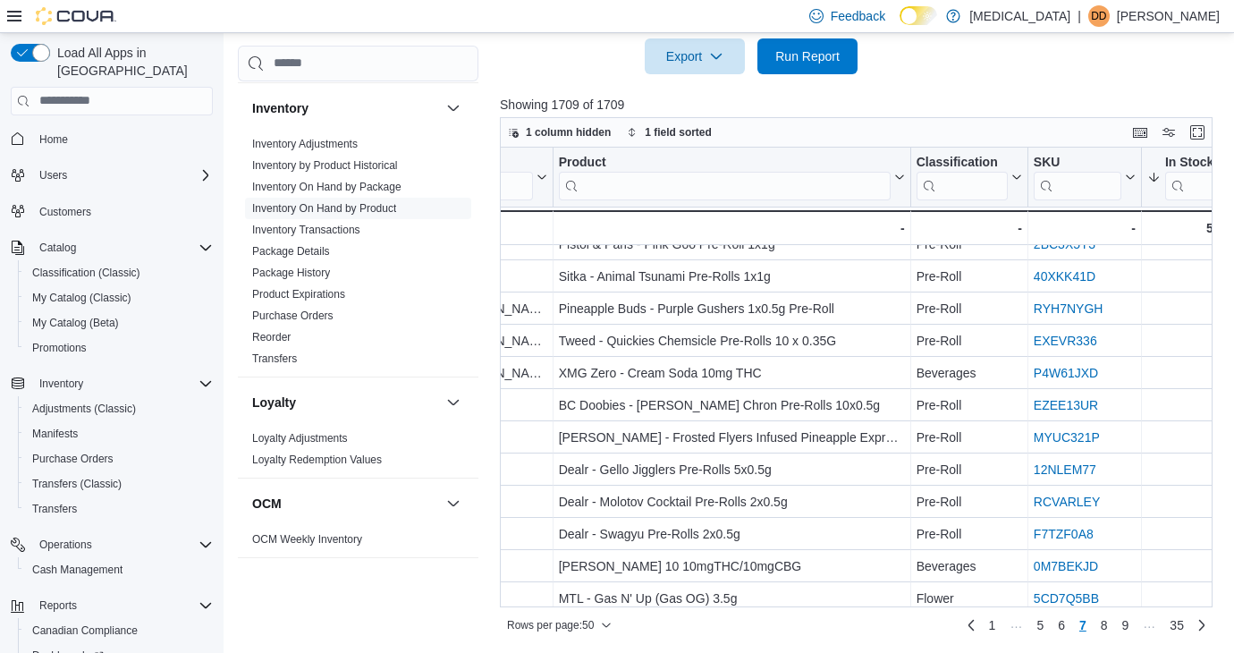
scroll to position [1247, 182]
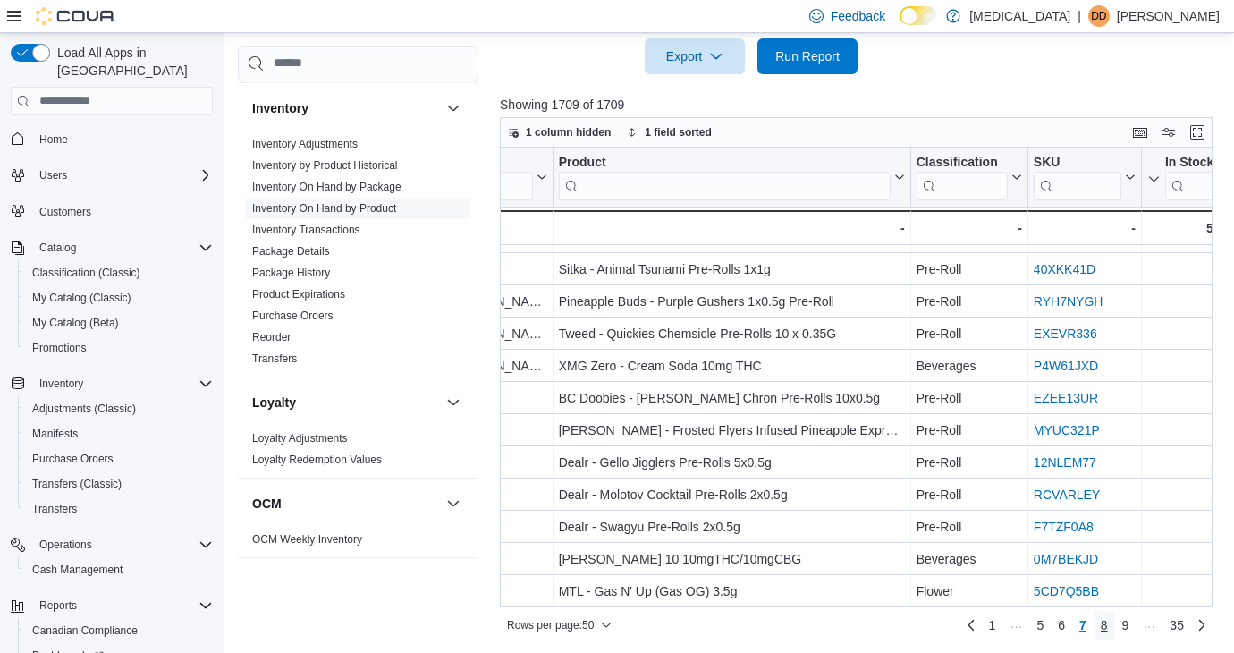
click at [1100, 619] on link "8" at bounding box center [1104, 625] width 21 height 29
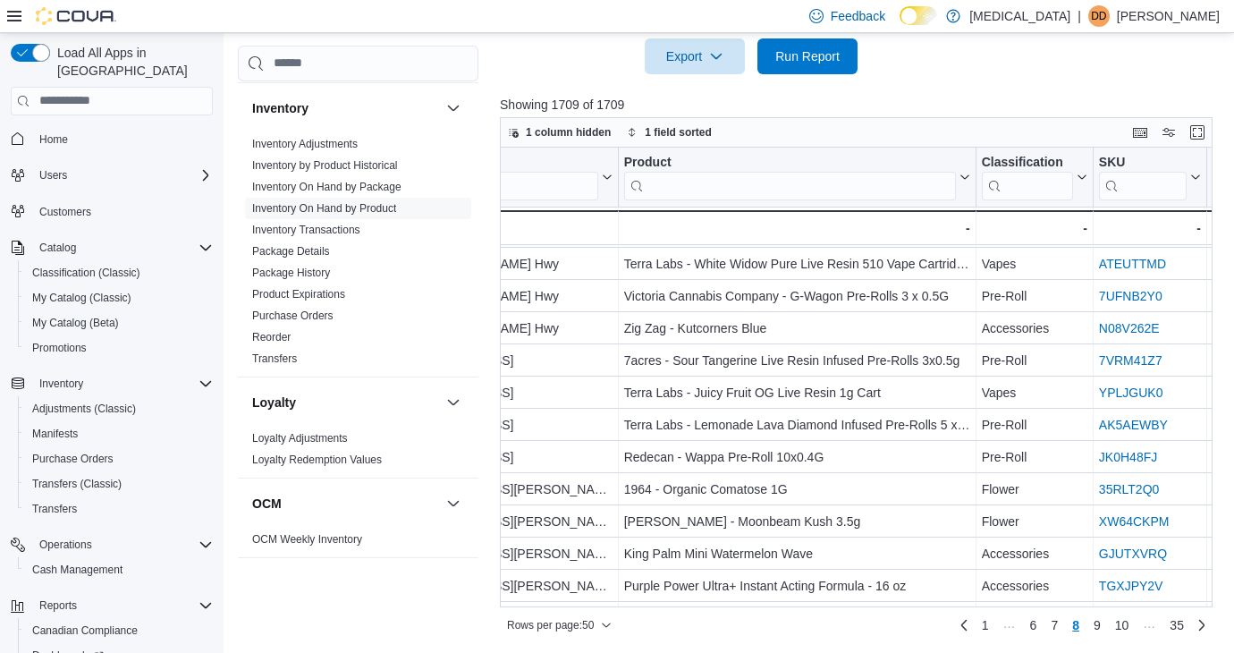
scroll to position [1060, 79]
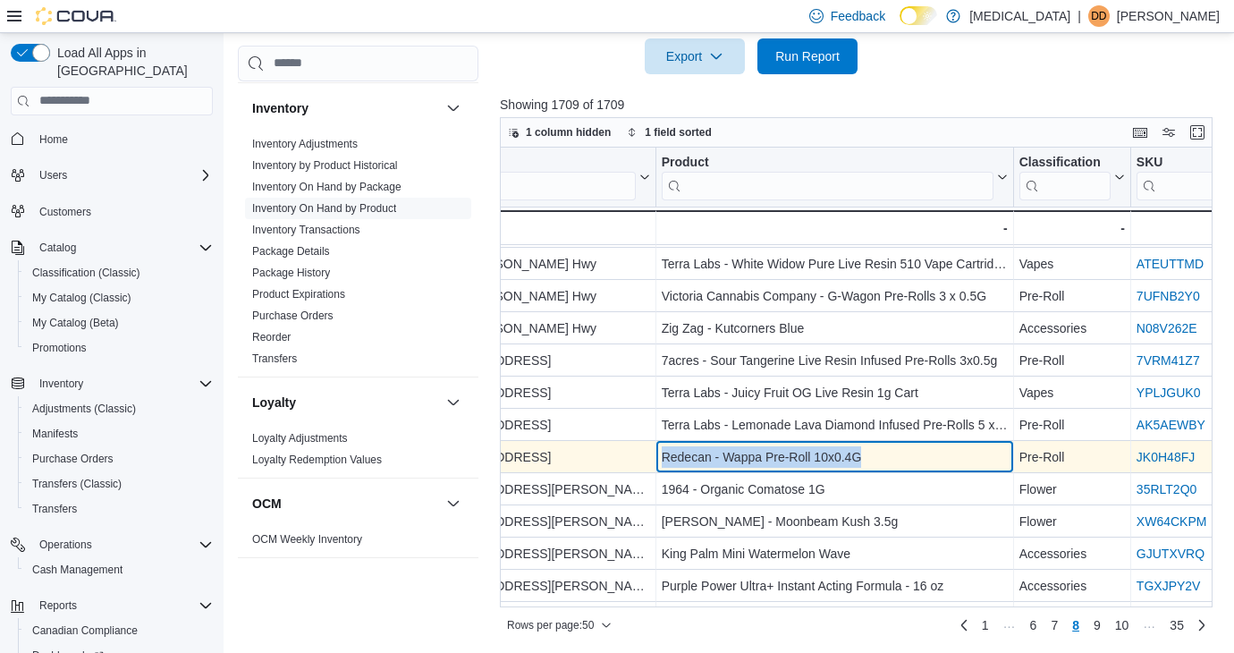
drag, startPoint x: 896, startPoint y: 451, endPoint x: 663, endPoint y: 461, distance: 233.6
click at [663, 461] on div "Redecan - Wappa Pre-Roll 10x0.4G" at bounding box center [835, 456] width 346 height 21
copy div "Redecan - Wappa Pre-Roll 10x0.4G"
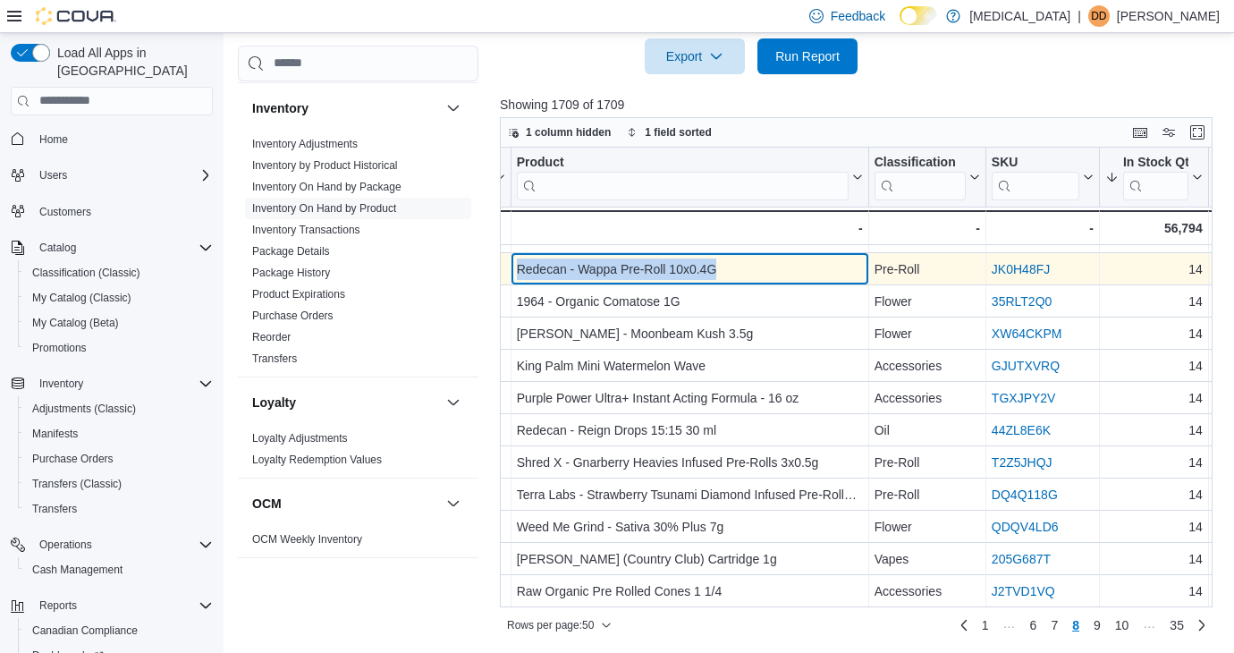
scroll to position [1247, 232]
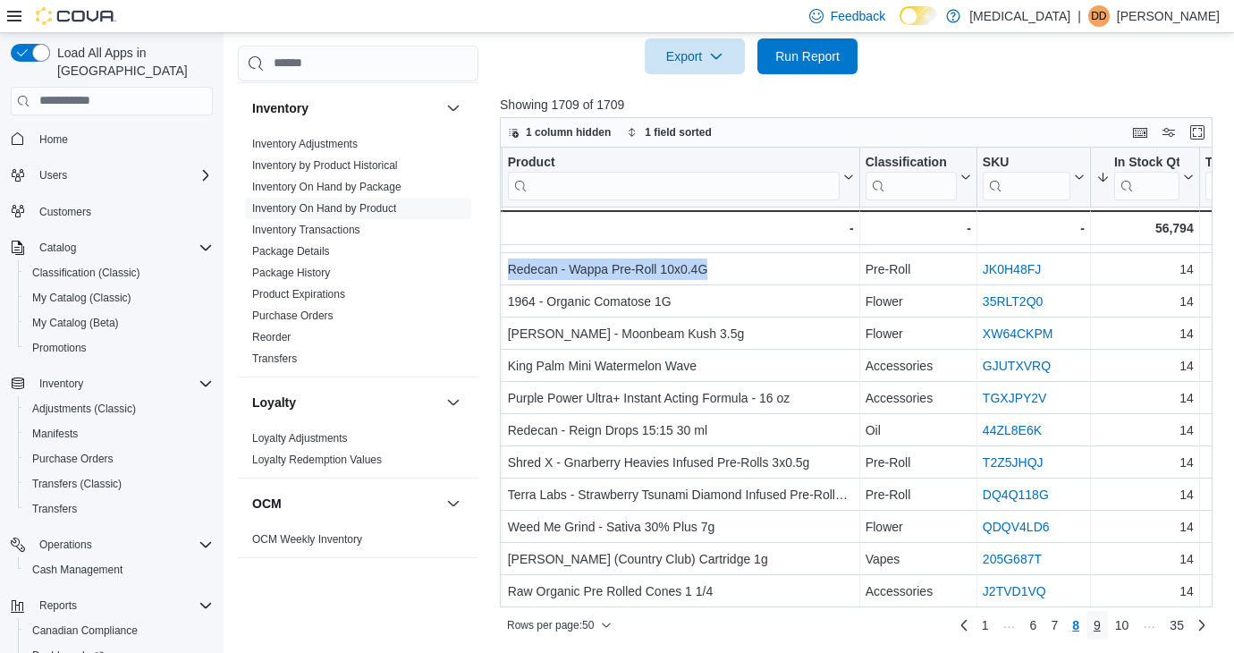
click at [1098, 629] on span "9" at bounding box center [1097, 625] width 7 height 18
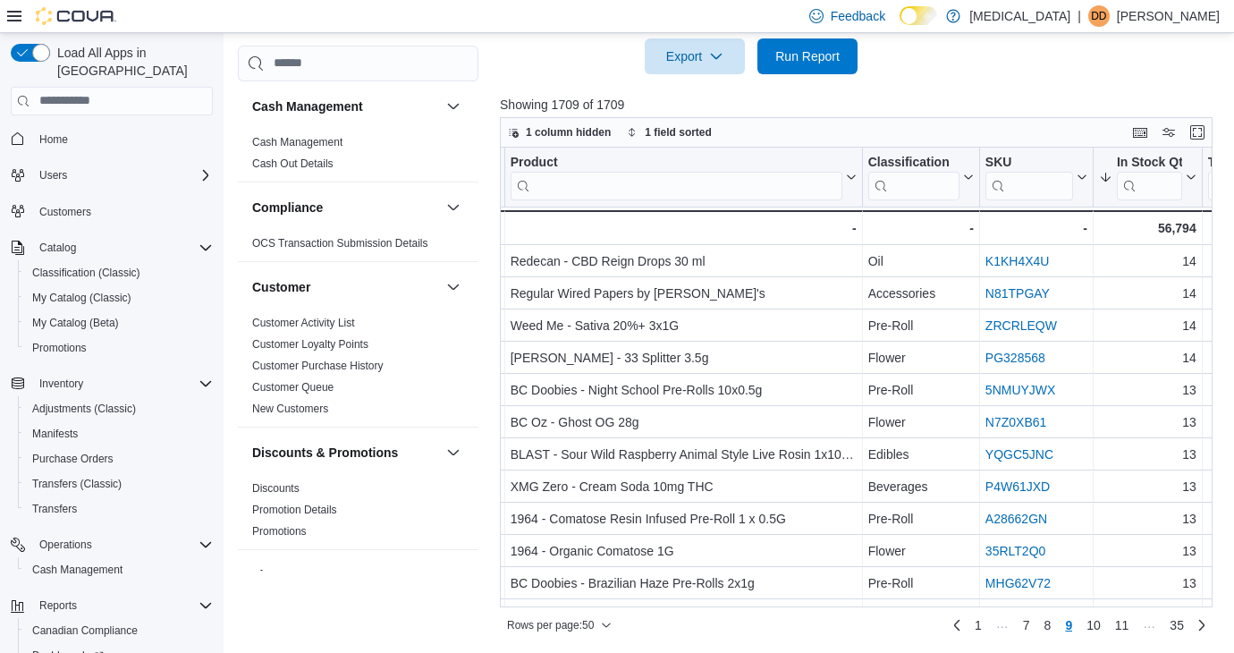
scroll to position [0, 0]
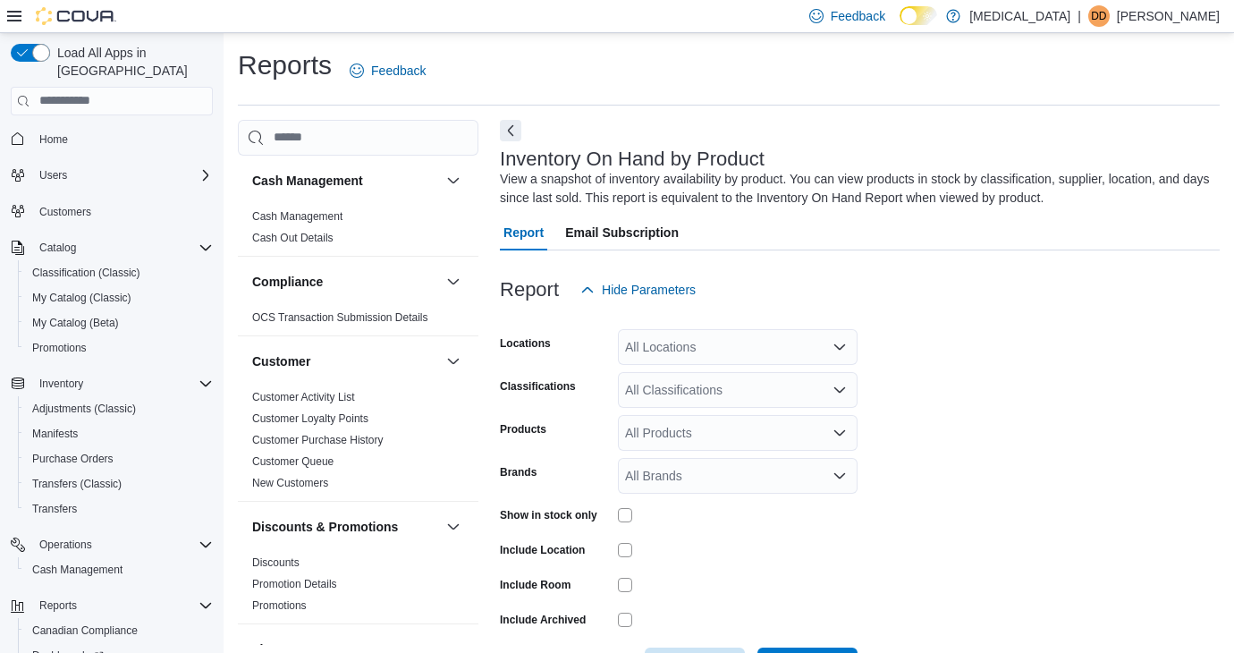
click at [696, 348] on div "All Locations" at bounding box center [738, 347] width 240 height 36
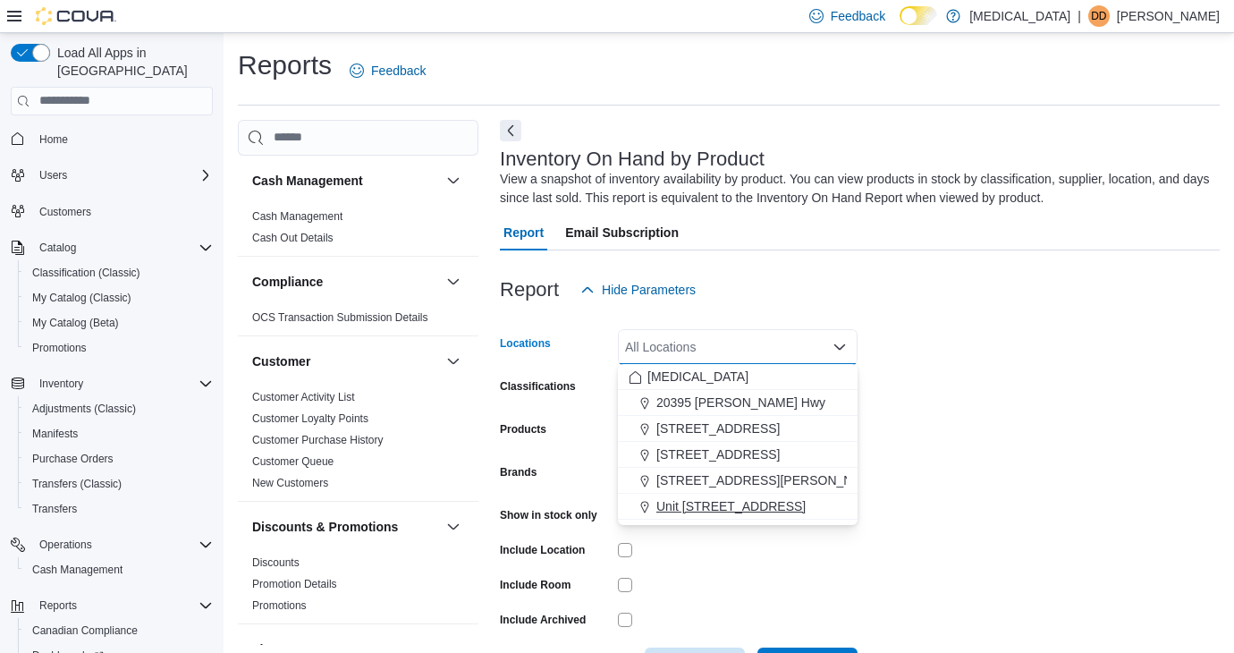
drag, startPoint x: 712, startPoint y: 482, endPoint x: 712, endPoint y: 515, distance: 33.1
click at [712, 515] on div "[MEDICAL_DATA] [GEOGRAPHIC_DATA][STREET_ADDRESS][STREET_ADDRESS][STREET_ADDRESS…" at bounding box center [738, 442] width 240 height 156
click at [713, 508] on span "Unit [STREET_ADDRESS]" at bounding box center [730, 506] width 149 height 18
click at [950, 368] on form "Locations Unit [STREET_ADDRESS] Combo box. Selected. [STREET_ADDRESS]. Press Ba…" at bounding box center [860, 496] width 720 height 376
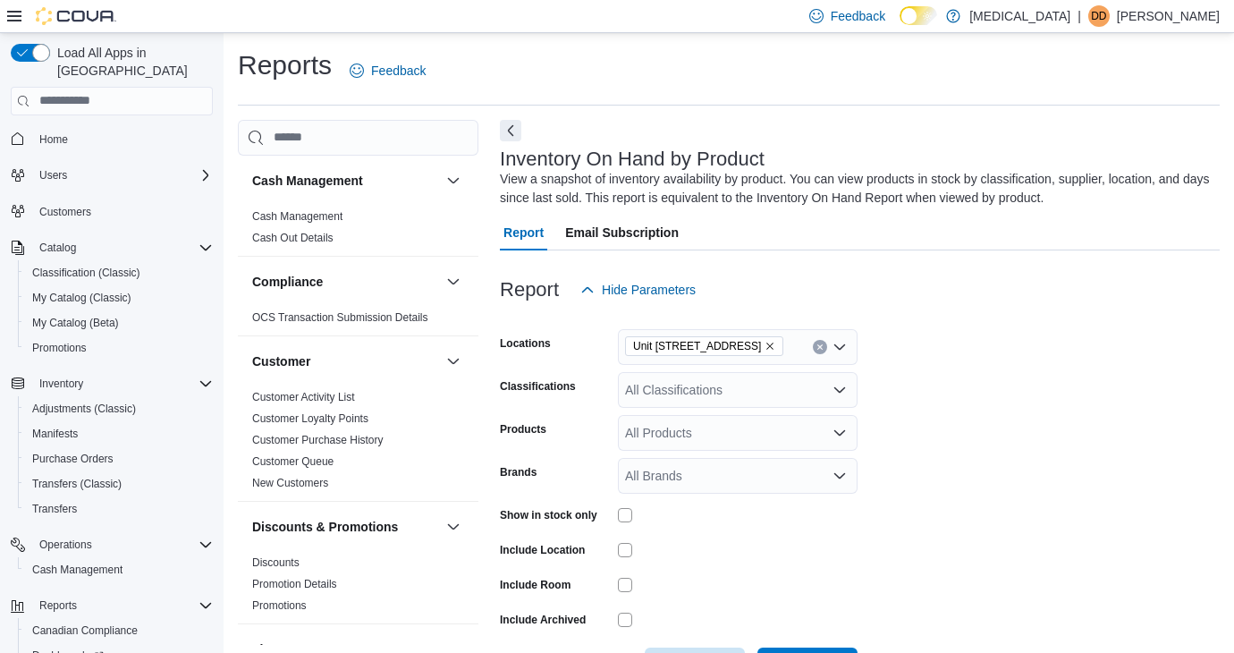
click at [761, 386] on div "All Classifications" at bounding box center [738, 390] width 240 height 36
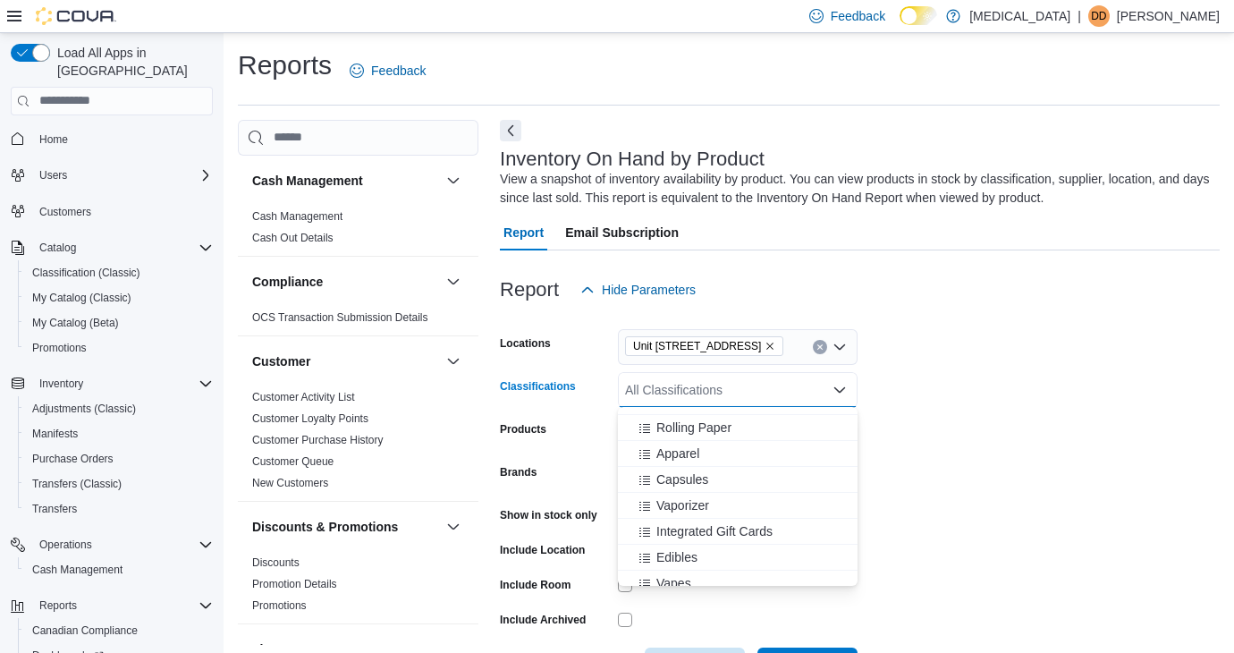
scroll to position [201, 0]
click at [696, 549] on span "Edibles" at bounding box center [676, 555] width 41 height 18
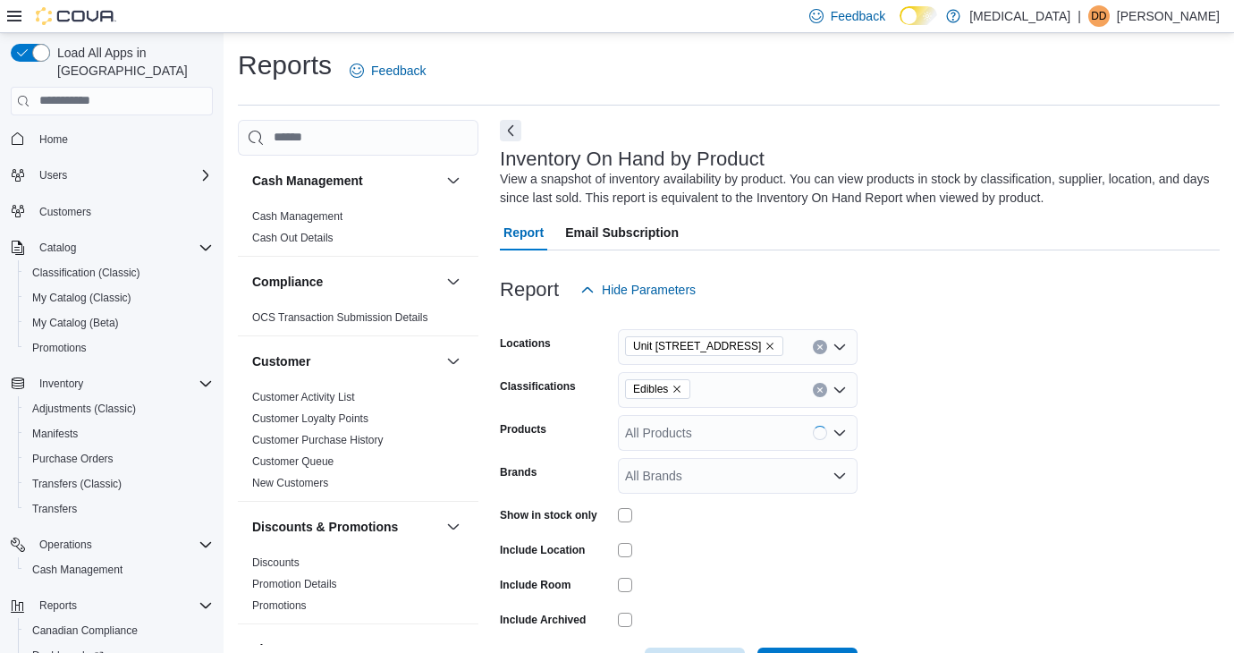
click at [1041, 474] on form "Locations Unit [STREET_ADDRESS] Edibles Products All Products Brands All Brands…" at bounding box center [860, 496] width 720 height 376
click at [784, 443] on div "All Products" at bounding box center [738, 433] width 240 height 36
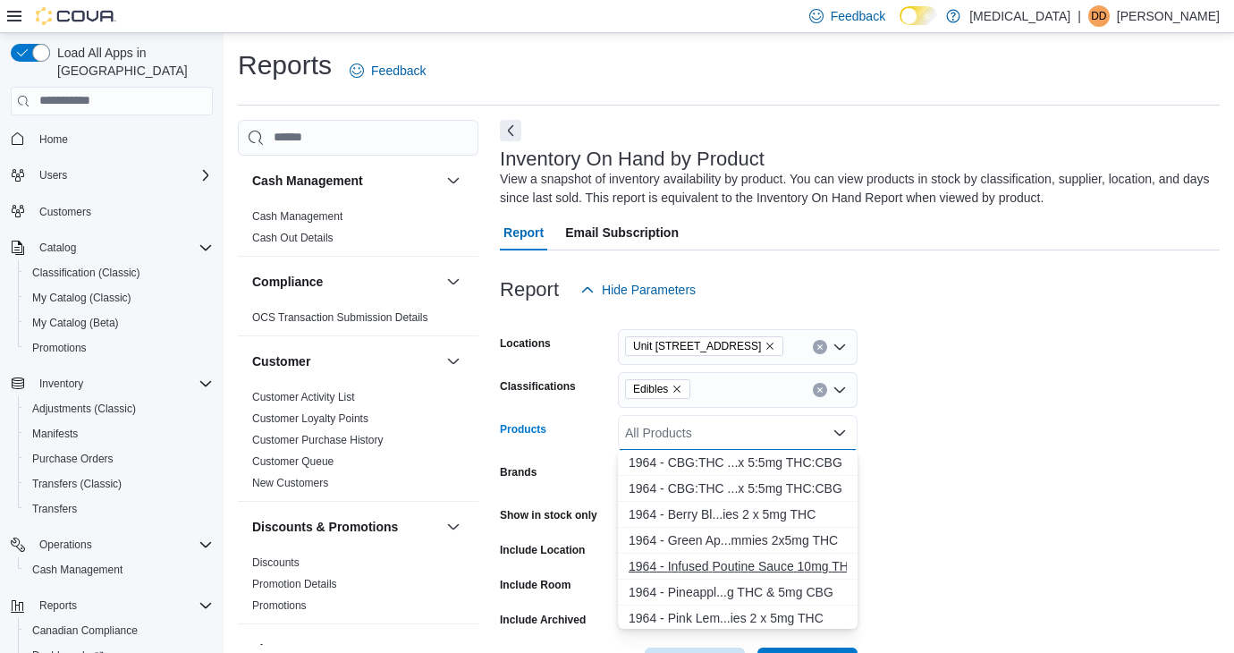
scroll to position [16, 0]
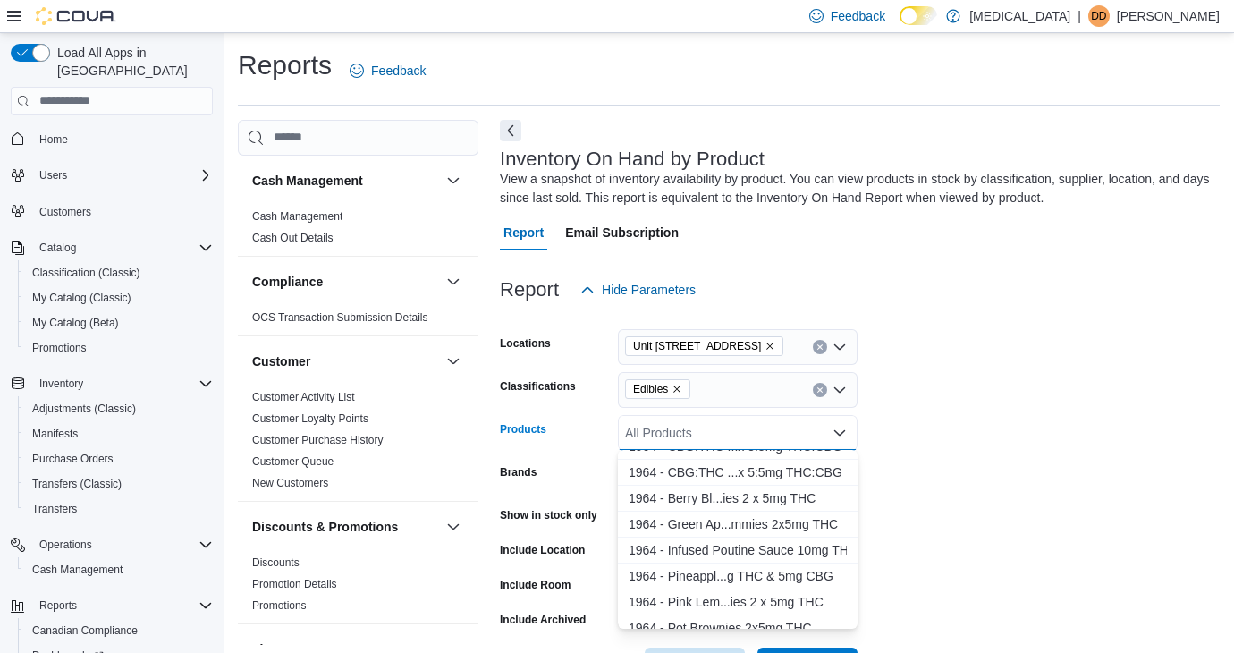
click at [973, 492] on form "Locations Unit [STREET_ADDRESS] Classifications Edibles Products All Products C…" at bounding box center [860, 496] width 720 height 376
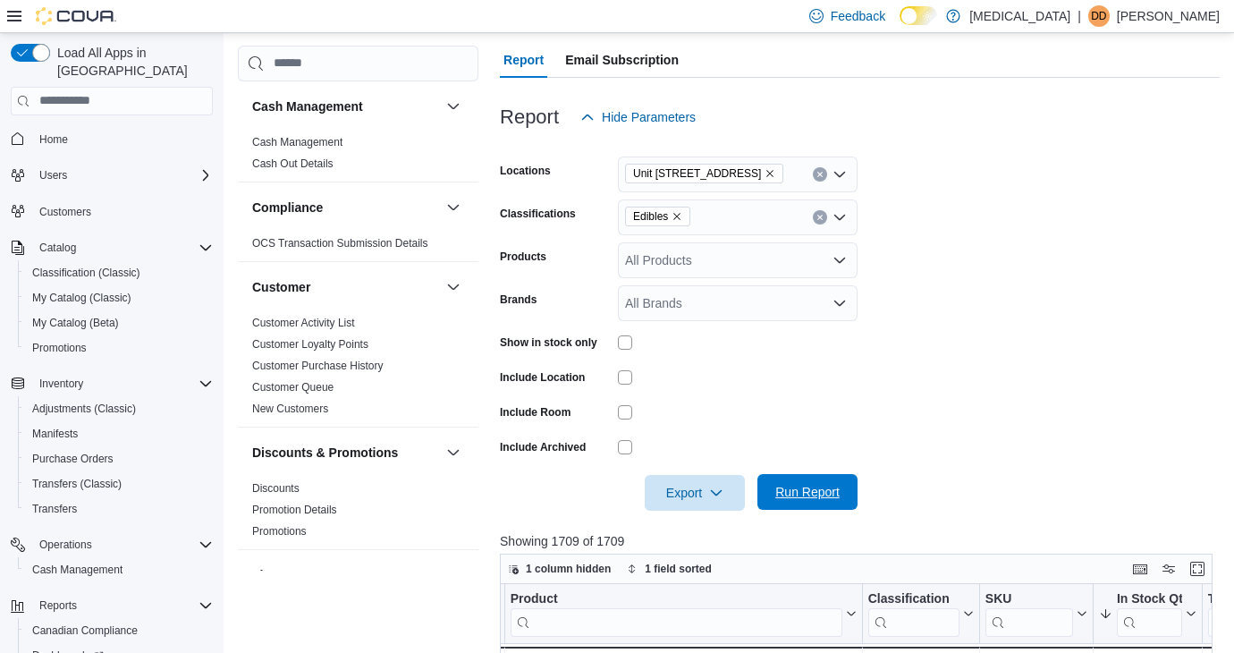
click at [837, 498] on span "Run Report" at bounding box center [807, 492] width 64 height 18
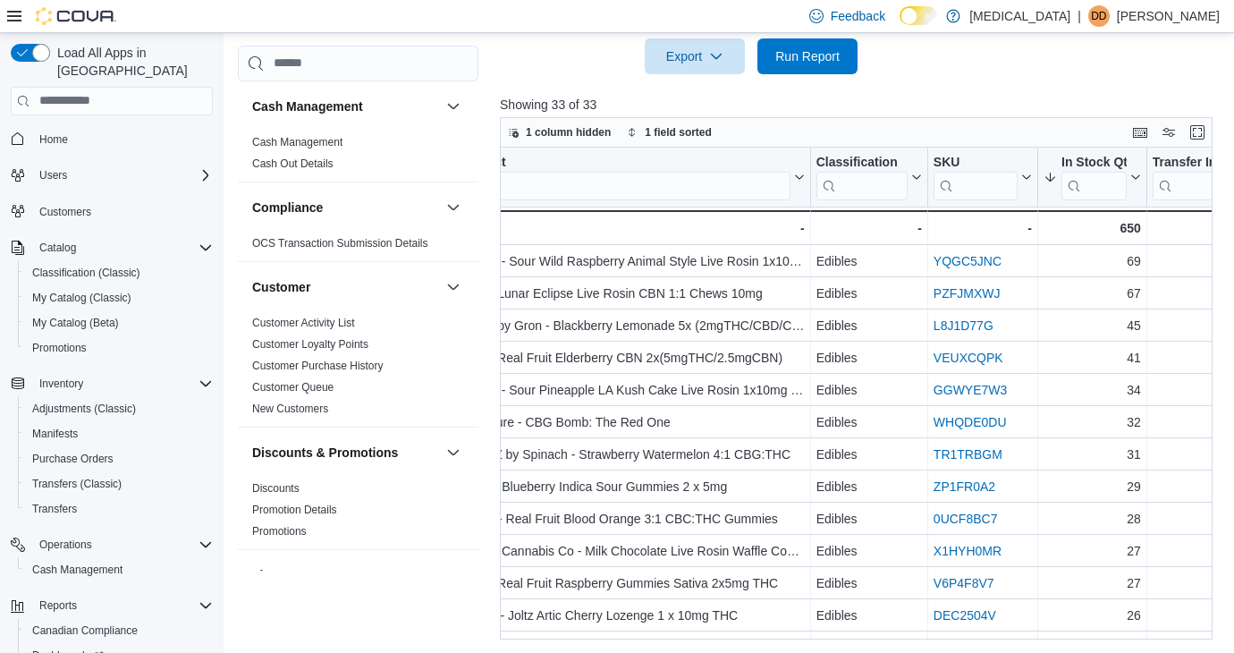
scroll to position [0, 273]
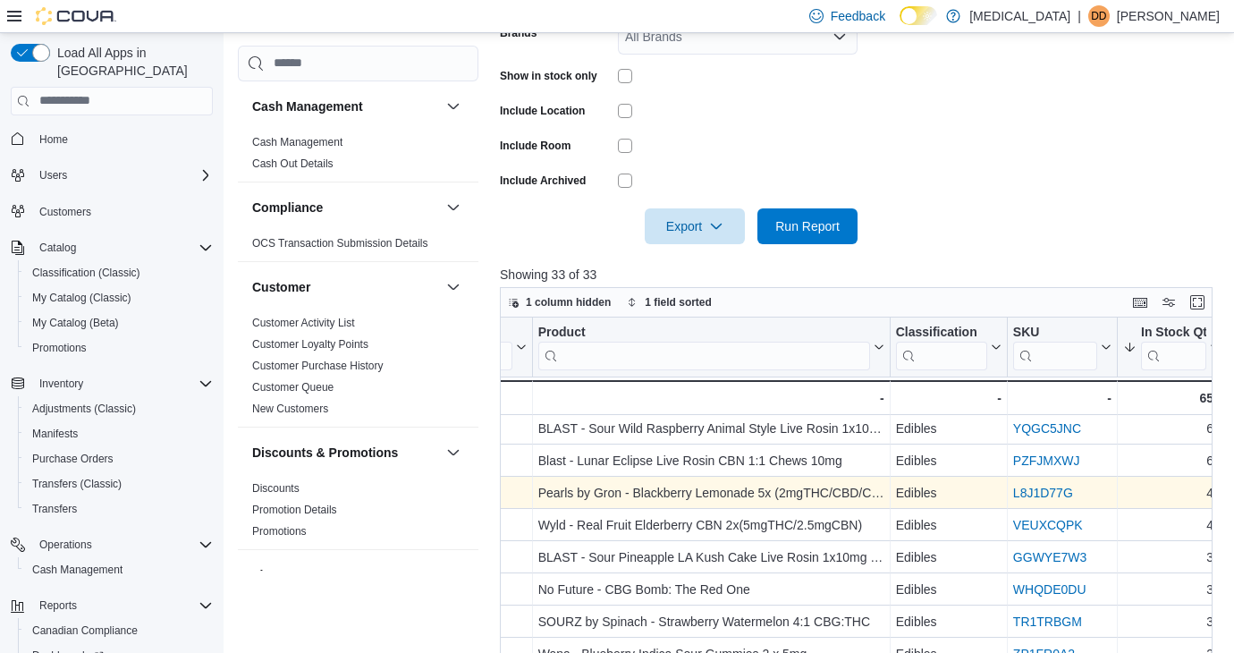
scroll to position [4, 202]
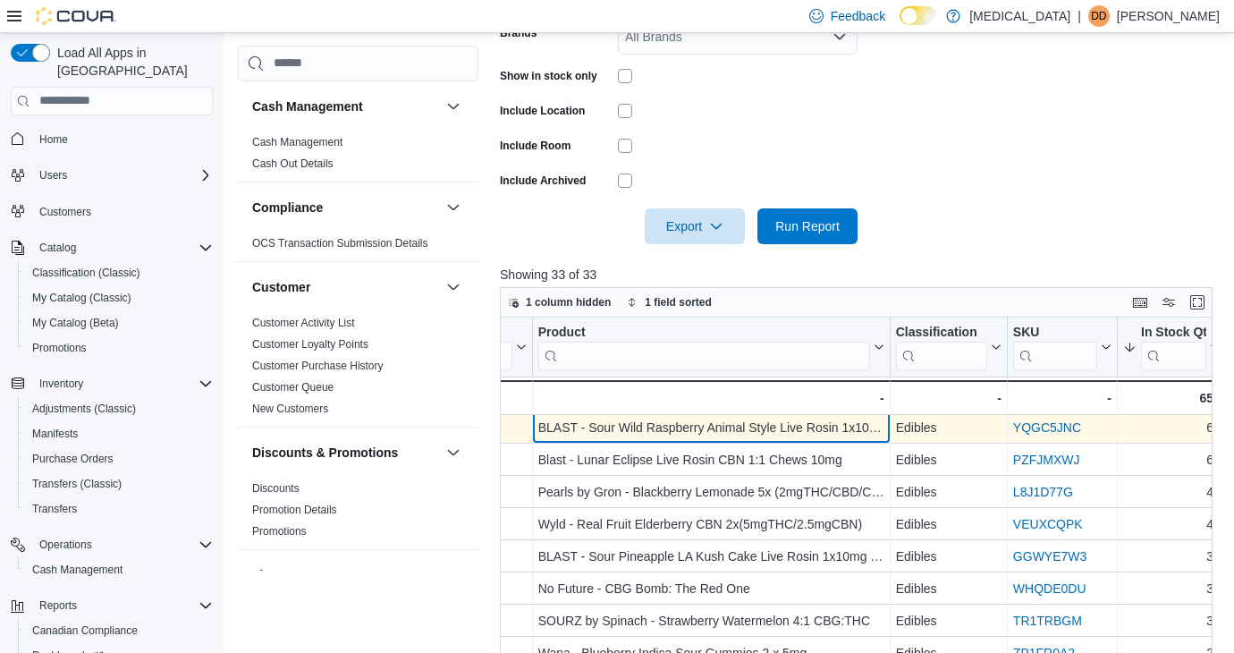
click at [773, 435] on div "BLAST - Sour Wild Raspberry Animal Style Live Rosin 1x10mg THC" at bounding box center [711, 427] width 346 height 21
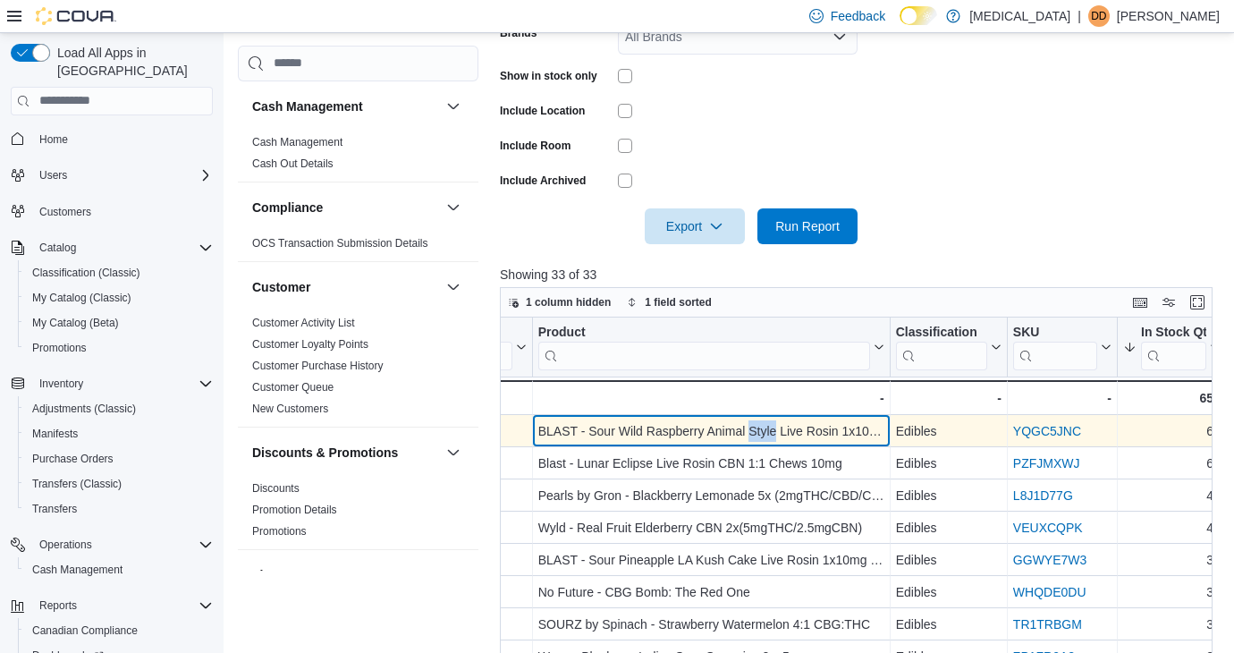
click at [773, 435] on div "BLAST - Sour Wild Raspberry Animal Style Live Rosin 1x10mg THC" at bounding box center [711, 430] width 346 height 21
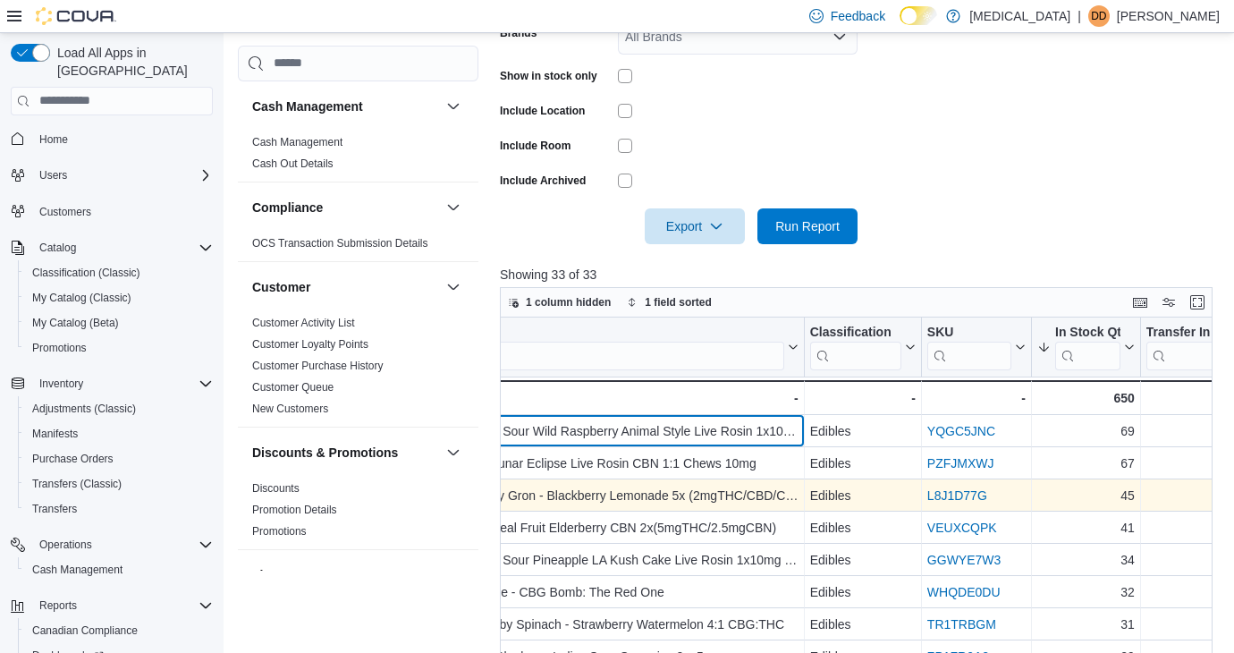
scroll to position [0, 392]
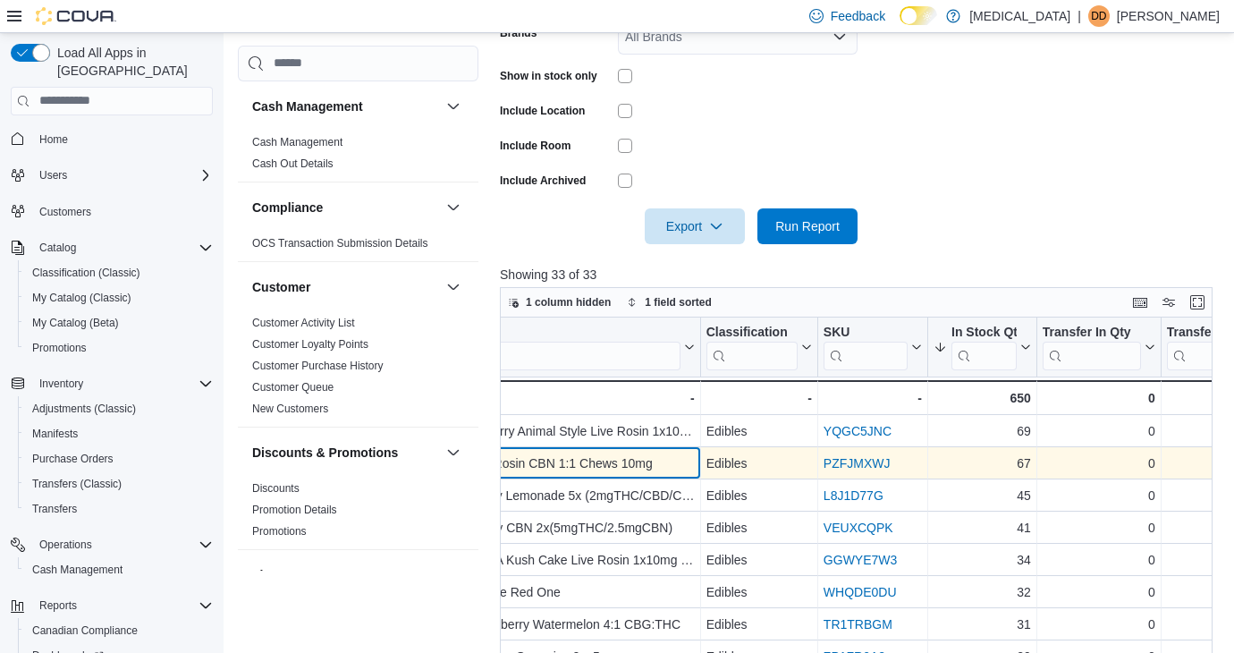
click at [624, 463] on div "Blast - Lunar Eclipse Live Rosin CBN 1:1 Chews 10mg" at bounding box center [522, 462] width 346 height 21
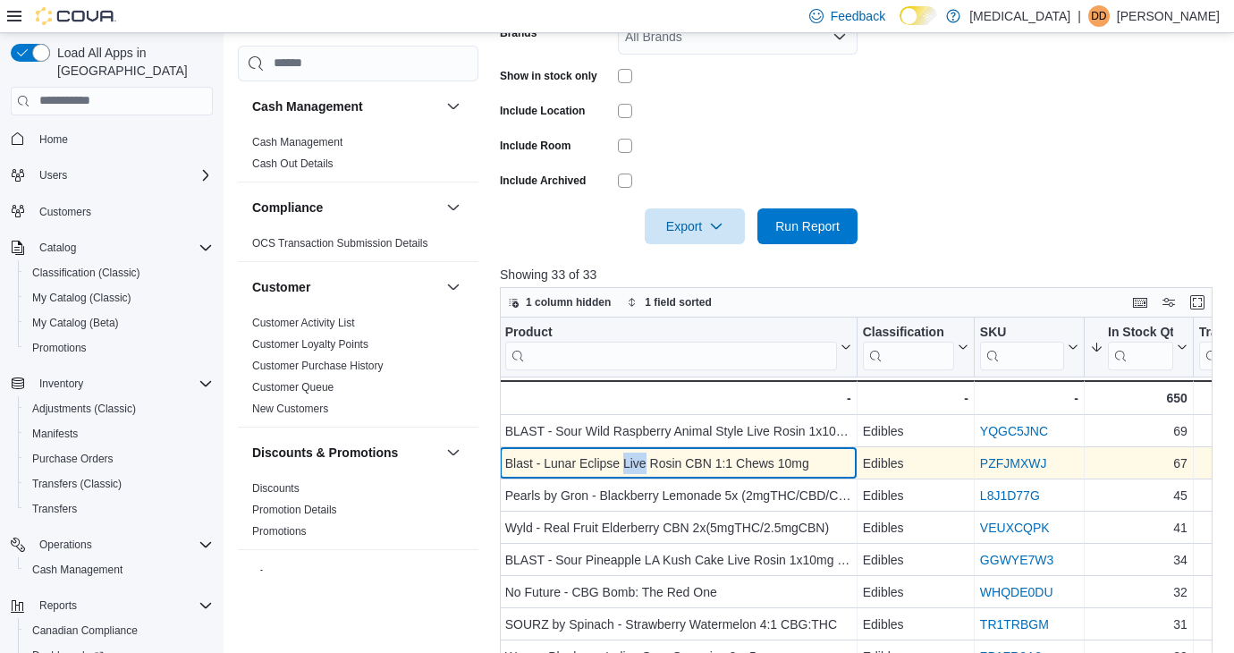
click at [624, 463] on div "Blast - Lunar Eclipse Live Rosin CBN 1:1 Chews 10mg" at bounding box center [678, 462] width 346 height 21
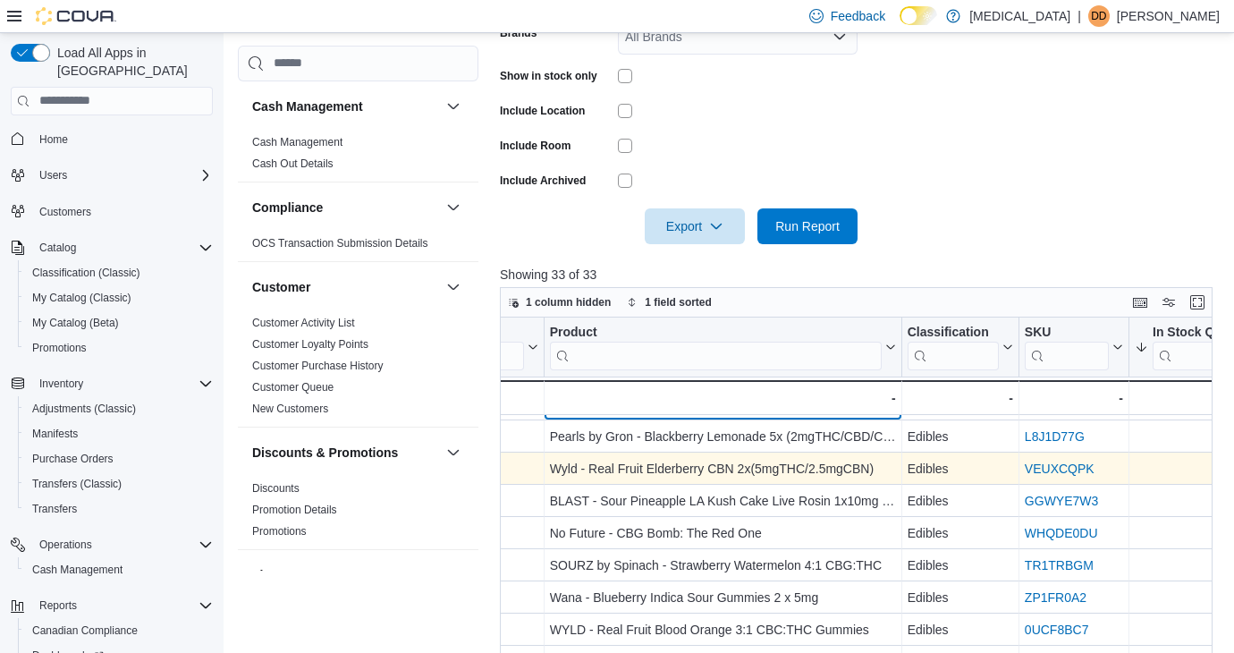
scroll to position [59, 121]
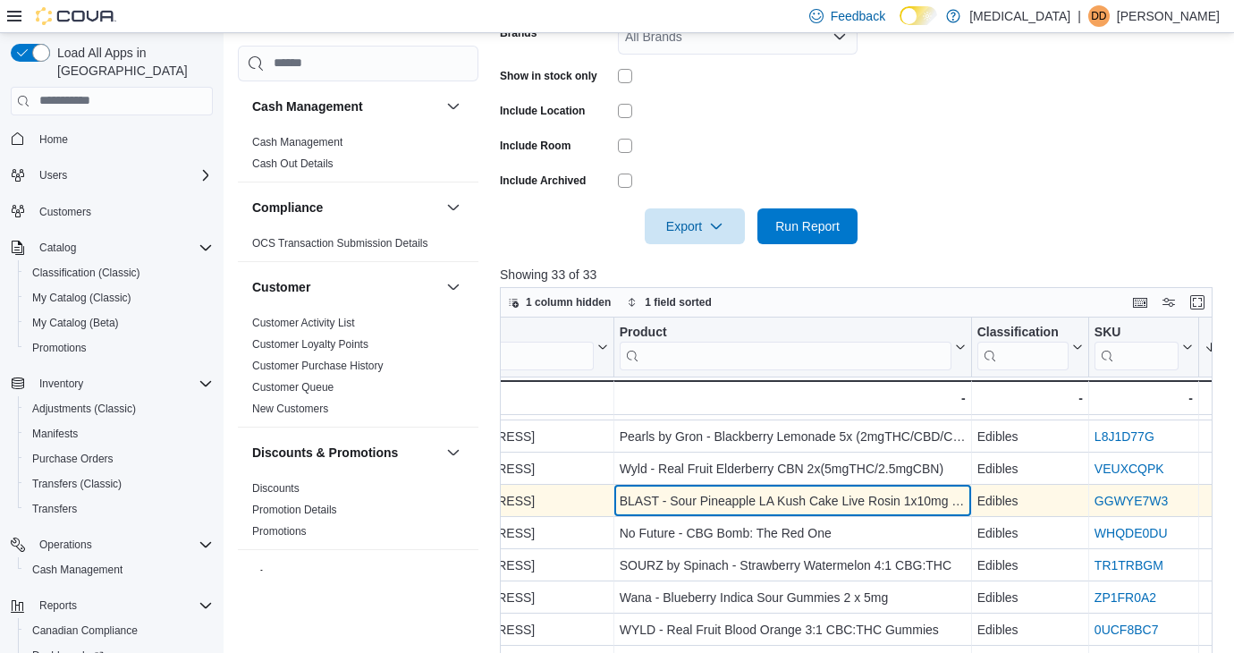
click at [713, 496] on div "BLAST - Sour Pineapple LA Kush Cake Live Rosin 1x10mg THC" at bounding box center [793, 500] width 346 height 21
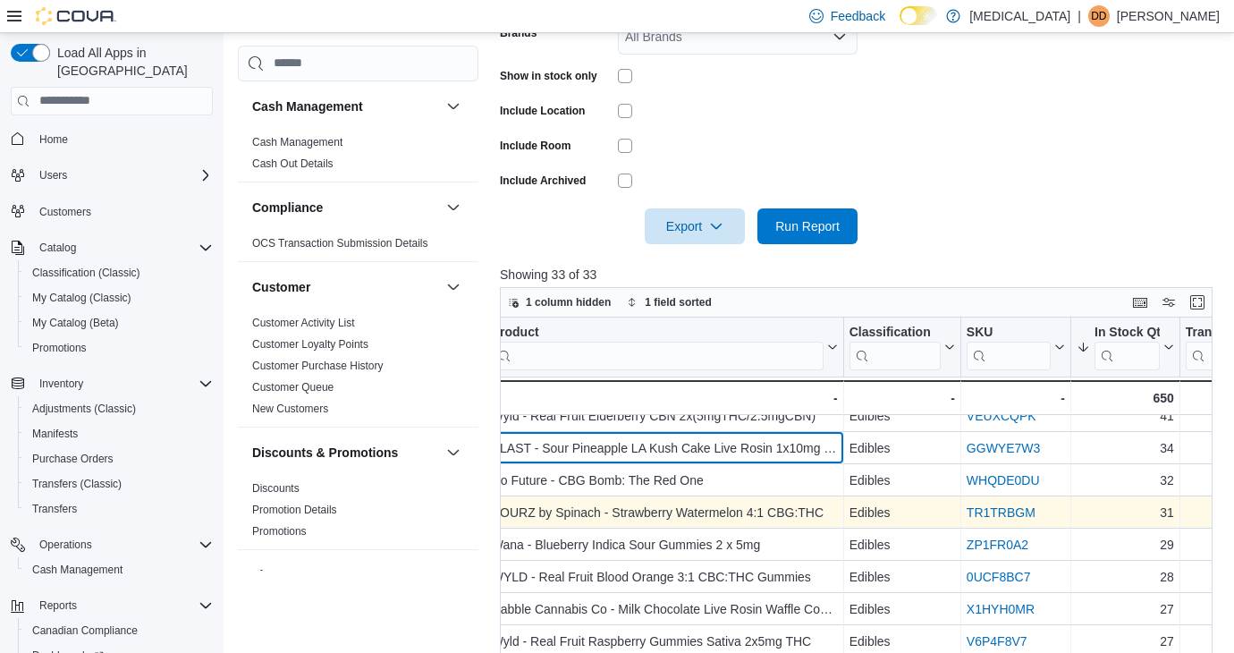
scroll to position [112, 125]
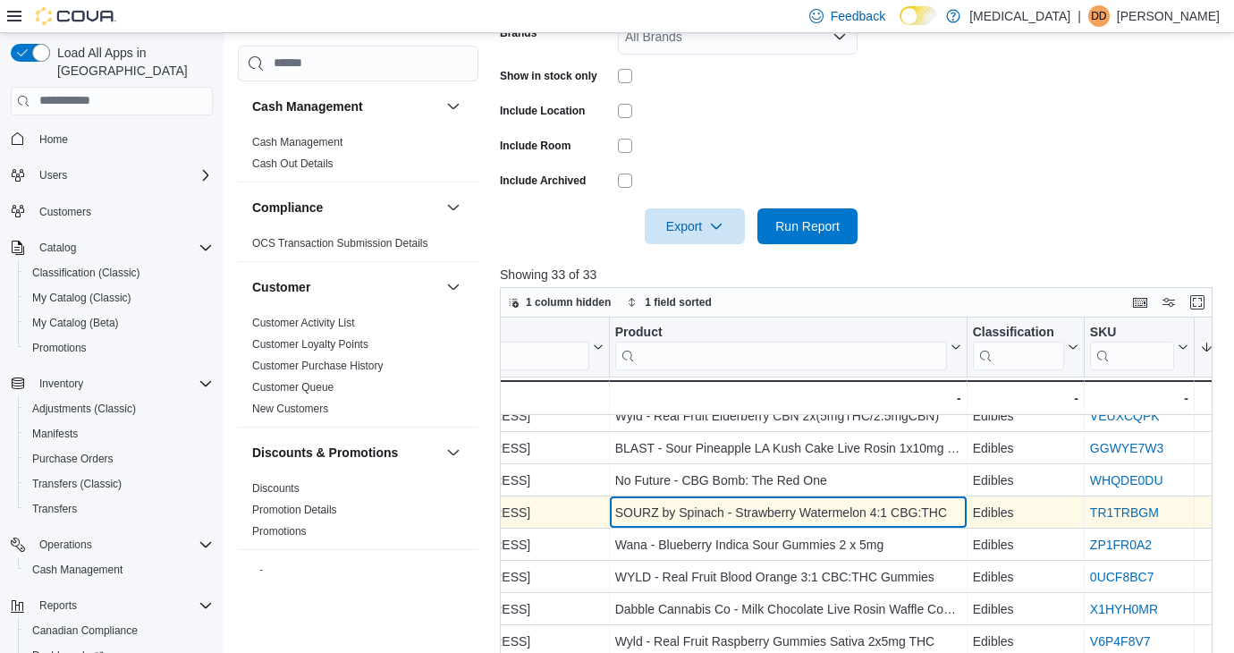
click at [848, 513] on div "SOURZ by Spinach - Strawberry Watermelon 4:1 CBG:THC" at bounding box center [788, 512] width 346 height 21
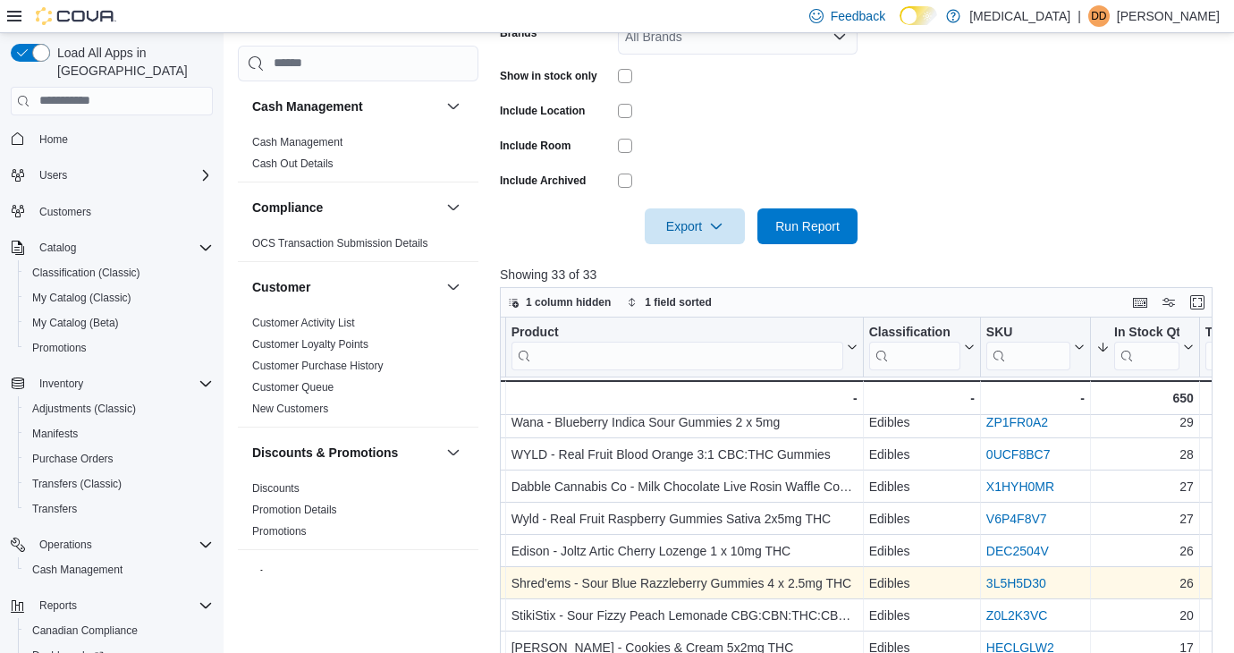
scroll to position [235, 228]
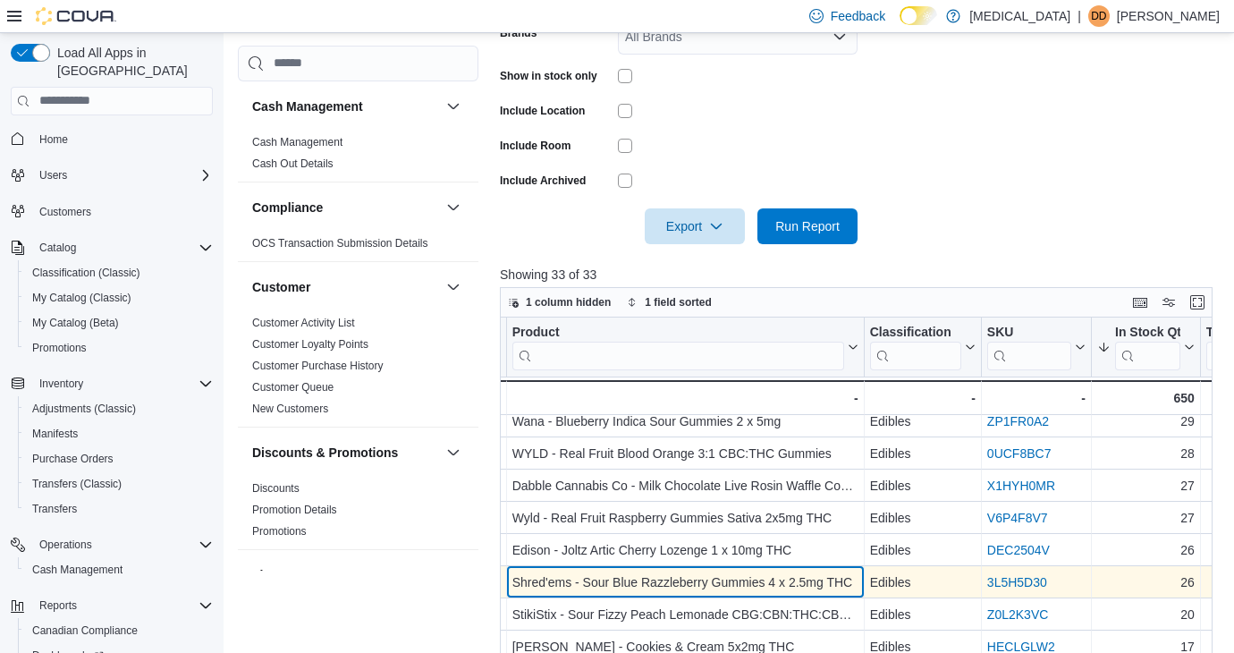
click at [683, 591] on div "Shred'ems - Sour Blue Razzleberry Gummies 4 x 2.5mg THC" at bounding box center [685, 581] width 346 height 21
click at [683, 588] on div "Shred'ems - Sour Blue Razzleberry Gummies 4 x 2.5mg THC" at bounding box center [685, 581] width 346 height 21
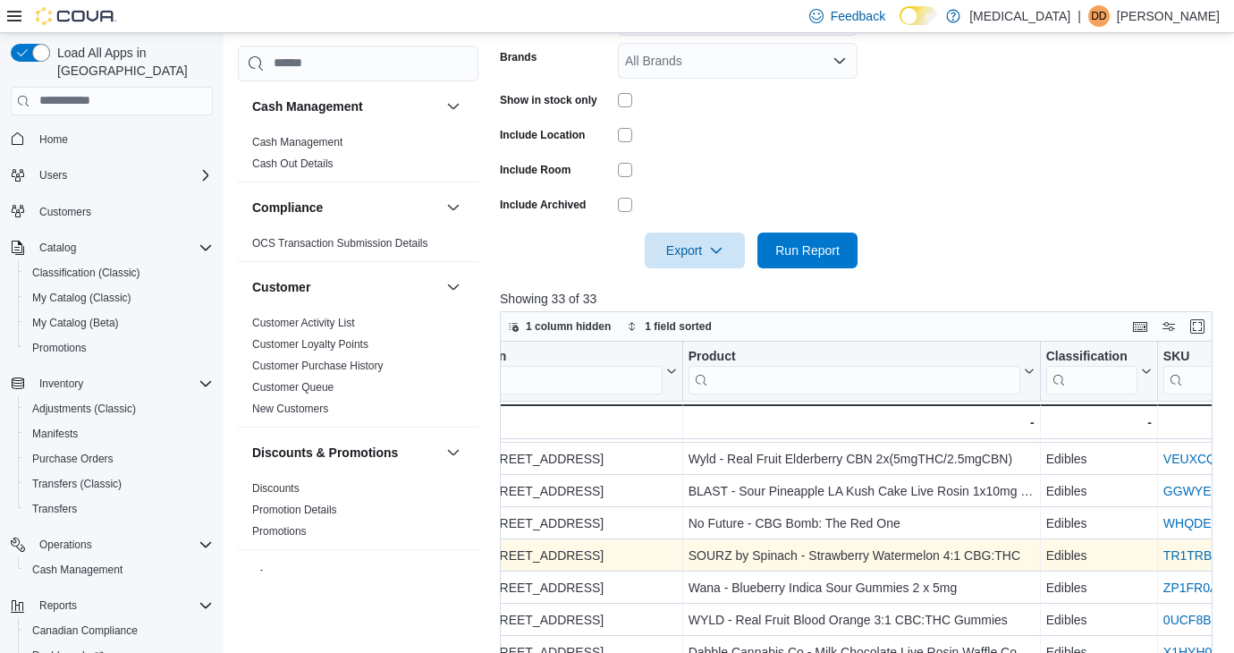
scroll to position [93, 30]
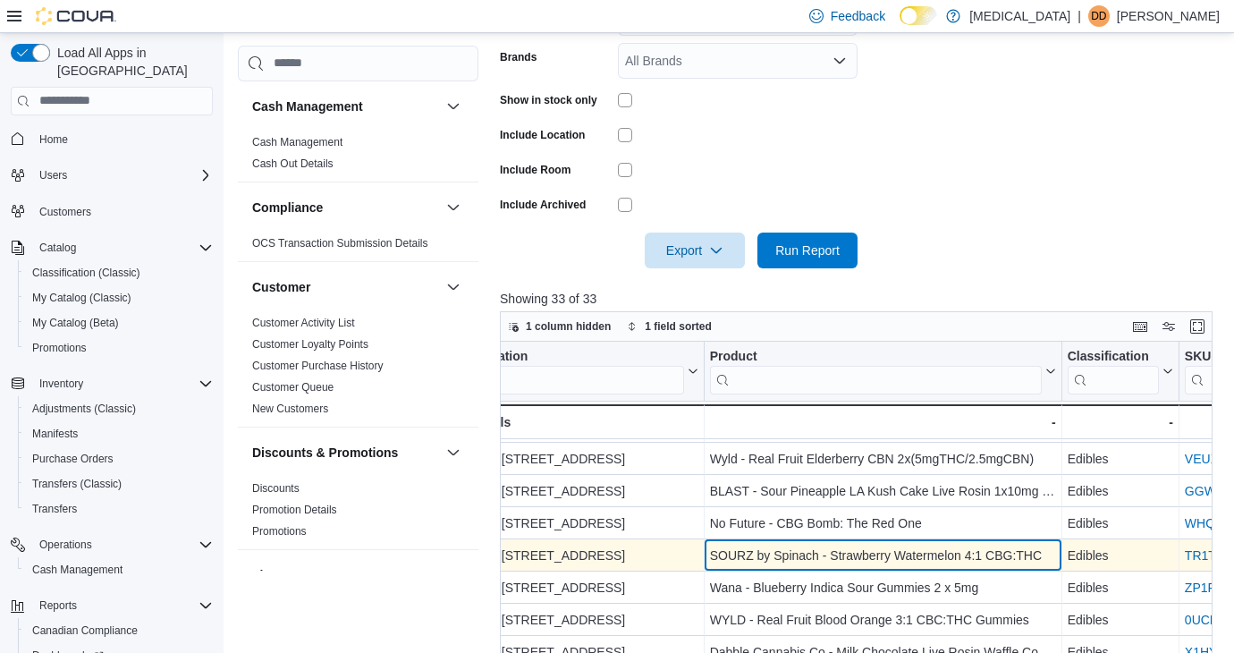
click at [833, 550] on div "SOURZ by Spinach - Strawberry Watermelon 4:1 CBG:THC" at bounding box center [883, 555] width 346 height 21
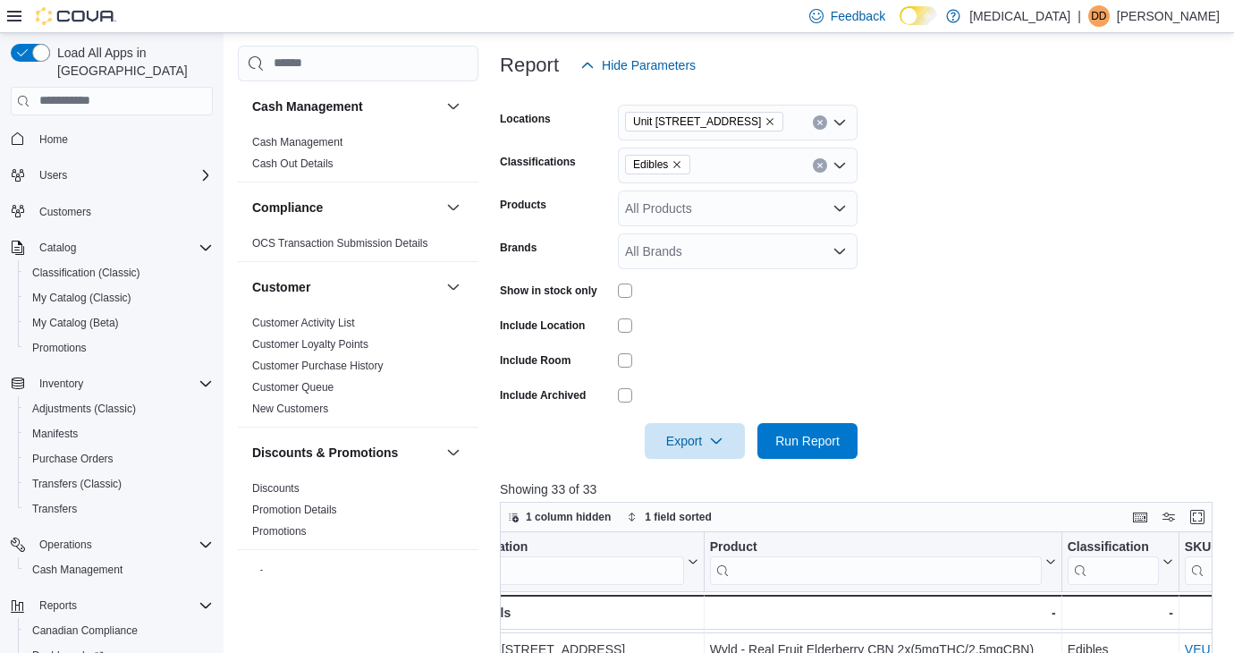
scroll to position [0, 0]
